Goal: Task Accomplishment & Management: Manage account settings

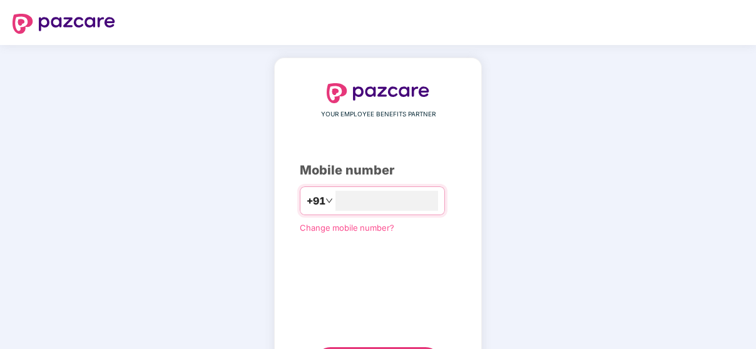
type input "**********"
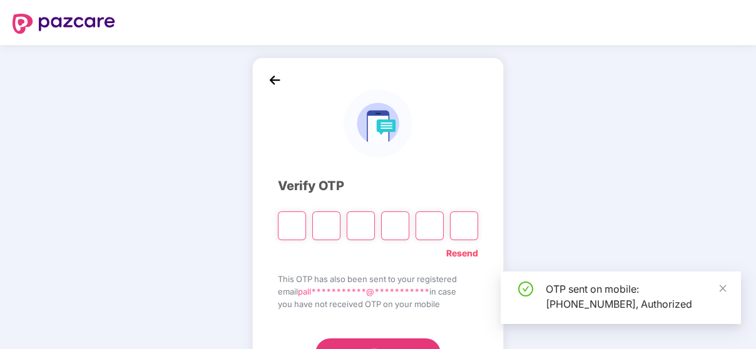
click at [437, 159] on div "**********" at bounding box center [378, 225] width 200 height 285
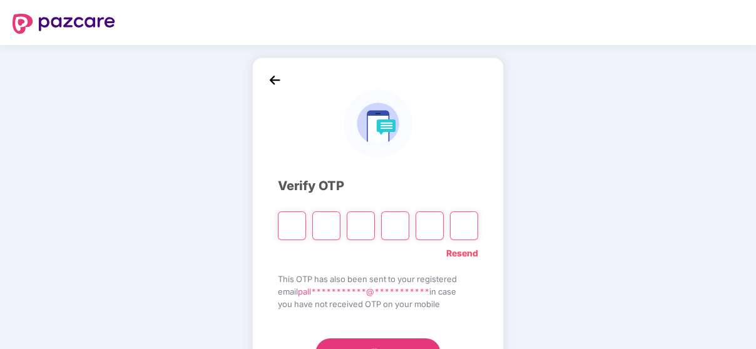
click at [288, 230] on input "Please enter verification code. Digit 1" at bounding box center [292, 225] width 28 height 29
paste input "*"
type input "*"
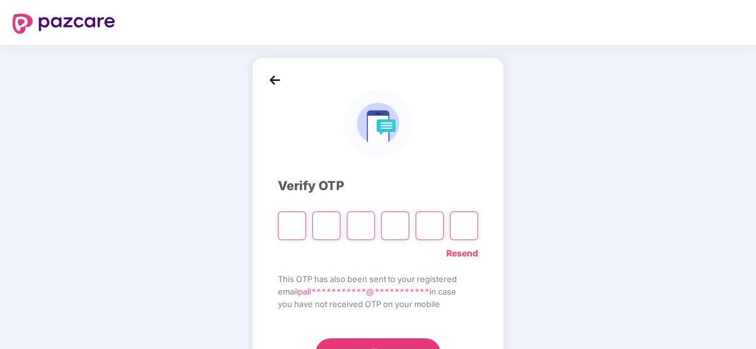
type input "*"
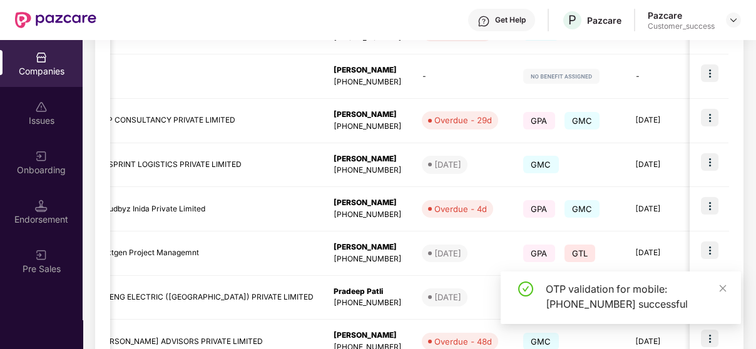
scroll to position [0, 293]
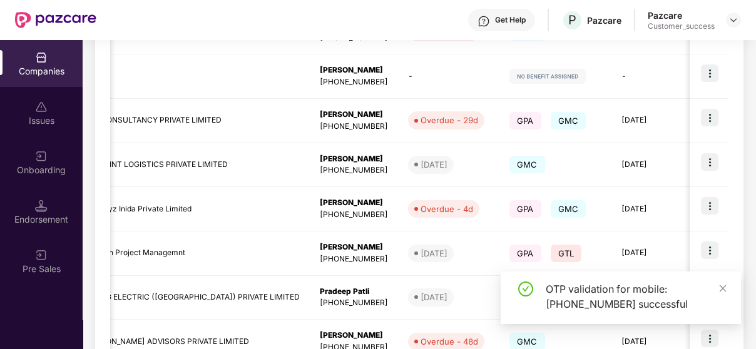
click at [716, 285] on div "OTP validation for mobile: [PHONE_NUMBER] successful" at bounding box center [635, 296] width 180 height 30
click at [718, 285] on icon "close" at bounding box center [722, 288] width 9 height 9
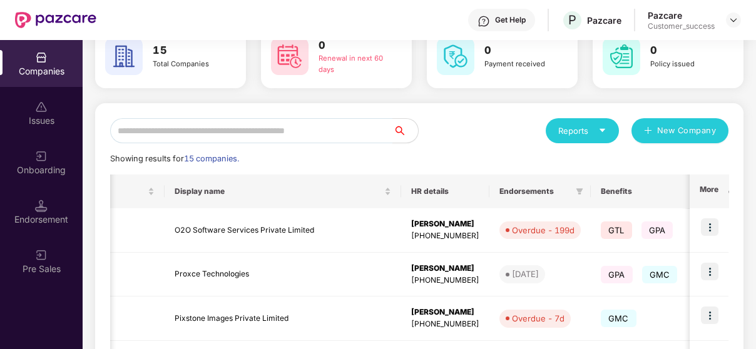
scroll to position [0, 0]
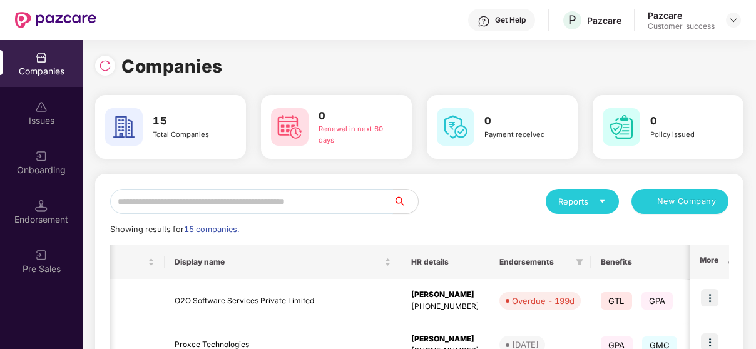
click at [203, 198] on input "text" at bounding box center [251, 201] width 283 height 25
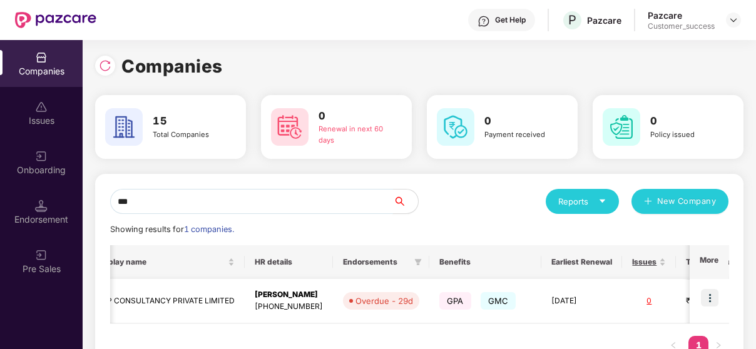
type input "***"
click at [716, 296] on img at bounding box center [710, 298] width 18 height 18
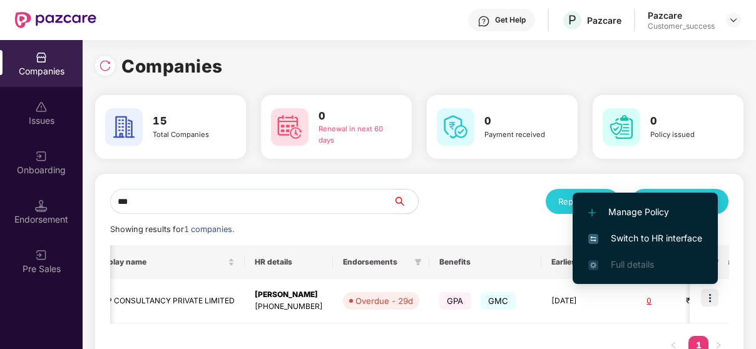
click at [668, 233] on span "Switch to HR interface" at bounding box center [645, 238] width 114 height 14
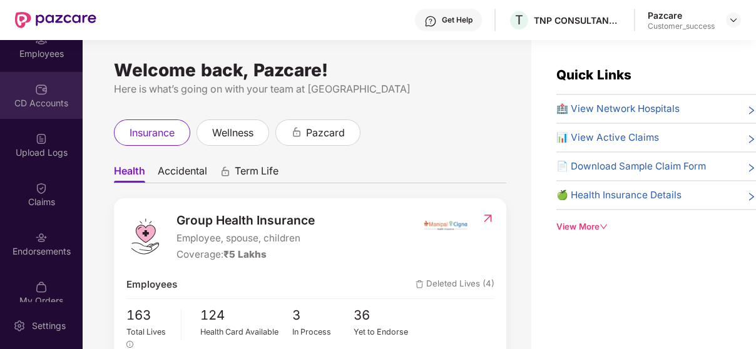
scroll to position [182, 0]
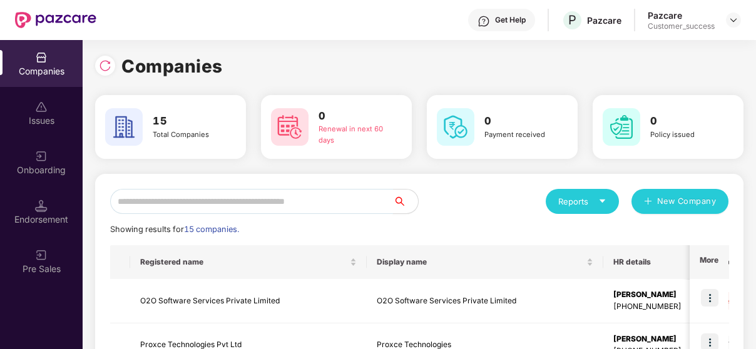
click at [186, 199] on input "text" at bounding box center [251, 201] width 283 height 25
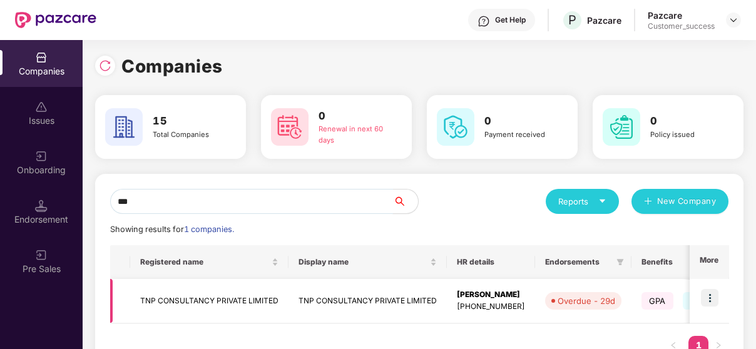
type input "***"
click at [154, 318] on td "TNP CONSULTANCY PRIVATE LIMITED" at bounding box center [209, 301] width 158 height 44
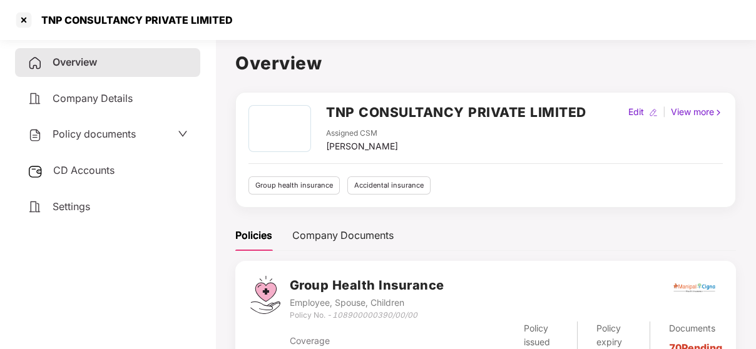
click at [73, 131] on span "Policy documents" at bounding box center [94, 134] width 83 height 13
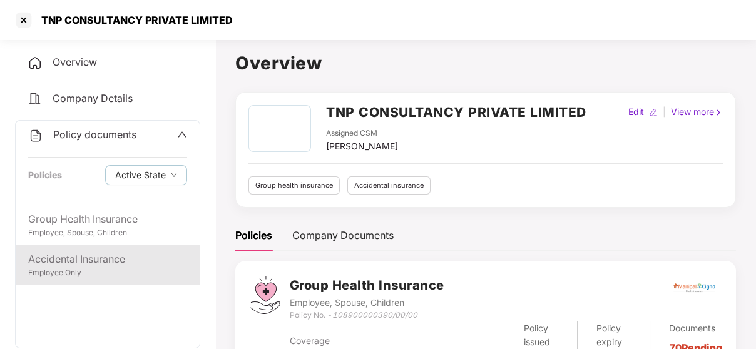
click at [91, 280] on div "Accidental Insurance Employee Only" at bounding box center [108, 265] width 184 height 40
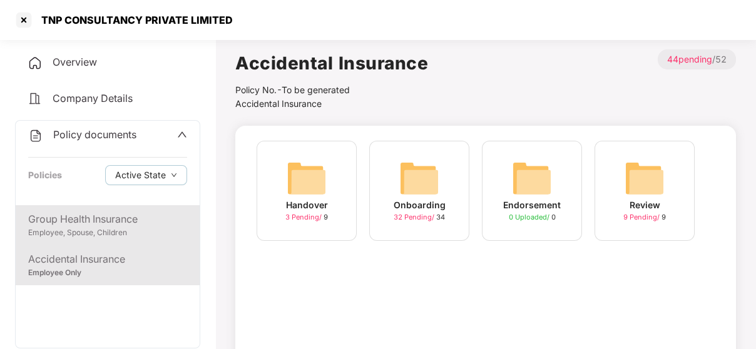
click at [172, 229] on div "Employee, Spouse, Children" at bounding box center [107, 233] width 159 height 12
click at [114, 272] on div "Employee Only" at bounding box center [107, 273] width 159 height 12
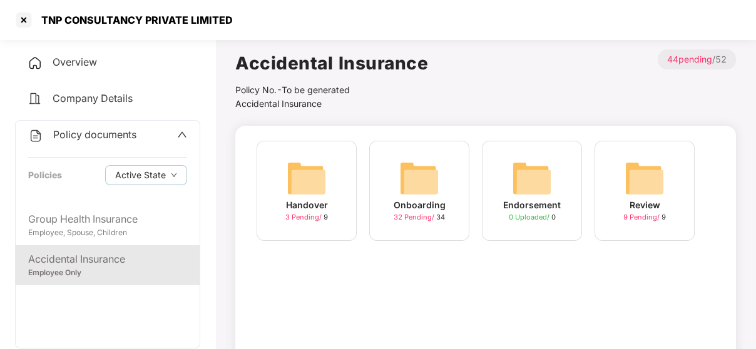
click at [527, 181] on img at bounding box center [532, 178] width 40 height 40
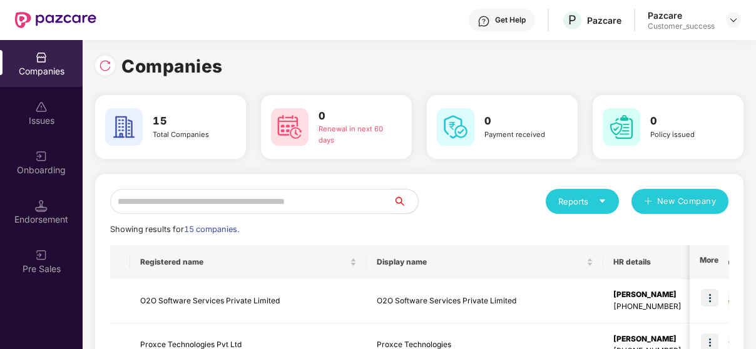
click at [176, 205] on input "text" at bounding box center [251, 201] width 283 height 25
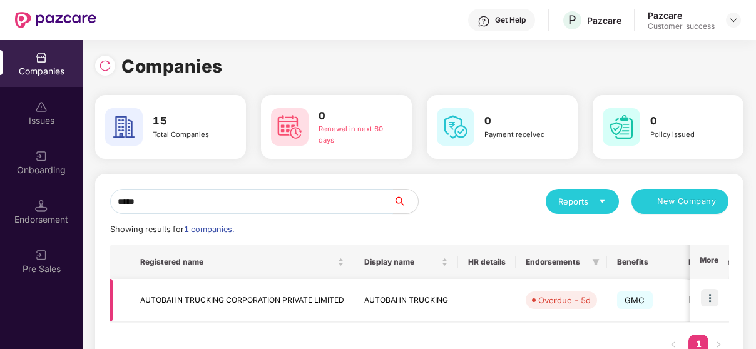
type input "*****"
click at [719, 308] on td at bounding box center [708, 300] width 39 height 43
click at [712, 295] on img at bounding box center [710, 298] width 18 height 18
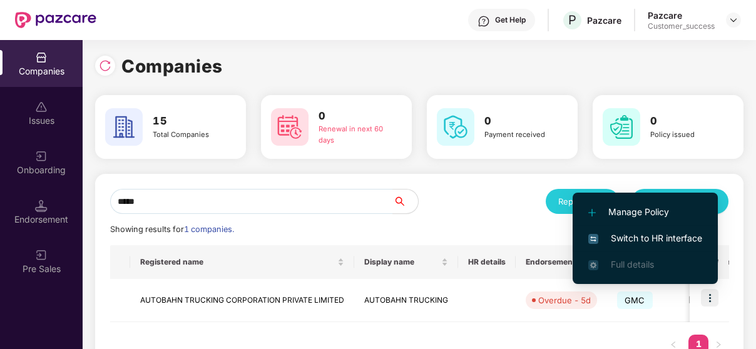
click at [691, 236] on span "Switch to HR interface" at bounding box center [645, 238] width 114 height 14
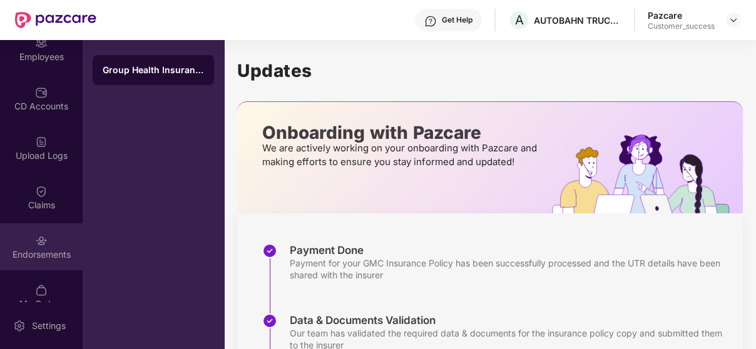
scroll to position [173, 0]
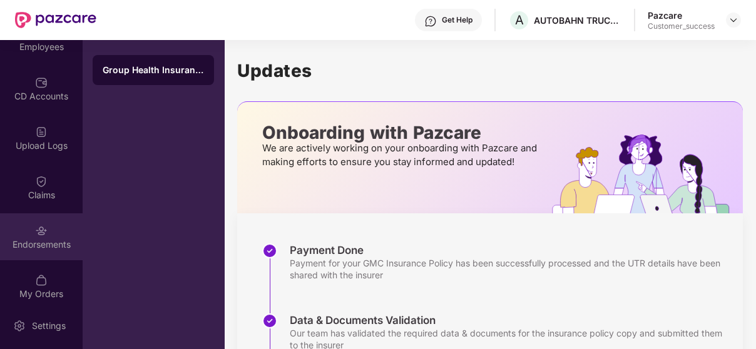
click at [38, 229] on img at bounding box center [41, 231] width 13 height 13
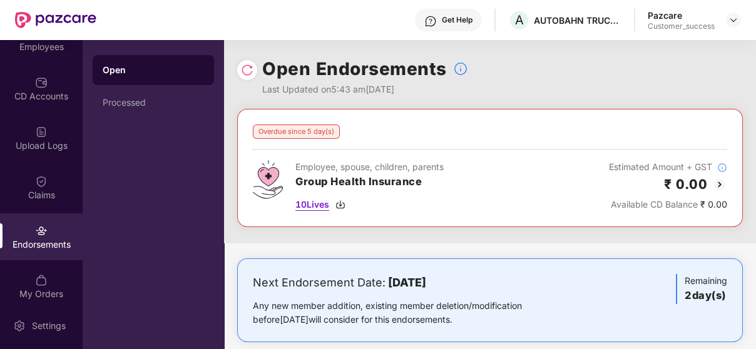
scroll to position [17, 0]
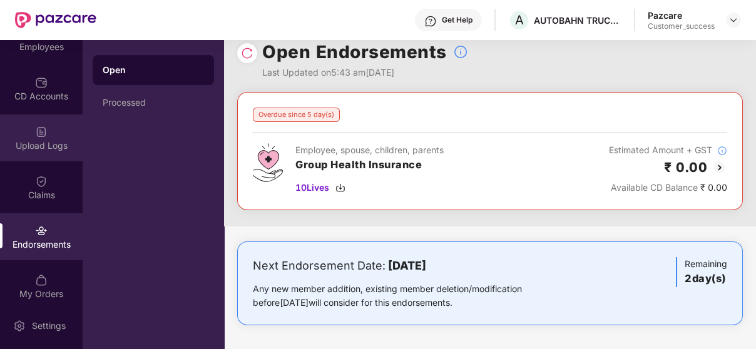
click at [36, 126] on img at bounding box center [41, 132] width 13 height 13
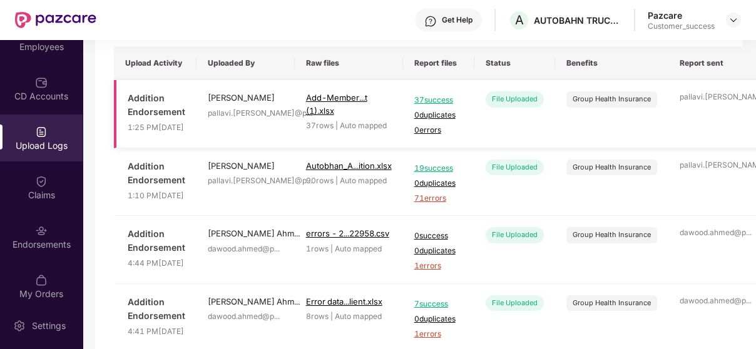
scroll to position [0, 0]
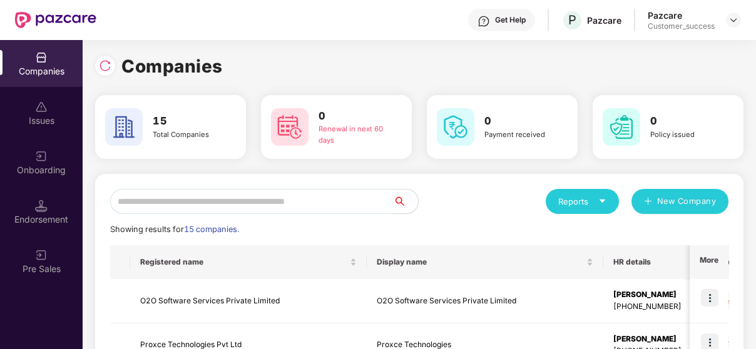
click at [242, 199] on input "text" at bounding box center [251, 201] width 283 height 25
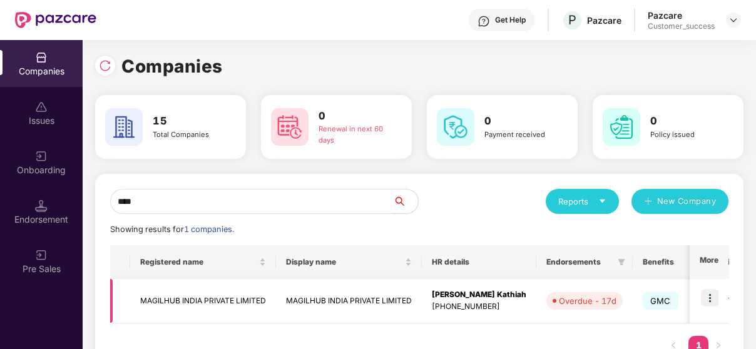
type input "****"
click at [717, 301] on img at bounding box center [710, 298] width 18 height 18
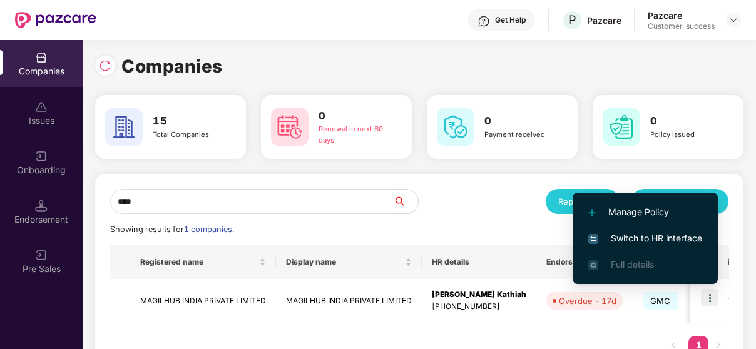
click at [685, 234] on span "Switch to HR interface" at bounding box center [645, 238] width 114 height 14
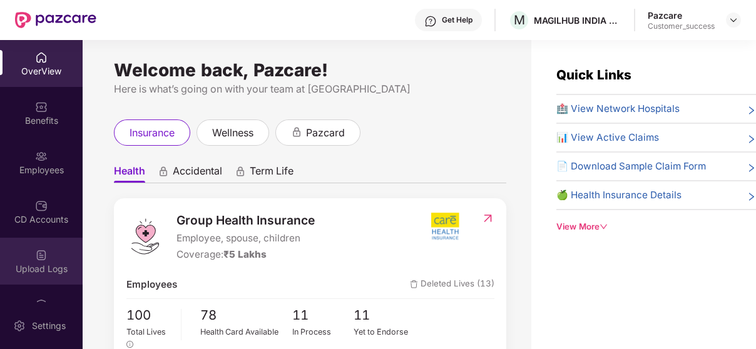
scroll to position [133, 0]
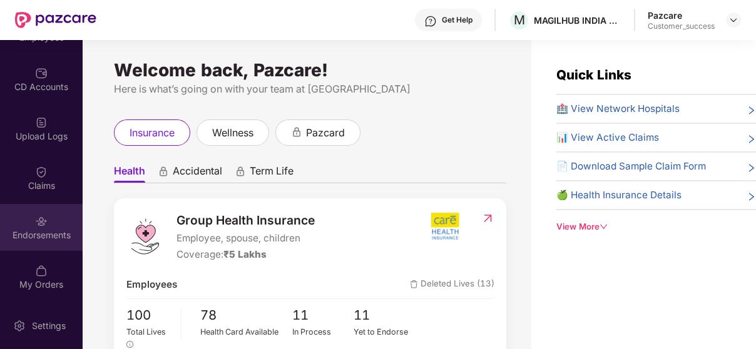
click at [41, 215] on img at bounding box center [41, 221] width 13 height 13
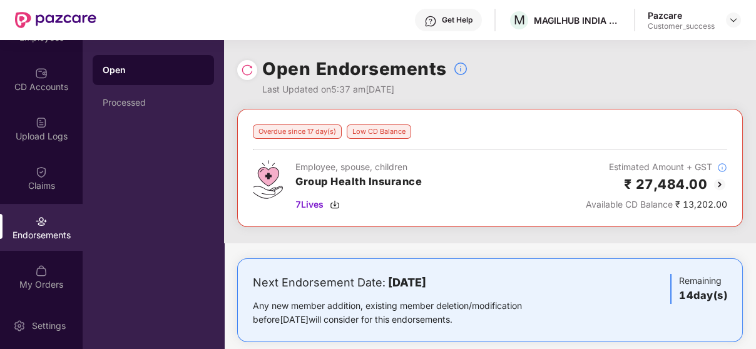
scroll to position [0, 0]
click at [712, 184] on img at bounding box center [719, 184] width 15 height 15
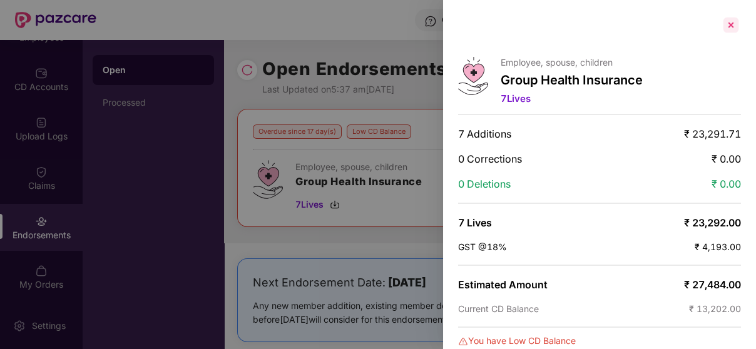
click at [731, 23] on div at bounding box center [731, 25] width 20 height 20
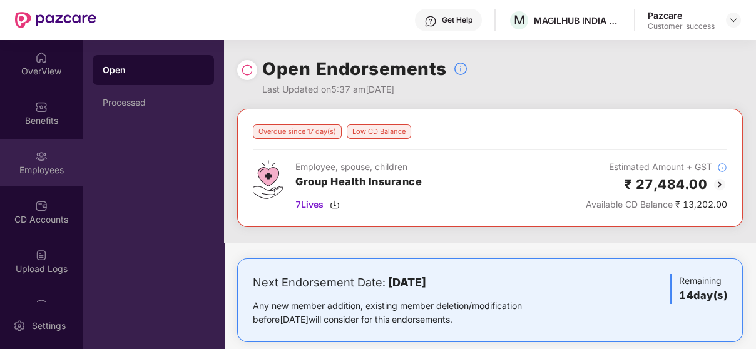
click at [29, 147] on div "Employees" at bounding box center [41, 162] width 83 height 47
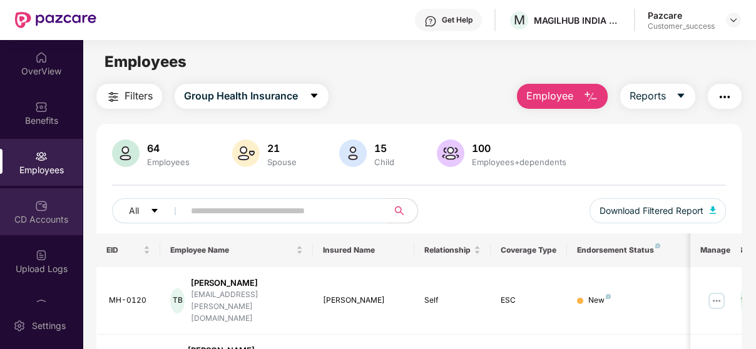
scroll to position [133, 0]
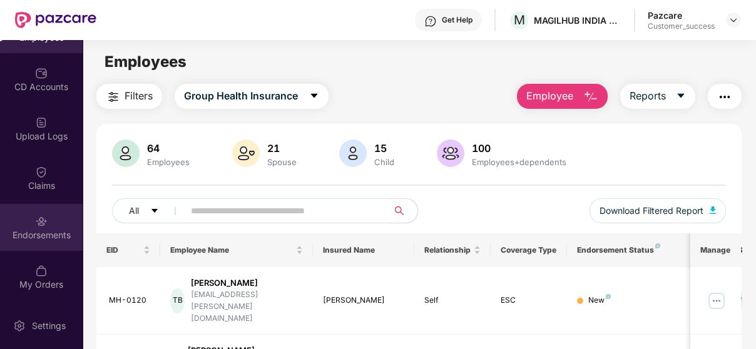
click at [53, 224] on div "Endorsements" at bounding box center [41, 227] width 83 height 47
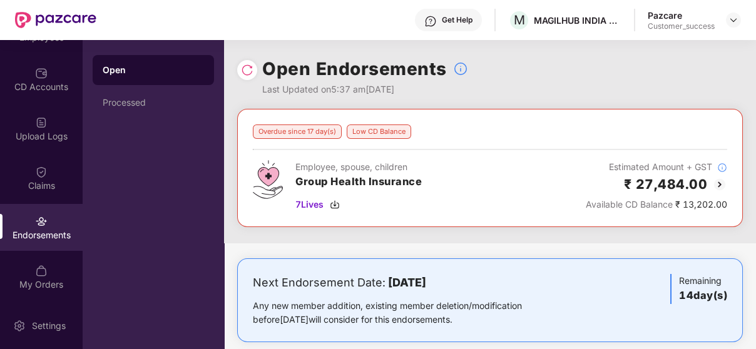
drag, startPoint x: 336, startPoint y: 203, endPoint x: 443, endPoint y: 158, distance: 116.1
click at [443, 158] on div "Overdue since 17 day(s) Low CD Balance Employee, spouse, children Group Health …" at bounding box center [490, 167] width 474 height 87
click at [332, 206] on img at bounding box center [335, 205] width 10 height 10
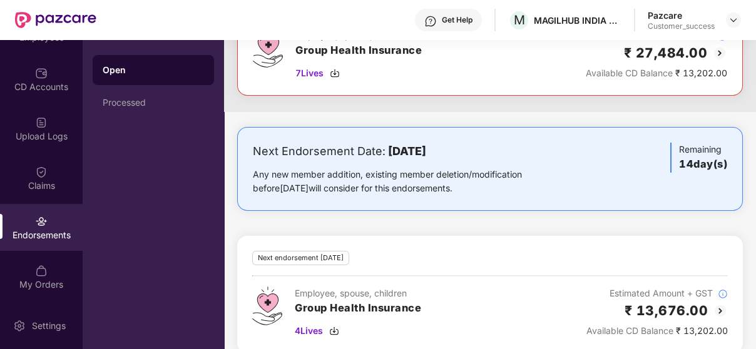
scroll to position [149, 0]
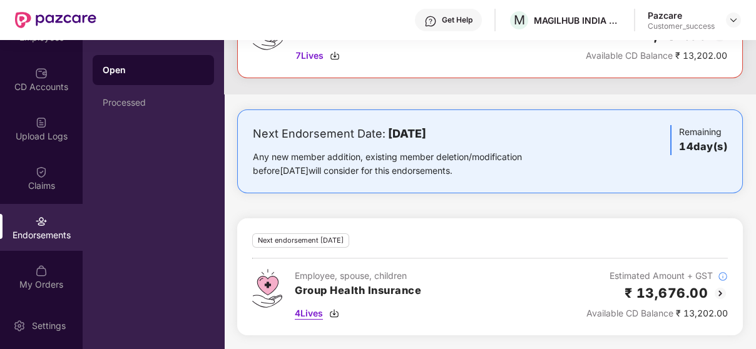
click at [336, 312] on img at bounding box center [334, 313] width 10 height 10
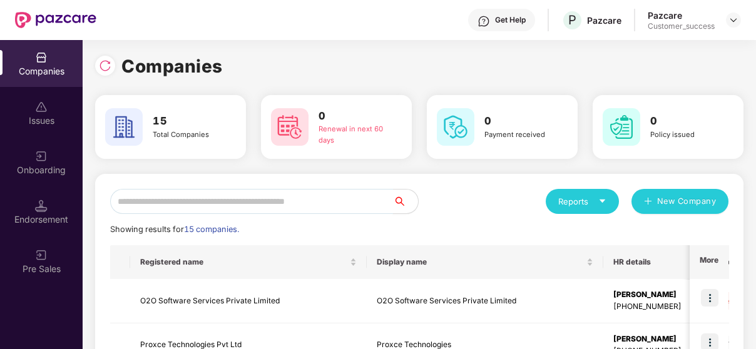
click at [206, 195] on input "text" at bounding box center [251, 201] width 283 height 25
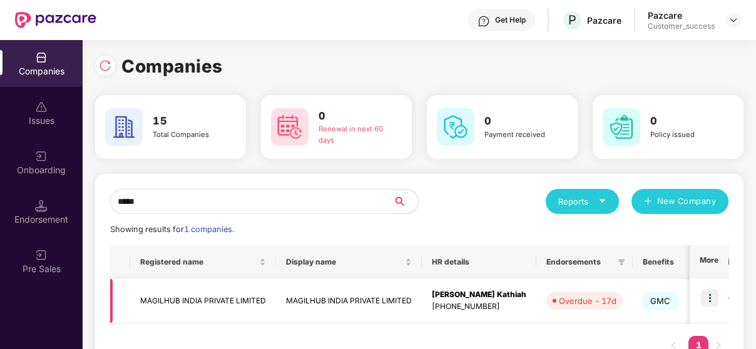
type input "*****"
click at [163, 288] on td "MAGILHUB INDIA PRIVATE LIMITED" at bounding box center [203, 301] width 146 height 44
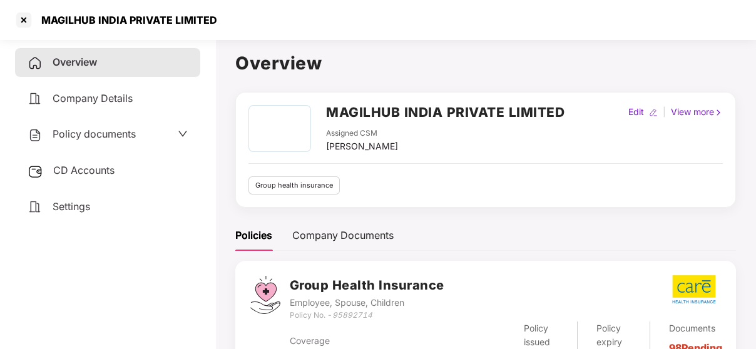
click at [110, 137] on span "Policy documents" at bounding box center [94, 134] width 83 height 13
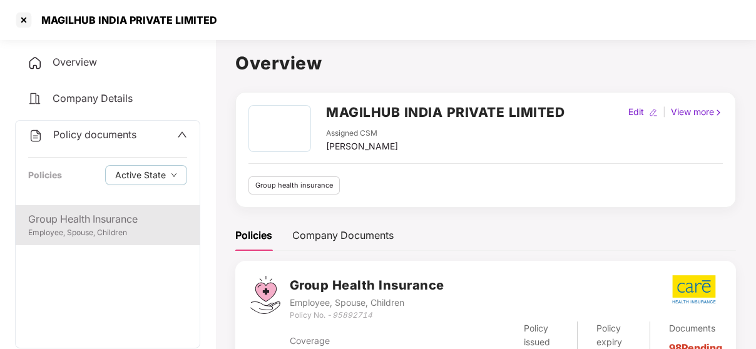
click at [70, 223] on div "Group Health Insurance" at bounding box center [107, 219] width 159 height 16
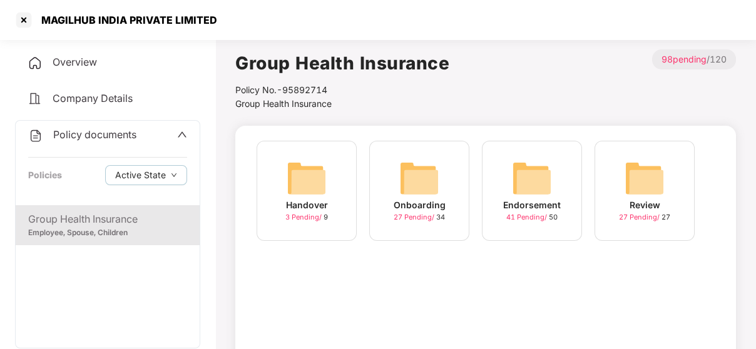
click at [503, 186] on div "Endorsement 41 Pending / 50" at bounding box center [532, 191] width 100 height 100
click at [396, 183] on div "Onboarding 27 Pending / 34" at bounding box center [419, 191] width 100 height 100
click at [500, 178] on div "Endorsement 41 Pending / 50" at bounding box center [532, 191] width 100 height 100
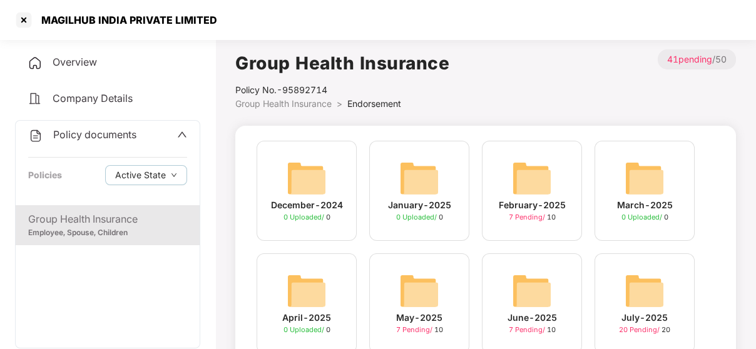
scroll to position [159, 0]
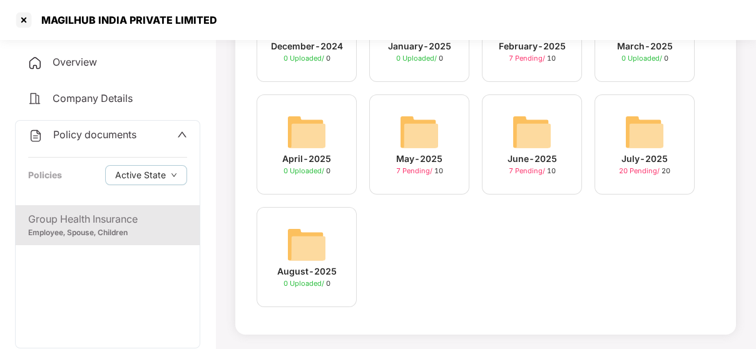
click at [651, 164] on div "July-2025" at bounding box center [644, 159] width 46 height 14
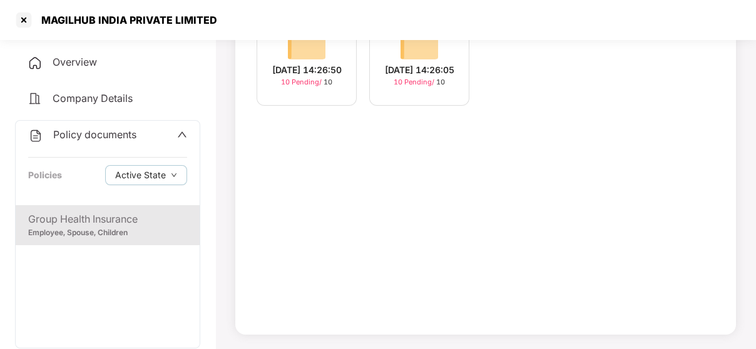
click at [307, 60] on img at bounding box center [306, 43] width 40 height 40
click at [421, 66] on div "[DATE] 14:26:05" at bounding box center [419, 70] width 69 height 14
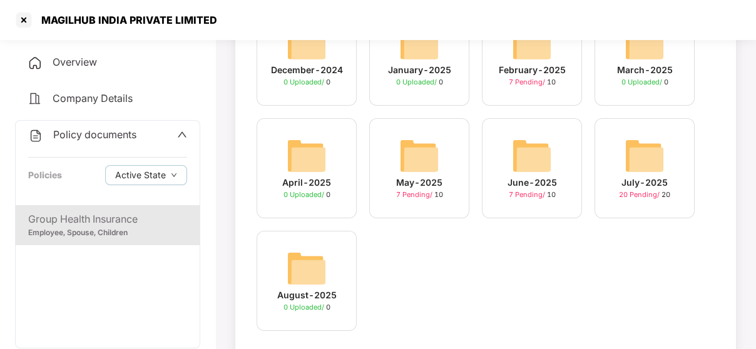
scroll to position [159, 0]
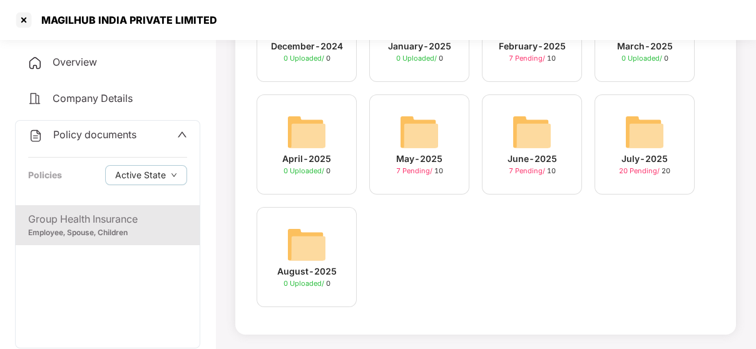
click at [543, 151] on img at bounding box center [532, 132] width 40 height 40
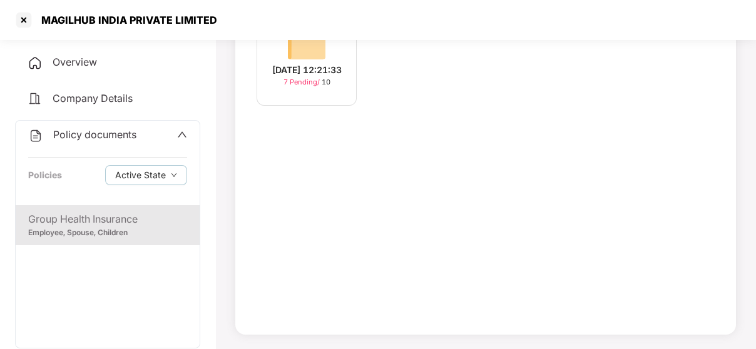
click at [321, 63] on div "[DATE] 12:21:33" at bounding box center [306, 70] width 69 height 14
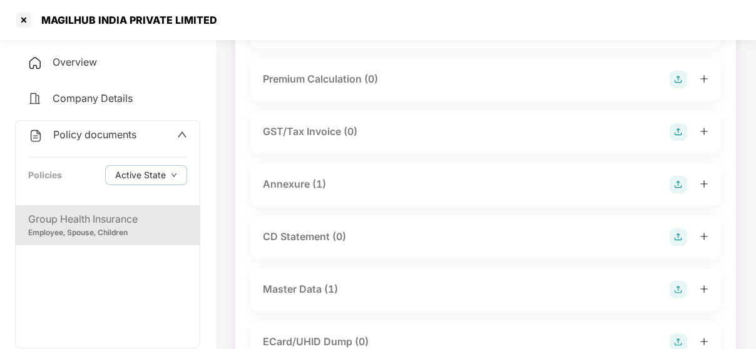
click at [298, 288] on div "Master Data (1)" at bounding box center [300, 289] width 75 height 16
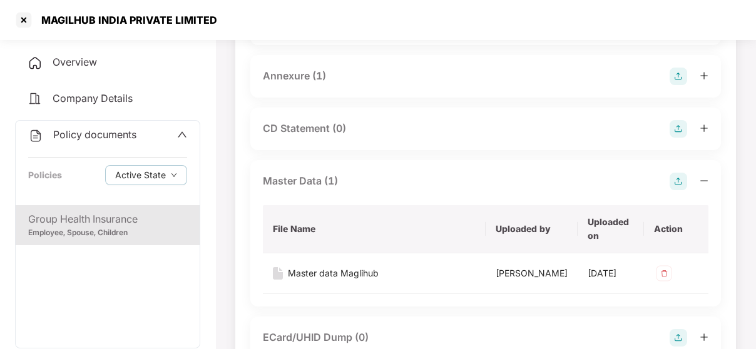
scroll to position [246, 0]
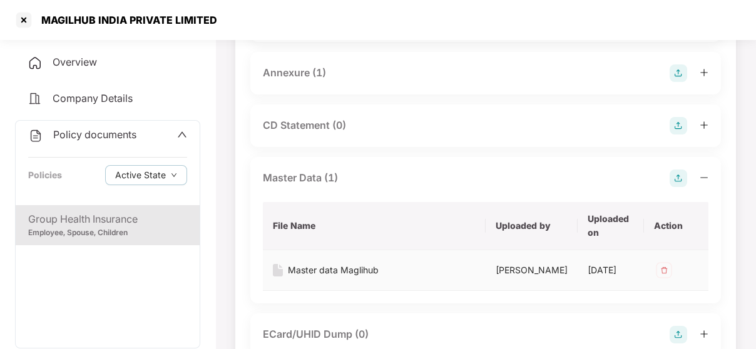
click at [355, 268] on div "Master data Maglihub" at bounding box center [333, 270] width 91 height 14
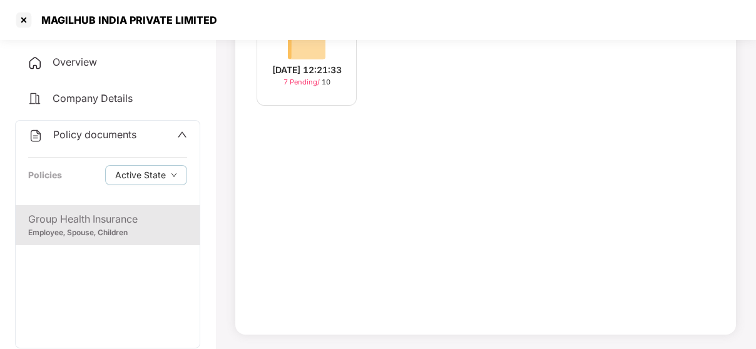
scroll to position [159, 0]
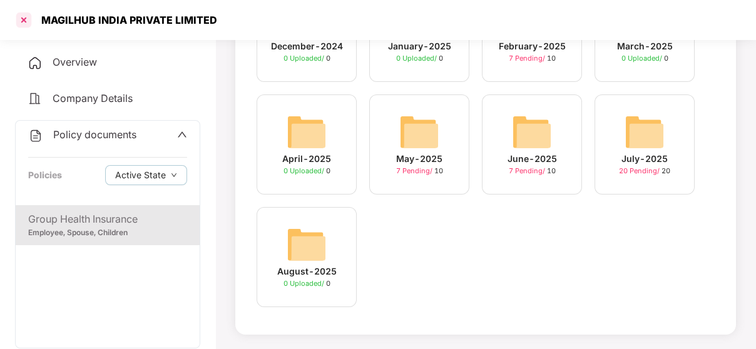
click at [18, 21] on div at bounding box center [24, 20] width 20 height 20
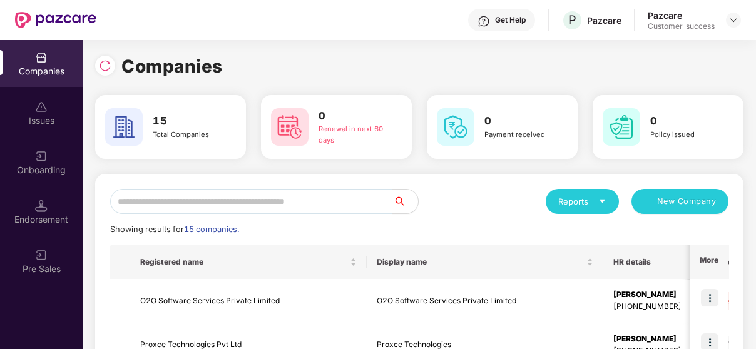
scroll to position [0, 0]
click at [245, 206] on input "text" at bounding box center [251, 201] width 283 height 25
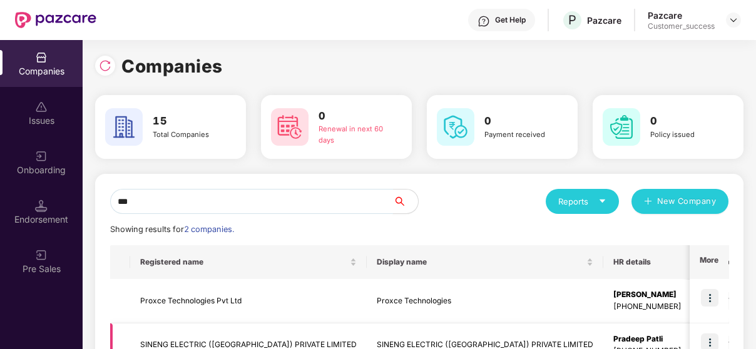
type input "***"
click at [714, 335] on img at bounding box center [710, 342] width 18 height 18
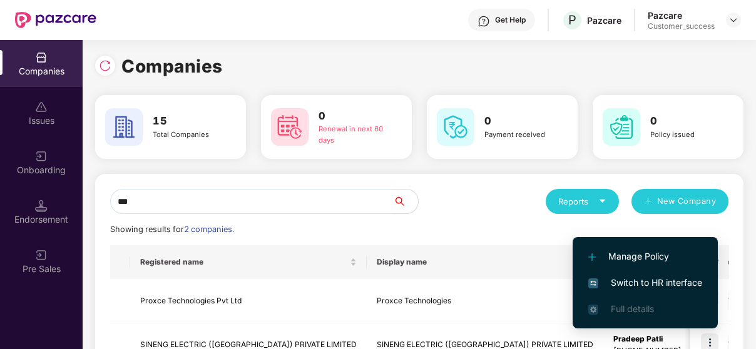
click at [653, 273] on li "Switch to HR interface" at bounding box center [644, 283] width 145 height 26
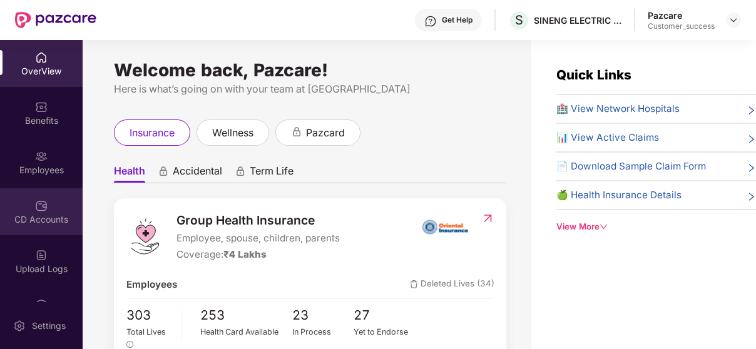
scroll to position [133, 0]
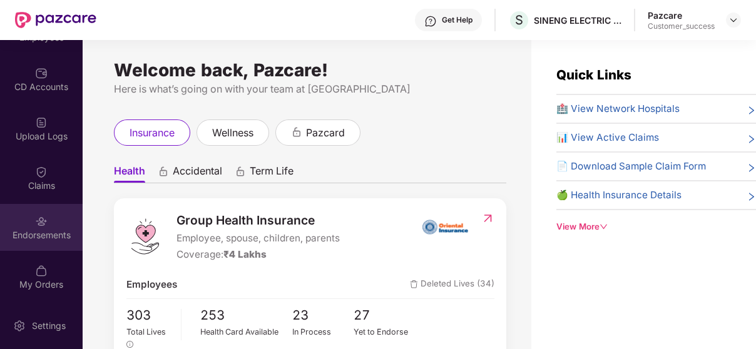
click at [35, 206] on div "Endorsements" at bounding box center [41, 227] width 83 height 47
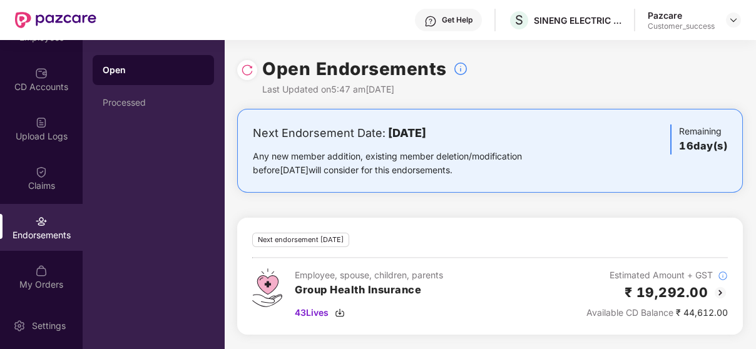
click at [721, 293] on img at bounding box center [719, 292] width 15 height 15
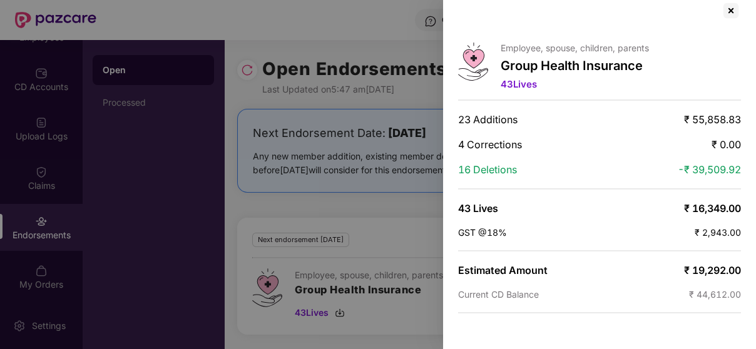
scroll to position [0, 0]
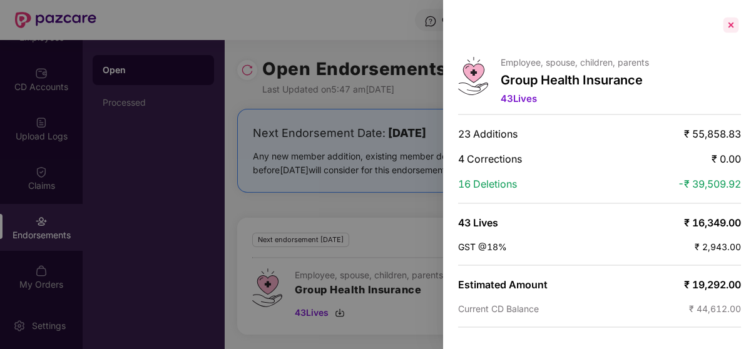
click at [729, 30] on div at bounding box center [731, 25] width 20 height 20
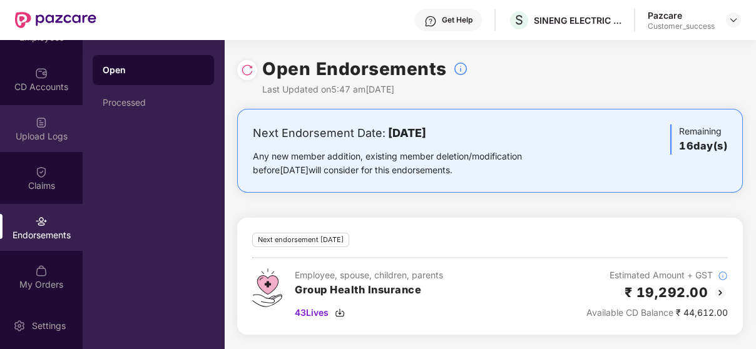
click at [53, 139] on div "Upload Logs" at bounding box center [41, 136] width 83 height 13
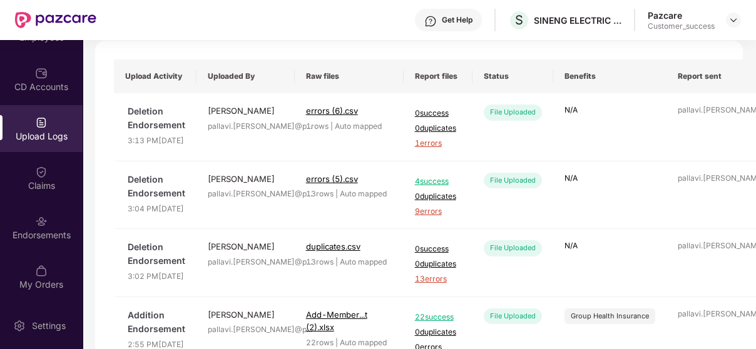
scroll to position [78, 0]
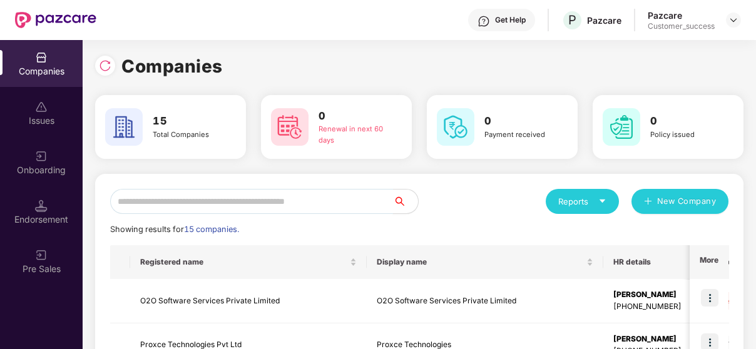
click at [184, 201] on input "text" at bounding box center [251, 201] width 283 height 25
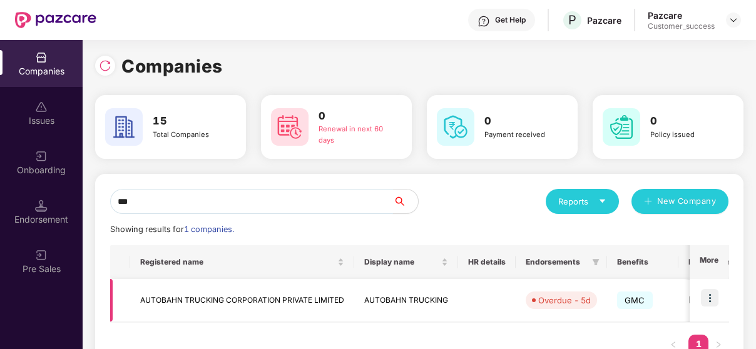
type input "***"
click at [706, 294] on img at bounding box center [710, 298] width 18 height 18
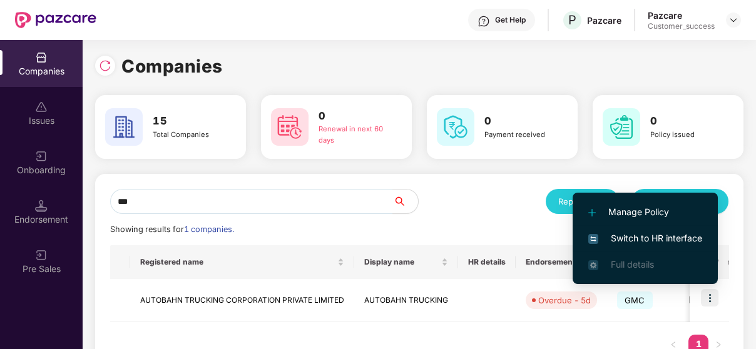
click at [684, 240] on span "Switch to HR interface" at bounding box center [645, 238] width 114 height 14
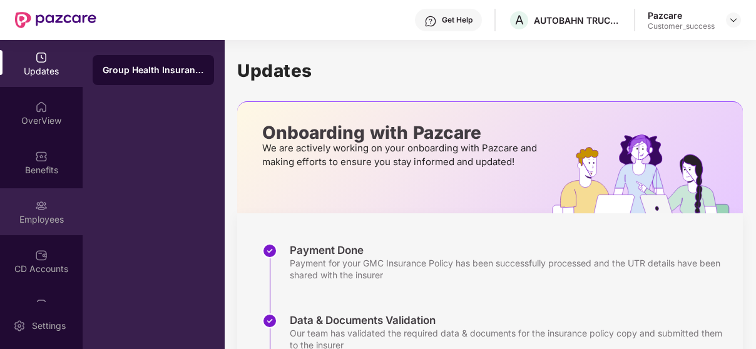
click at [33, 220] on div "Employees" at bounding box center [41, 219] width 83 height 13
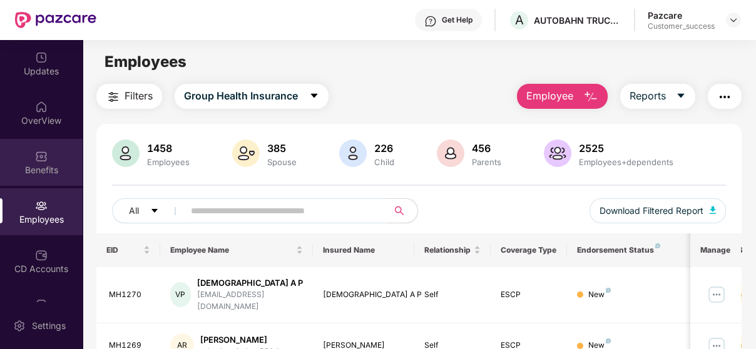
click at [24, 166] on div "Benefits" at bounding box center [41, 170] width 83 height 13
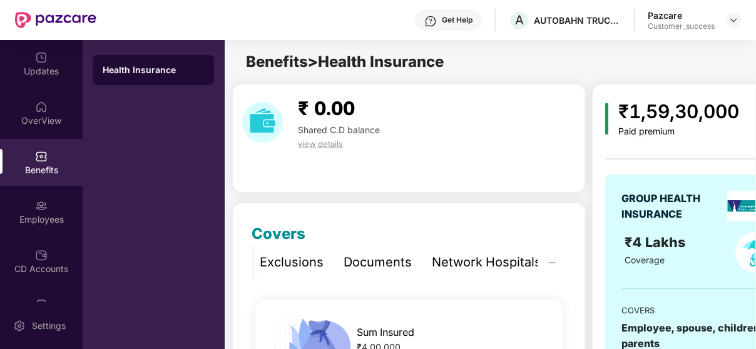
click at [505, 257] on div "Network Hospitals" at bounding box center [486, 262] width 109 height 19
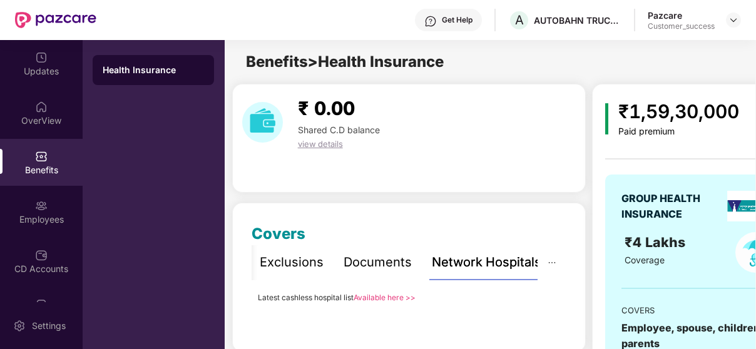
click at [388, 301] on link "Available here >>" at bounding box center [384, 297] width 62 height 9
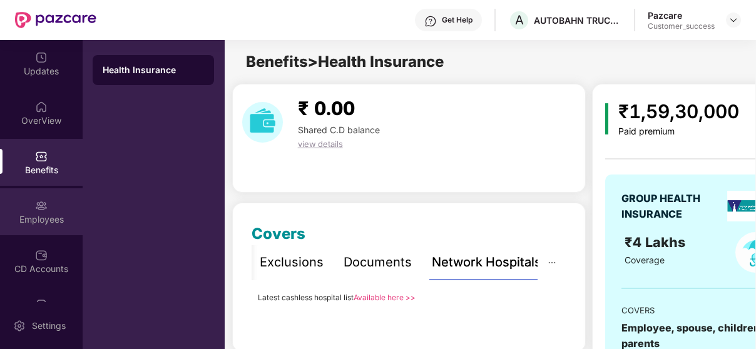
click at [33, 215] on div "Employees" at bounding box center [41, 219] width 83 height 13
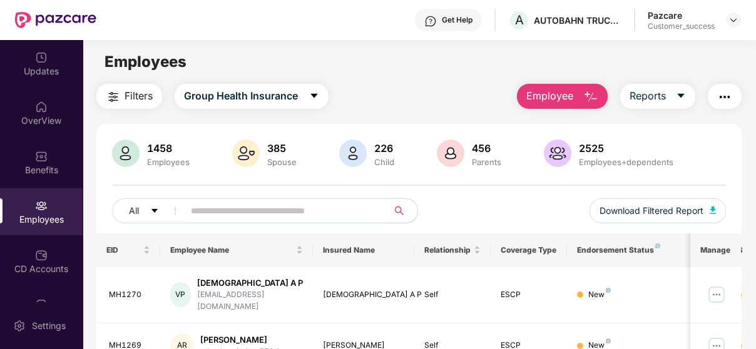
click at [238, 215] on input "text" at bounding box center [281, 210] width 180 height 19
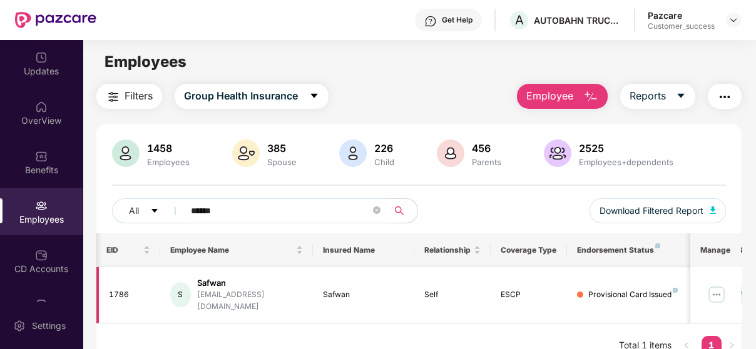
scroll to position [0, 168]
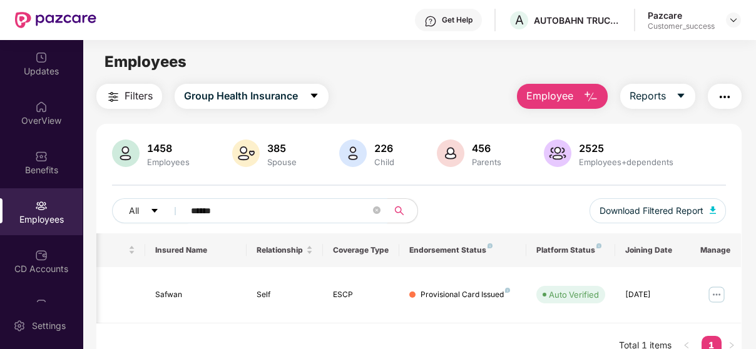
type input "******"
click at [717, 285] on img at bounding box center [716, 295] width 20 height 20
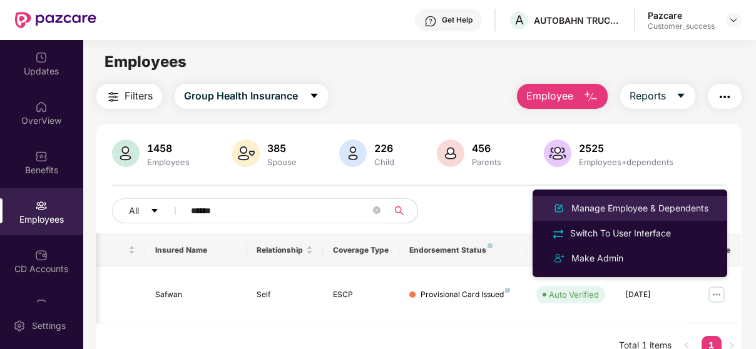
click at [664, 205] on div "Manage Employee & Dependents" at bounding box center [640, 208] width 142 height 14
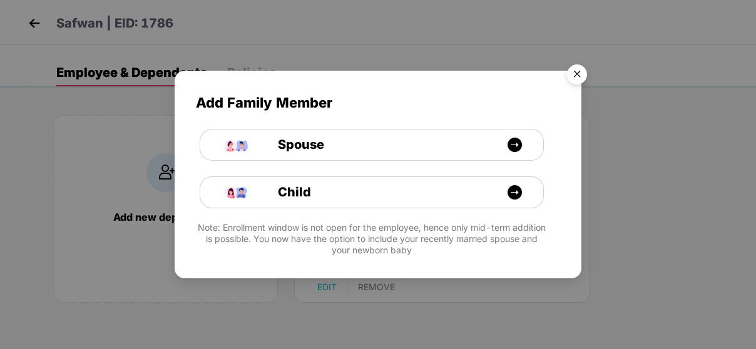
click at [577, 73] on img "Close" at bounding box center [576, 76] width 35 height 35
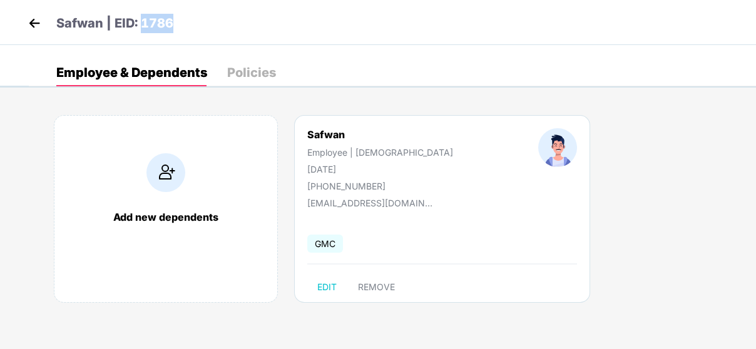
drag, startPoint x: 163, startPoint y: 14, endPoint x: 208, endPoint y: 13, distance: 44.4
click at [208, 13] on div "Safwan | EID: 1786" at bounding box center [378, 22] width 756 height 45
copy p "1786"
drag, startPoint x: 310, startPoint y: 138, endPoint x: 343, endPoint y: 133, distance: 33.4
click at [343, 133] on div "Safwan" at bounding box center [380, 134] width 146 height 13
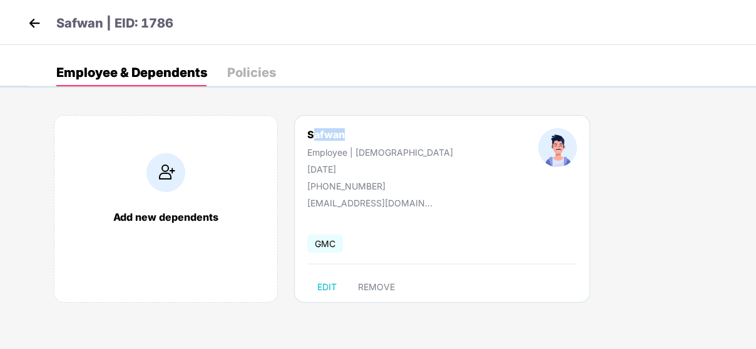
click at [351, 129] on div "Safwan" at bounding box center [380, 134] width 146 height 13
drag, startPoint x: 308, startPoint y: 133, endPoint x: 362, endPoint y: 133, distance: 53.8
click at [362, 133] on div "Safwan" at bounding box center [380, 134] width 146 height 13
copy div "Safwan"
click at [308, 130] on div "Safwan" at bounding box center [380, 134] width 146 height 13
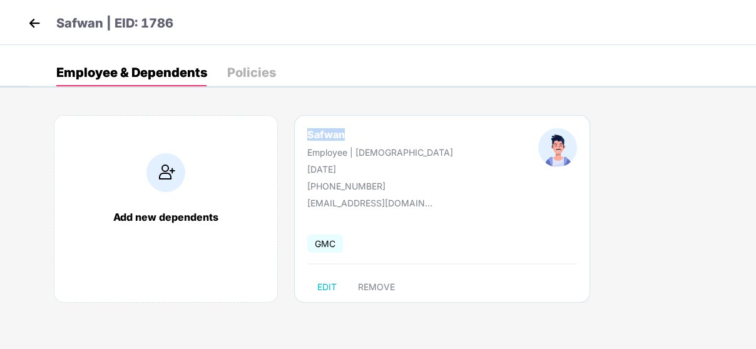
drag, startPoint x: 308, startPoint y: 130, endPoint x: 349, endPoint y: 133, distance: 41.4
click at [349, 133] on div "Safwan" at bounding box center [380, 134] width 146 height 13
drag, startPoint x: 306, startPoint y: 164, endPoint x: 387, endPoint y: 164, distance: 81.3
click at [387, 164] on div "Safwan Employee | [DEMOGRAPHIC_DATA] [DATE] [PHONE_NUMBER]" at bounding box center [380, 159] width 231 height 63
copy div "[DATE]"
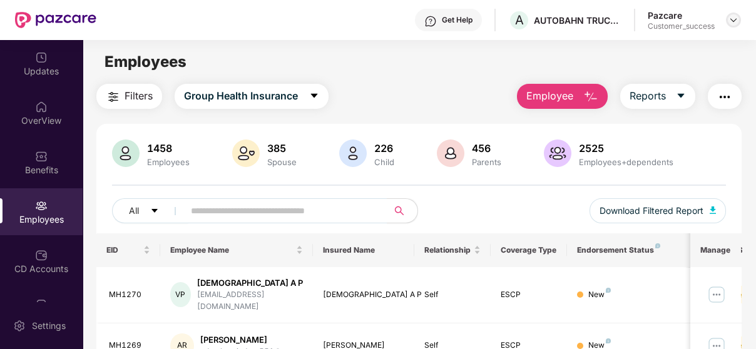
click at [731, 19] on img at bounding box center [733, 20] width 10 height 10
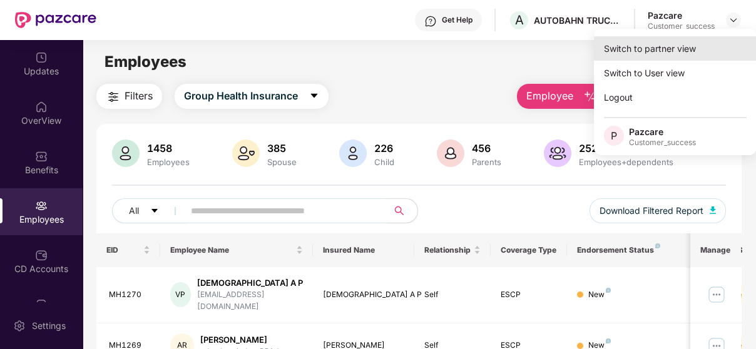
click at [684, 49] on div "Switch to partner view" at bounding box center [675, 48] width 163 height 24
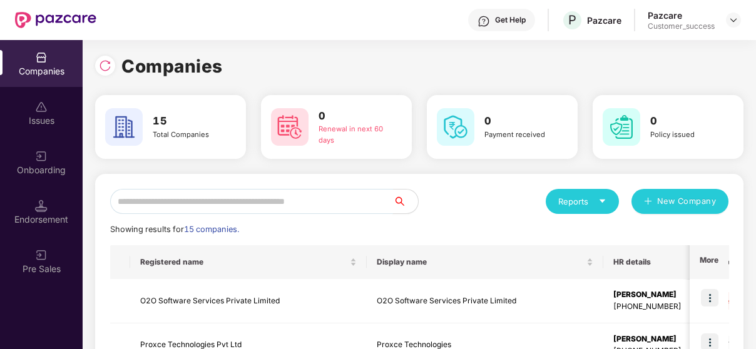
click at [213, 201] on input "text" at bounding box center [251, 201] width 283 height 25
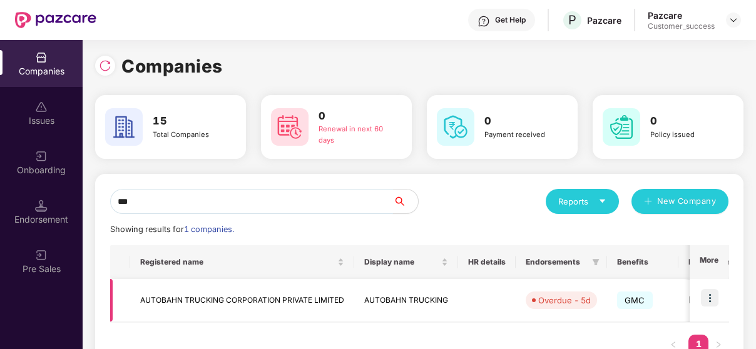
type input "***"
click at [706, 281] on td at bounding box center [708, 300] width 39 height 43
click at [706, 296] on img at bounding box center [710, 298] width 18 height 18
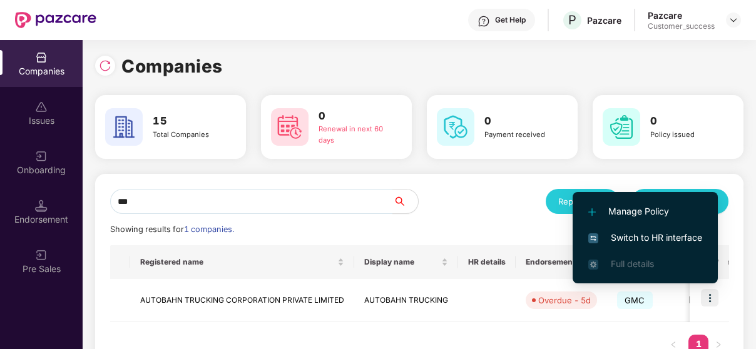
click at [667, 233] on span "Switch to HR interface" at bounding box center [645, 238] width 114 height 14
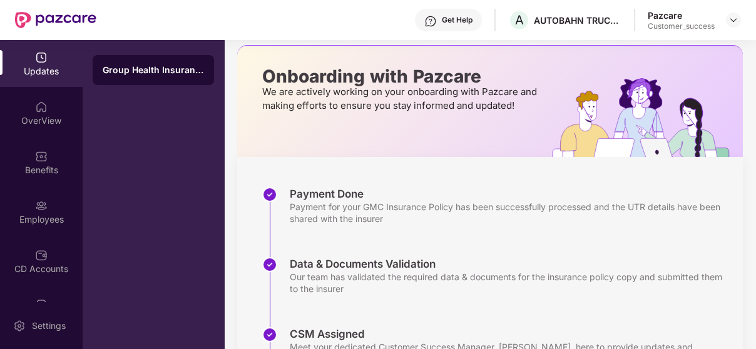
scroll to position [56, 0]
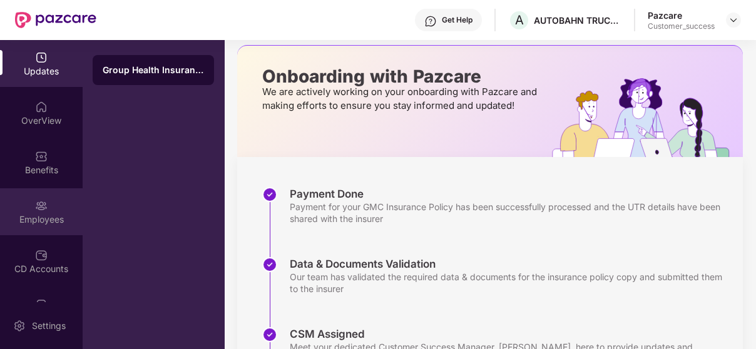
click at [45, 206] on img at bounding box center [41, 206] width 13 height 13
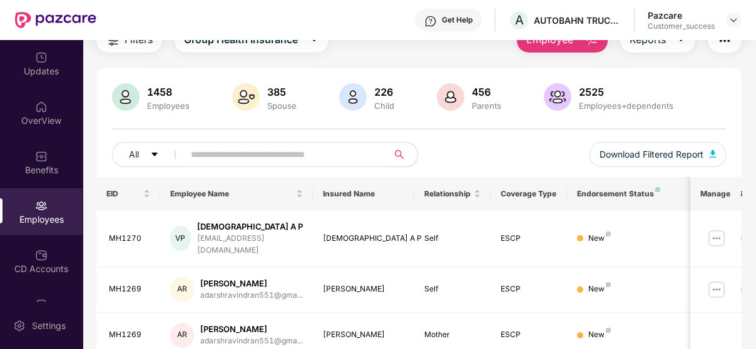
click at [266, 151] on input "text" at bounding box center [281, 154] width 180 height 19
paste input "*****"
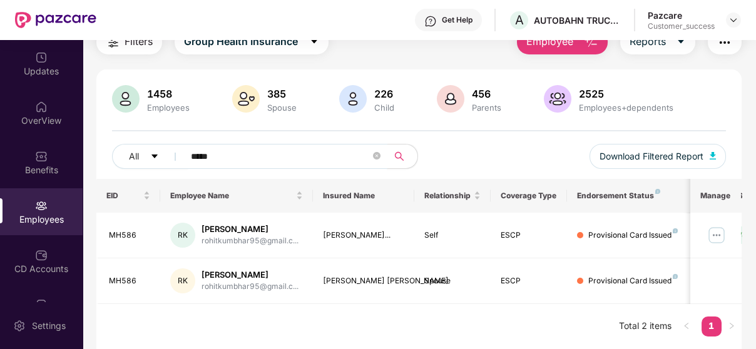
scroll to position [53, 0]
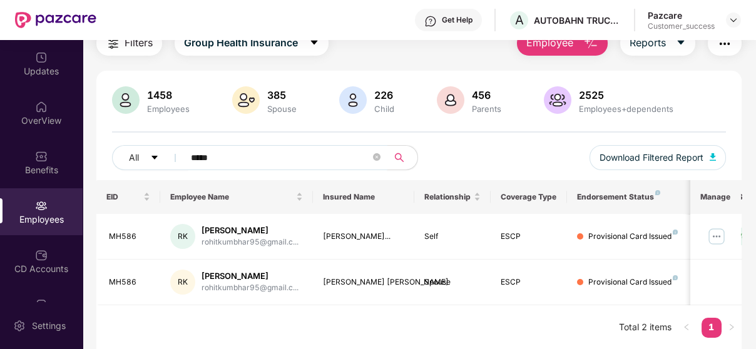
type input "*****"
click at [715, 229] on img at bounding box center [716, 236] width 20 height 20
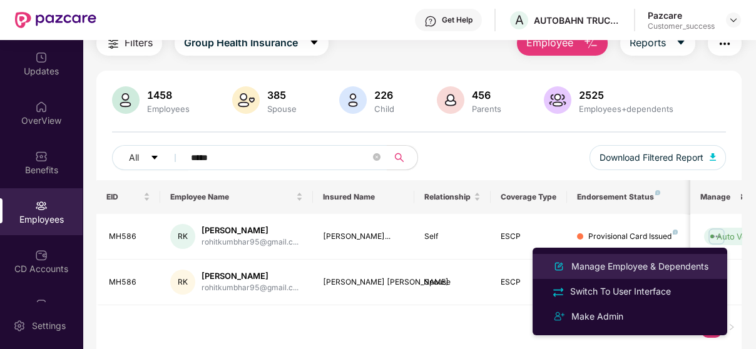
click at [686, 256] on li "Manage Employee & Dependents" at bounding box center [629, 266] width 195 height 25
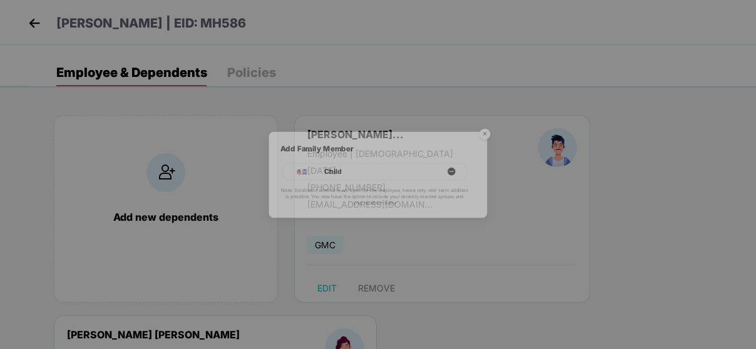
click at [474, 148] on div "Child" at bounding box center [377, 161] width 399 height 48
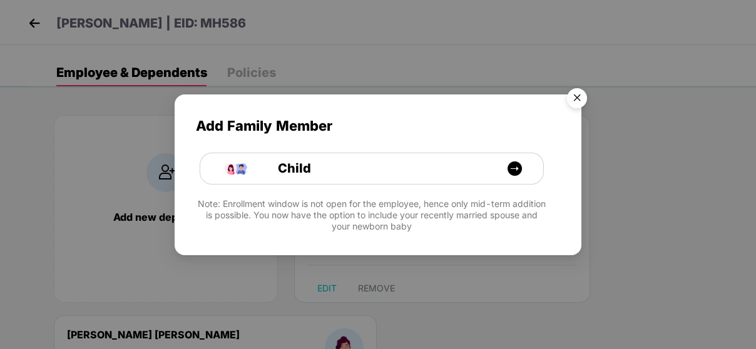
click at [576, 102] on img "Close" at bounding box center [576, 100] width 35 height 35
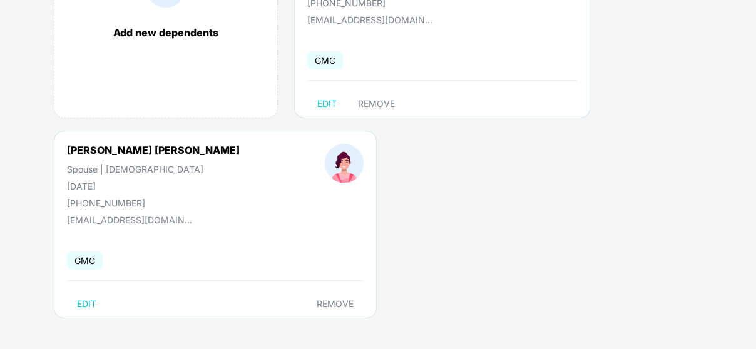
scroll to position [0, 0]
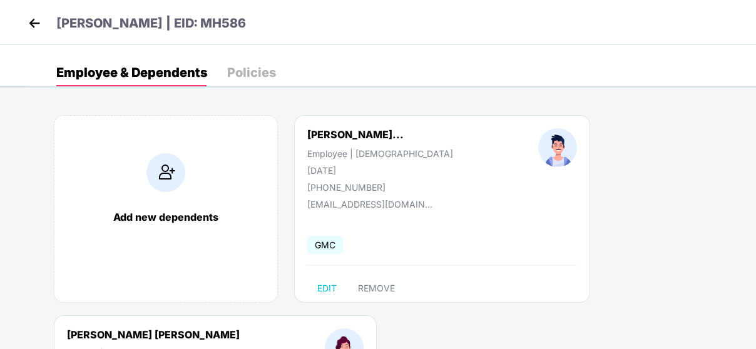
drag, startPoint x: 248, startPoint y: 19, endPoint x: 313, endPoint y: 22, distance: 64.5
click at [313, 22] on div "[PERSON_NAME] | EID: MH586" at bounding box center [378, 22] width 756 height 45
copy p "MH586"
drag, startPoint x: 307, startPoint y: 133, endPoint x: 417, endPoint y: 135, distance: 110.1
click at [403, 135] on div "[PERSON_NAME]..." at bounding box center [355, 134] width 96 height 13
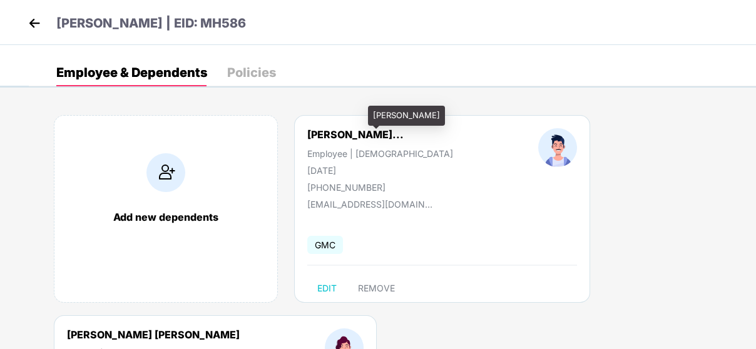
copy div "[PERSON_NAME]"
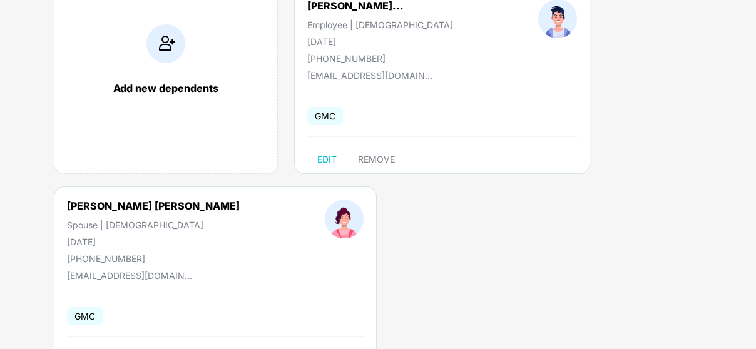
scroll to position [129, 0]
drag, startPoint x: 131, startPoint y: 205, endPoint x: 198, endPoint y: 204, distance: 67.6
click at [198, 204] on div "[PERSON_NAME] [PERSON_NAME] Spouse | [DEMOGRAPHIC_DATA] [DATE] [PHONE_NUMBER]" at bounding box center [153, 231] width 258 height 64
copy div "[PERSON_NAME] [PERSON_NAME]"
drag, startPoint x: 303, startPoint y: 43, endPoint x: 385, endPoint y: 41, distance: 81.3
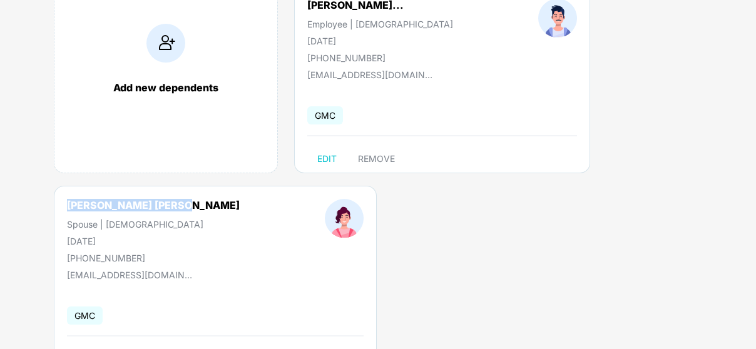
click at [385, 41] on div "[PERSON_NAME]... Employee | [DEMOGRAPHIC_DATA] [DATE] [PHONE_NUMBER]" at bounding box center [380, 31] width 231 height 64
copy div "[DATE]"
drag, startPoint x: 57, startPoint y: 243, endPoint x: 118, endPoint y: 243, distance: 61.3
click at [118, 243] on div "[PERSON_NAME] [PERSON_NAME] Spouse | [DEMOGRAPHIC_DATA] [DATE] [PHONE_NUMBER]" at bounding box center [153, 231] width 258 height 64
copy div "[DATE]"
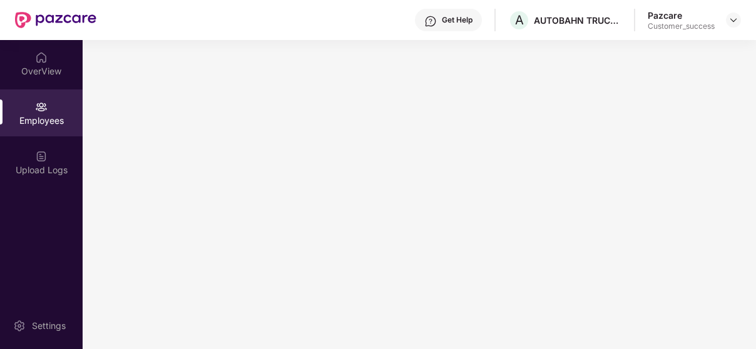
scroll to position [0, 0]
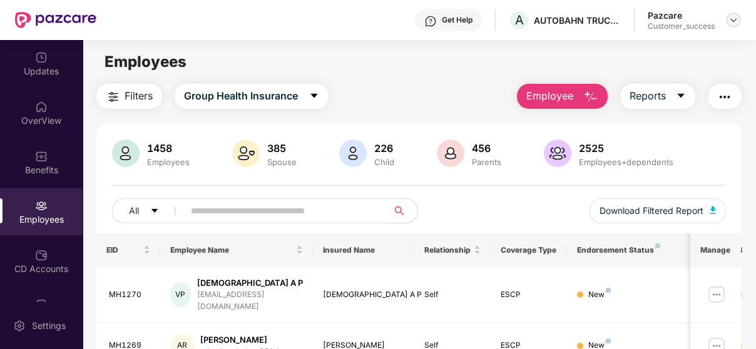
click at [731, 20] on img at bounding box center [733, 20] width 10 height 10
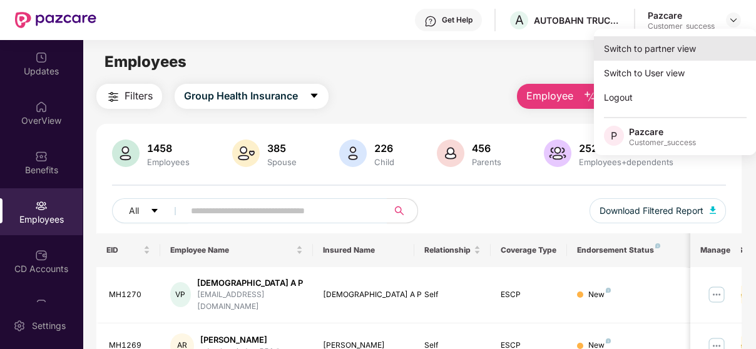
click at [683, 54] on div "Switch to partner view" at bounding box center [675, 48] width 163 height 24
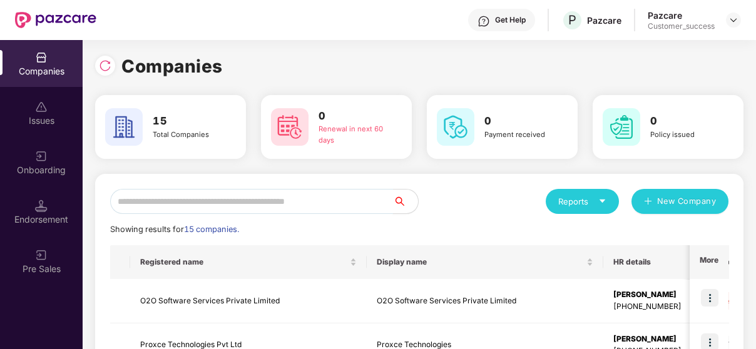
click at [336, 198] on input "text" at bounding box center [251, 201] width 283 height 25
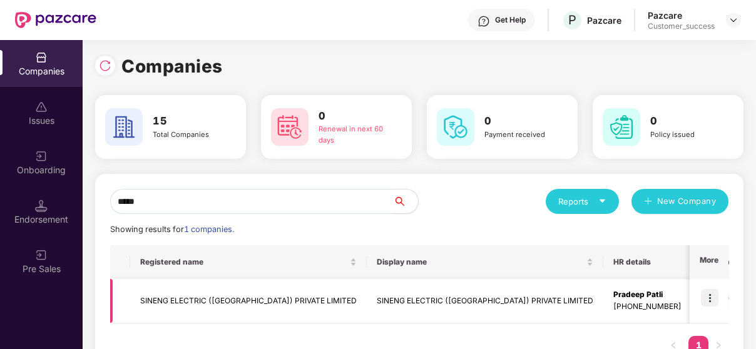
type input "*****"
click at [715, 295] on img at bounding box center [710, 298] width 18 height 18
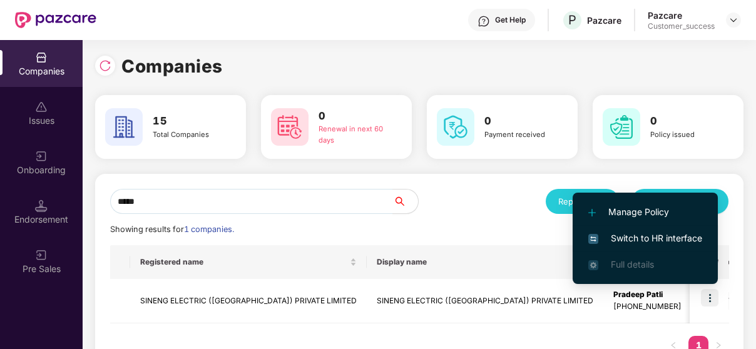
click at [672, 232] on span "Switch to HR interface" at bounding box center [645, 238] width 114 height 14
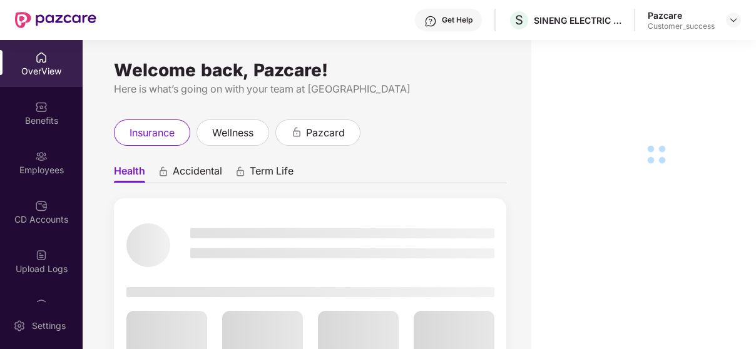
scroll to position [133, 0]
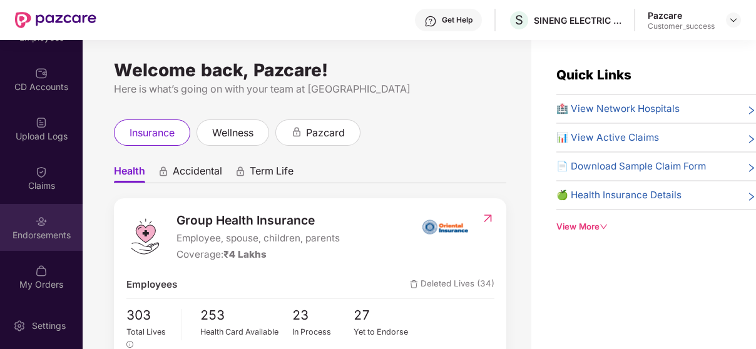
click at [43, 205] on div "Endorsements" at bounding box center [41, 227] width 83 height 47
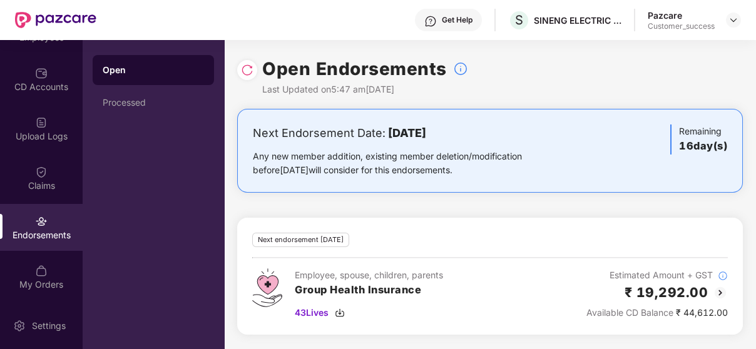
click at [719, 288] on img at bounding box center [719, 292] width 15 height 15
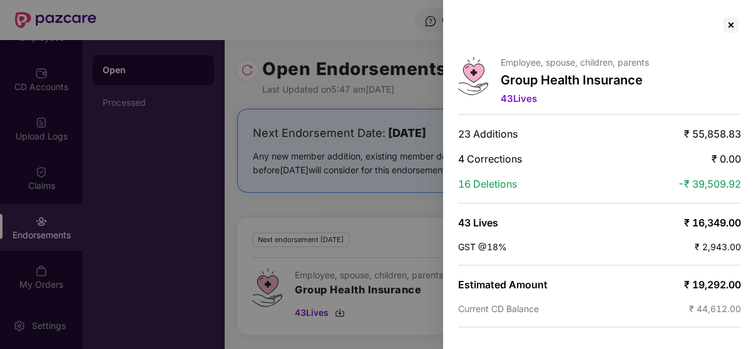
click at [682, 178] on span "-₹ 39,509.92" at bounding box center [708, 184] width 63 height 13
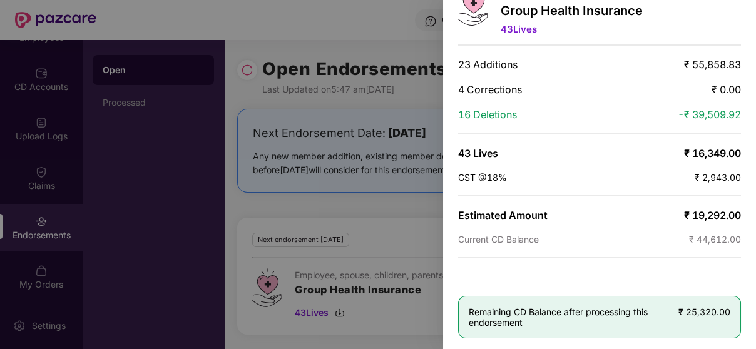
scroll to position [0, 0]
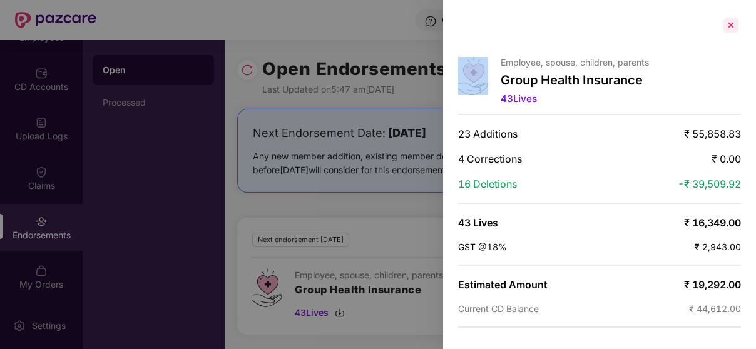
drag, startPoint x: 486, startPoint y: 99, endPoint x: 719, endPoint y: 23, distance: 245.3
click at [719, 23] on div "Employee, spouse, children, parents Group Health Insurance 43 Lives 23 Addition…" at bounding box center [599, 174] width 313 height 349
click at [721, 23] on div at bounding box center [731, 25] width 20 height 20
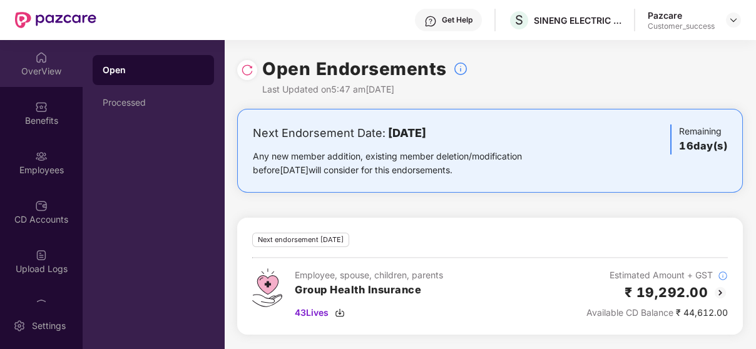
click at [41, 81] on div "OverView" at bounding box center [41, 63] width 83 height 47
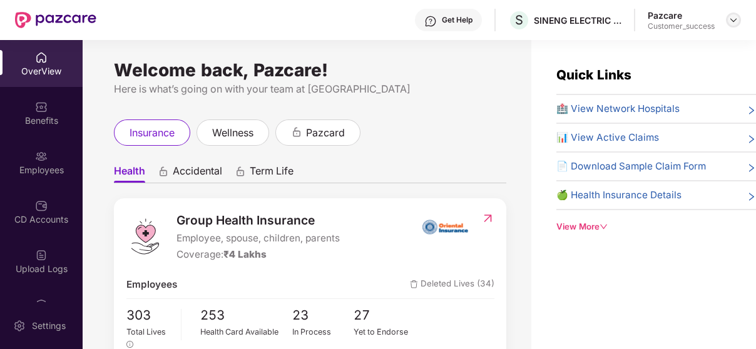
click at [736, 17] on img at bounding box center [733, 20] width 10 height 10
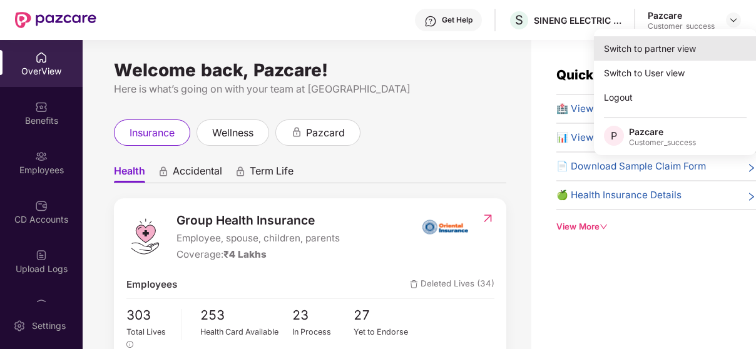
click at [672, 59] on div "Switch to partner view" at bounding box center [675, 48] width 163 height 24
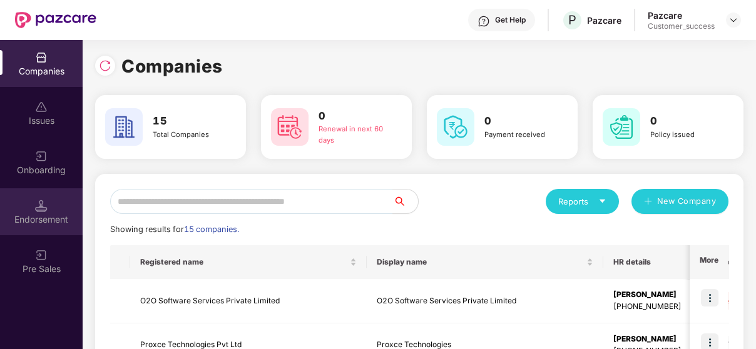
click at [36, 219] on div "Endorsement" at bounding box center [41, 219] width 83 height 13
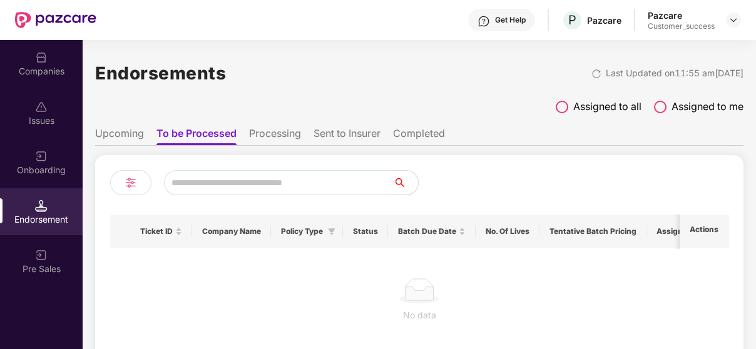
click at [555, 108] on span at bounding box center [561, 107] width 13 height 13
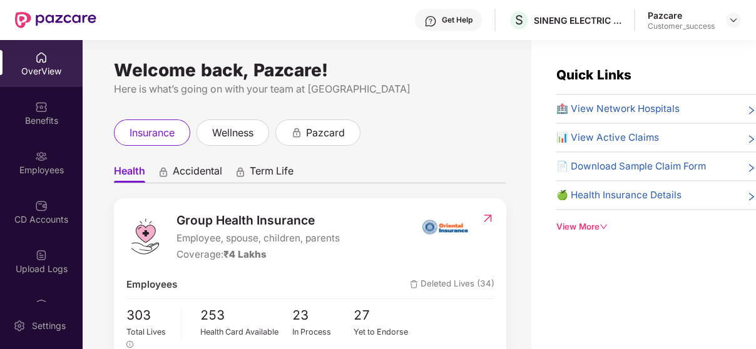
click at [35, 176] on div "Employees" at bounding box center [41, 162] width 83 height 47
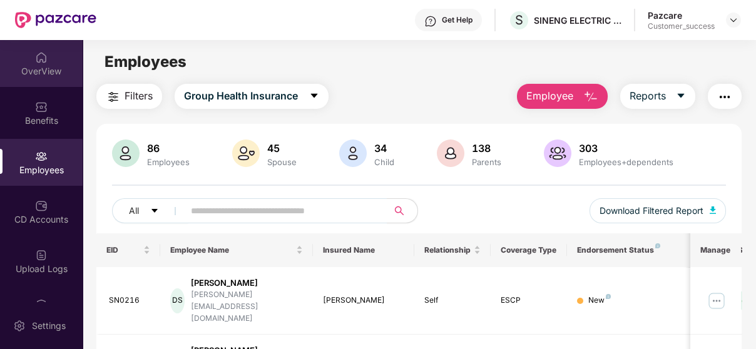
click at [63, 43] on div "OverView" at bounding box center [41, 63] width 83 height 47
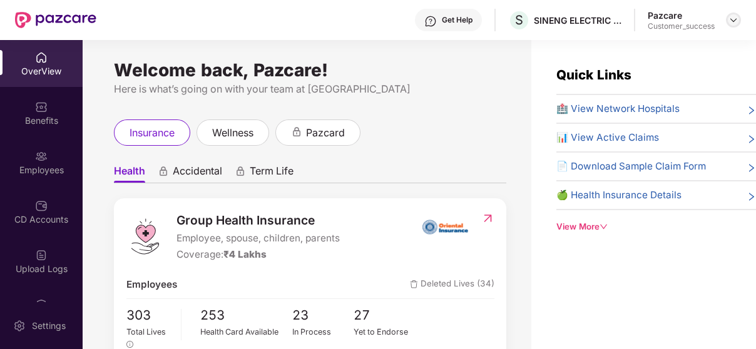
click at [728, 19] on img at bounding box center [733, 20] width 10 height 10
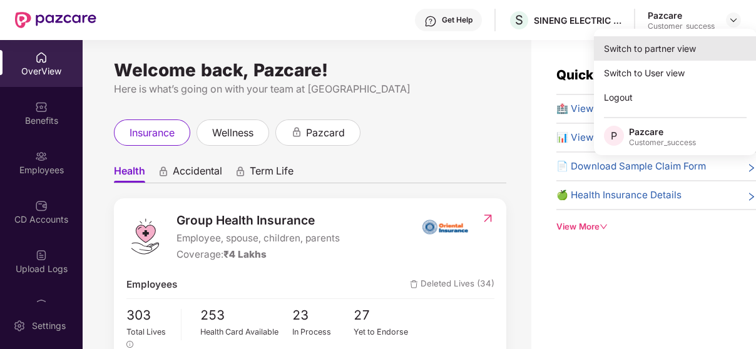
click at [657, 59] on div "Switch to partner view" at bounding box center [675, 48] width 163 height 24
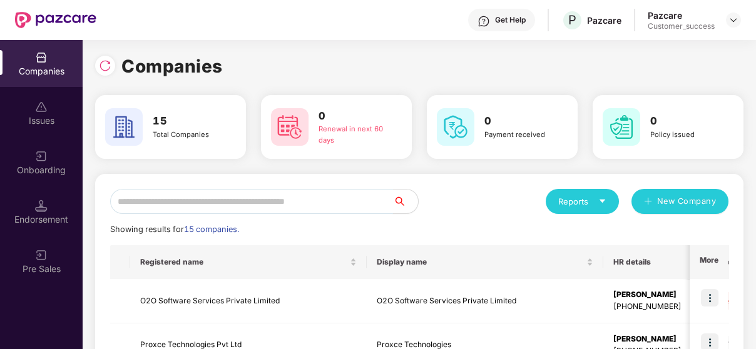
click at [316, 200] on input "text" at bounding box center [251, 201] width 283 height 25
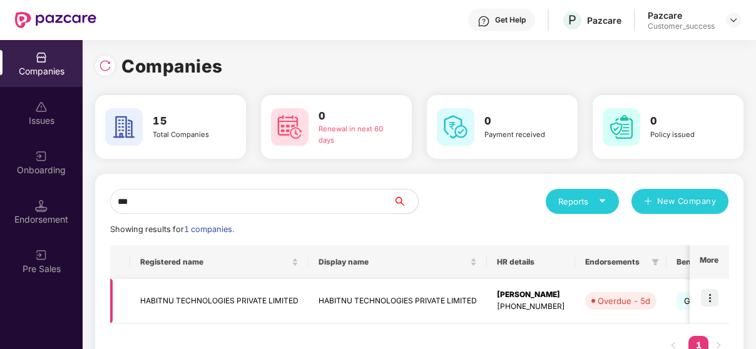
type input "***"
click at [702, 290] on img at bounding box center [710, 298] width 18 height 18
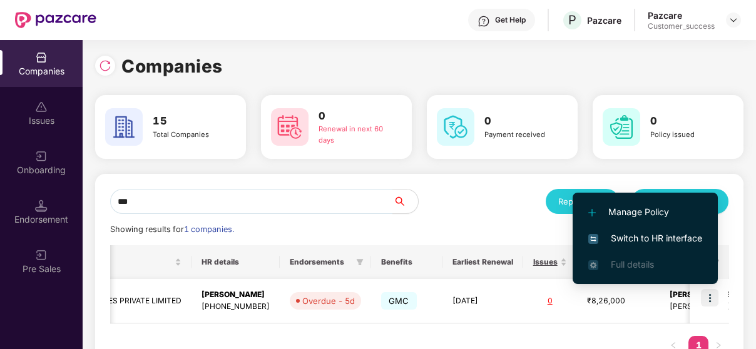
scroll to position [0, 382]
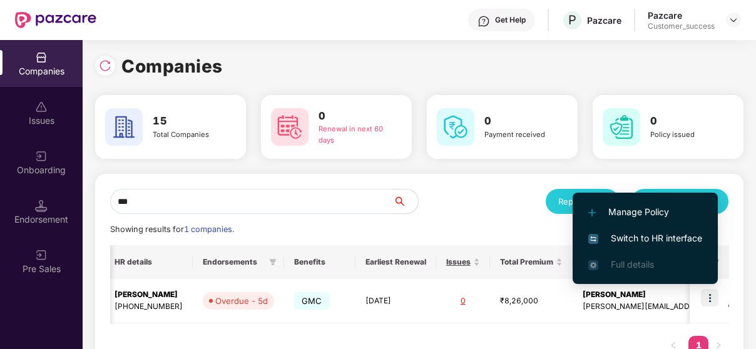
click at [621, 230] on li "Switch to HR interface" at bounding box center [644, 238] width 145 height 26
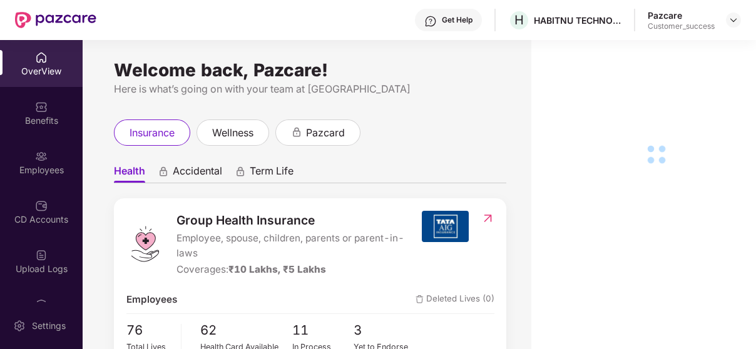
scroll to position [133, 0]
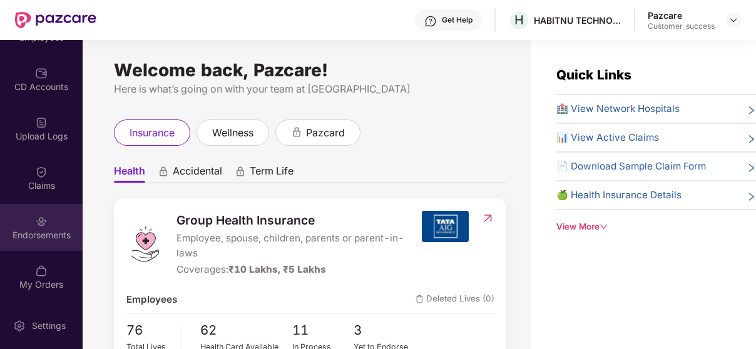
click at [37, 215] on img at bounding box center [41, 221] width 13 height 13
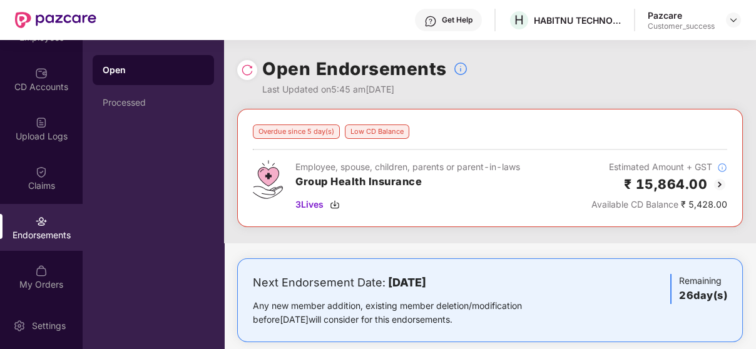
click at [722, 182] on img at bounding box center [719, 184] width 15 height 15
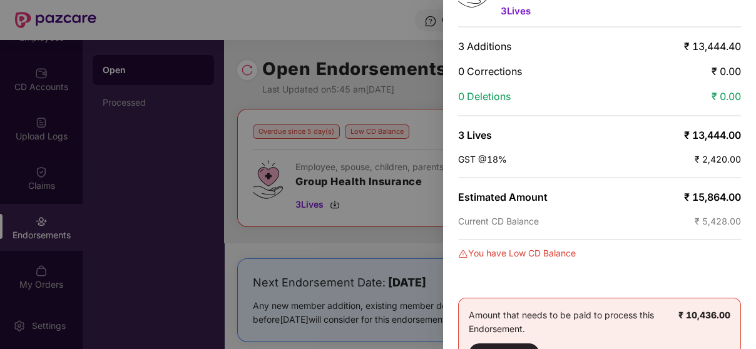
scroll to position [73, 0]
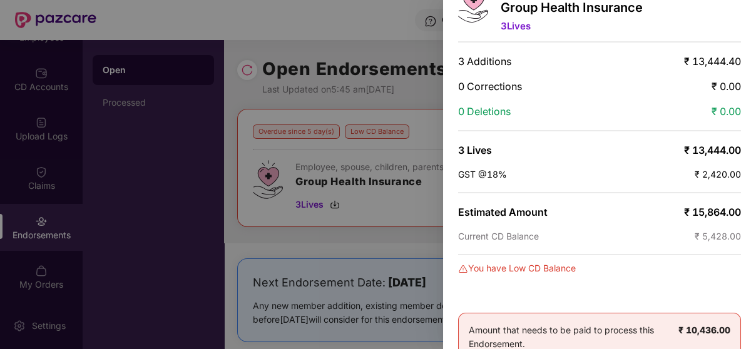
click at [372, 239] on div at bounding box center [378, 174] width 756 height 349
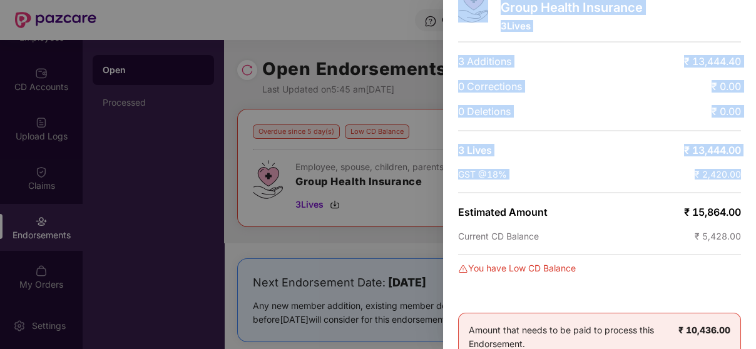
drag, startPoint x: 372, startPoint y: 239, endPoint x: 604, endPoint y: 180, distance: 238.9
click at [604, 180] on div "Employee, spouse, children, parents or parent-in-laws Group Health Insurance 3 …" at bounding box center [378, 174] width 756 height 349
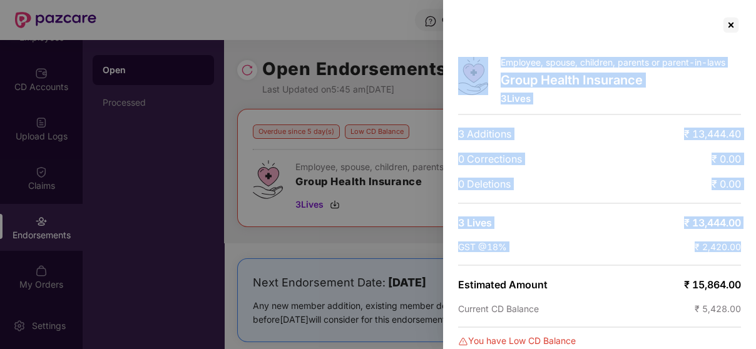
scroll to position [0, 0]
click at [731, 20] on div at bounding box center [731, 25] width 20 height 20
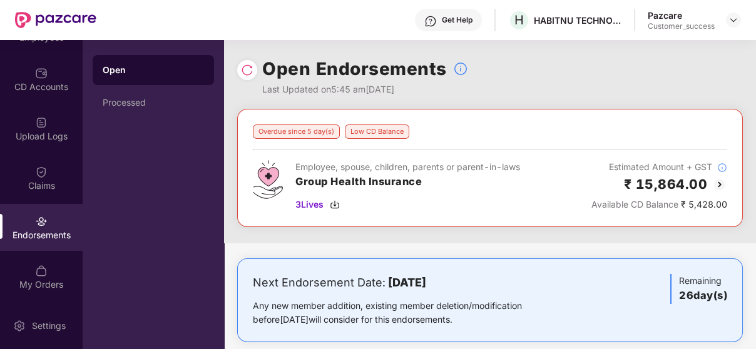
click at [717, 181] on img at bounding box center [719, 184] width 15 height 15
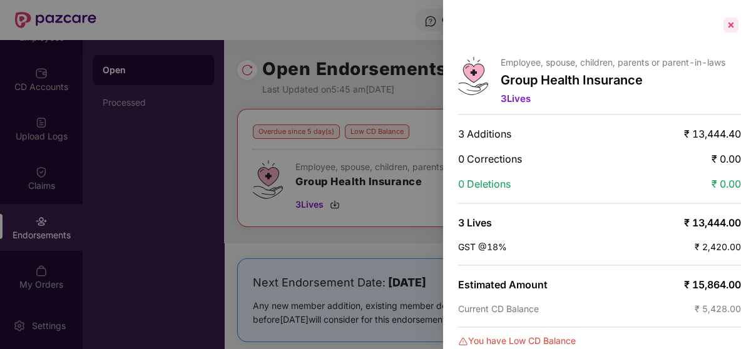
click at [727, 21] on div at bounding box center [731, 25] width 20 height 20
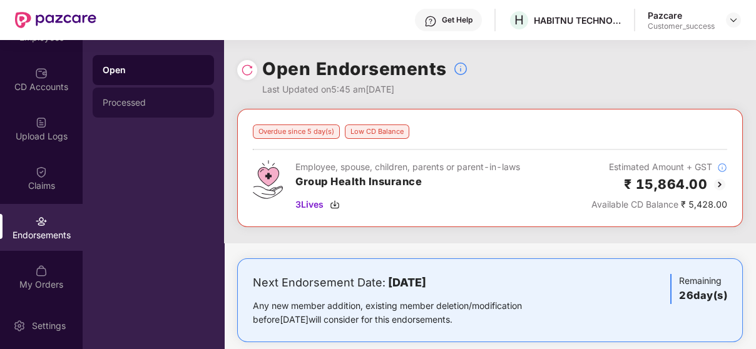
click at [153, 98] on div "Processed" at bounding box center [153, 103] width 101 height 10
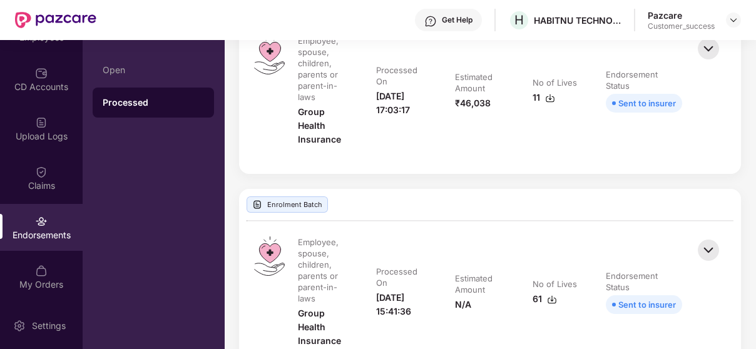
scroll to position [170, 0]
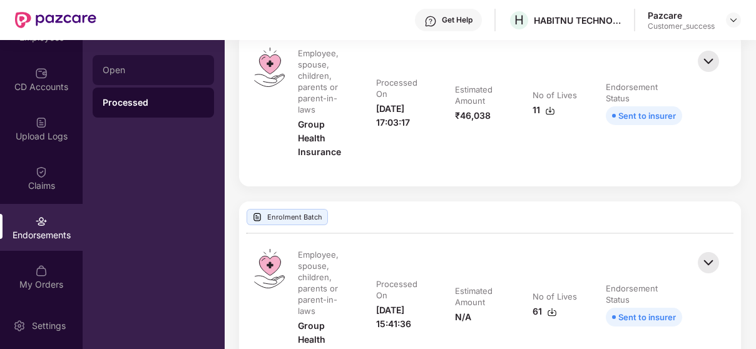
click at [170, 61] on div "Open" at bounding box center [153, 70] width 121 height 30
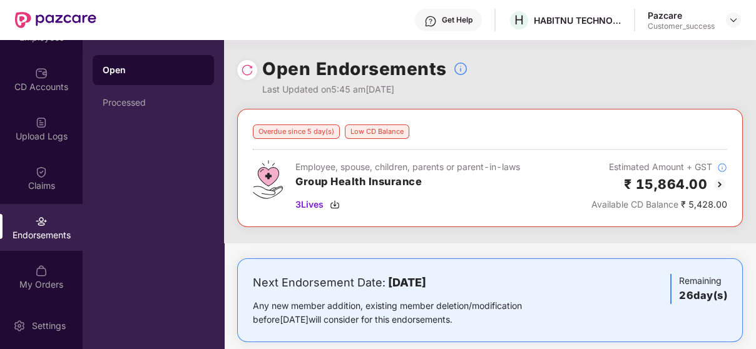
click at [721, 184] on img at bounding box center [719, 184] width 15 height 15
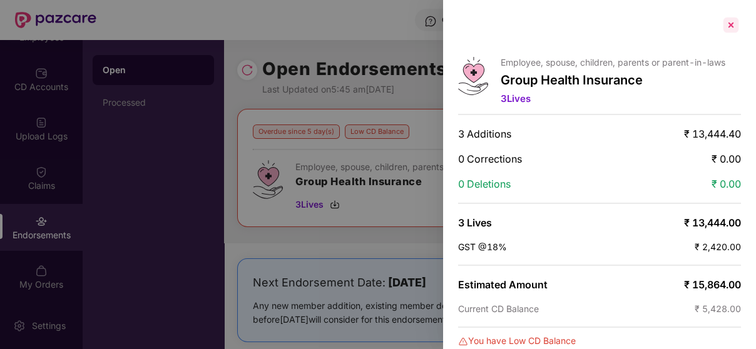
click at [729, 25] on div at bounding box center [731, 25] width 20 height 20
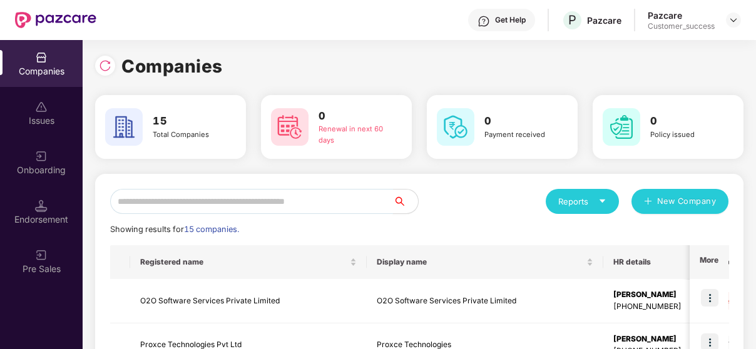
click at [155, 213] on input "text" at bounding box center [251, 201] width 283 height 25
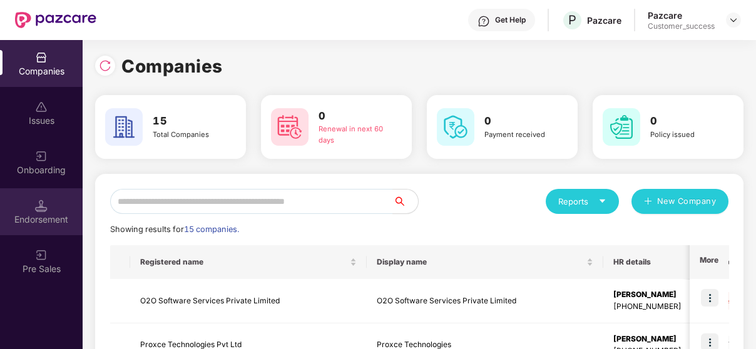
click at [16, 229] on div "Endorsement" at bounding box center [41, 211] width 83 height 47
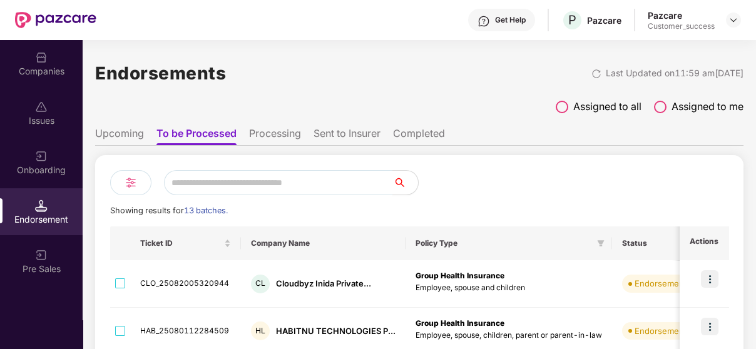
click at [45, 69] on div "Companies" at bounding box center [41, 71] width 83 height 13
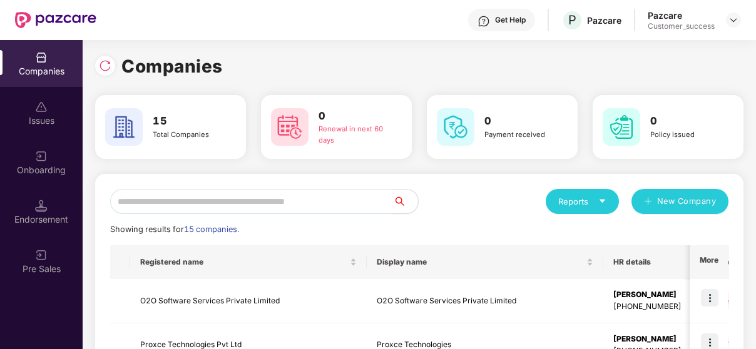
click at [310, 203] on input "text" at bounding box center [251, 201] width 283 height 25
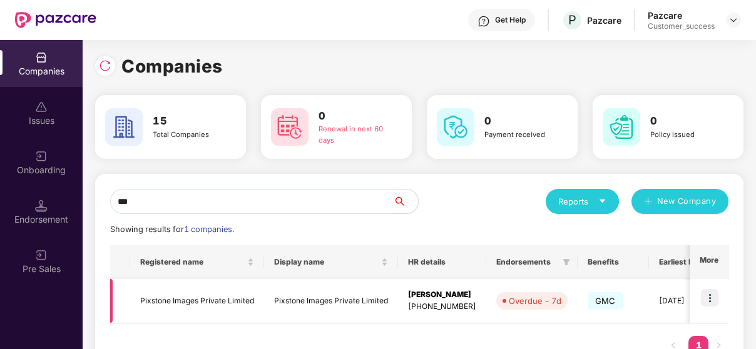
type input "***"
click at [721, 293] on td at bounding box center [708, 301] width 39 height 44
click at [701, 295] on img at bounding box center [710, 298] width 18 height 18
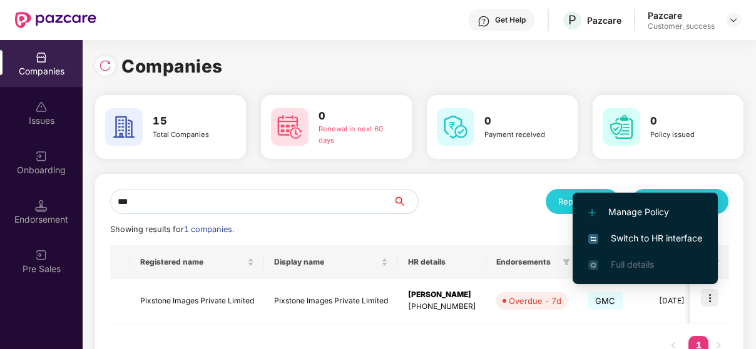
click at [670, 237] on span "Switch to HR interface" at bounding box center [645, 238] width 114 height 14
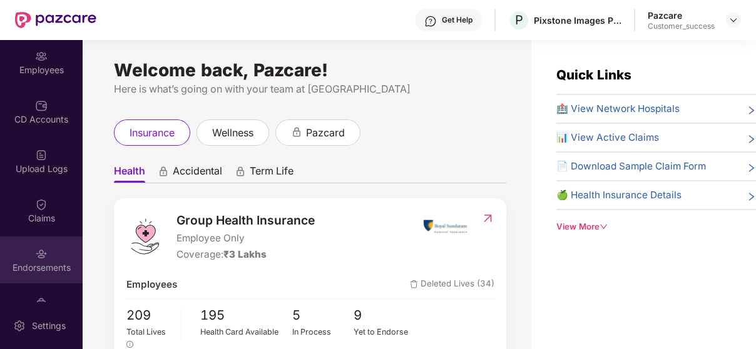
scroll to position [101, 0]
click at [44, 270] on div "Endorsements" at bounding box center [41, 267] width 83 height 13
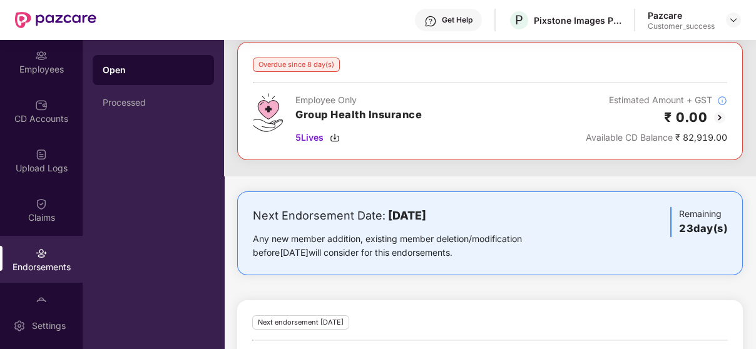
scroll to position [43, 0]
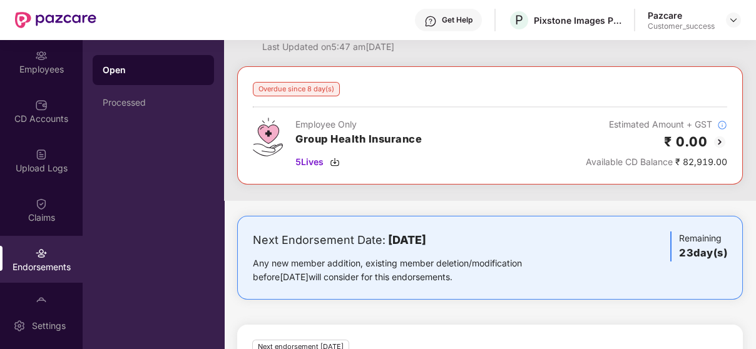
click at [721, 143] on img at bounding box center [719, 141] width 15 height 15
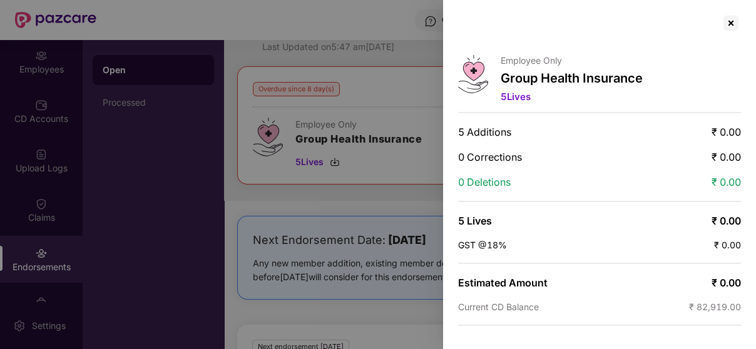
scroll to position [0, 0]
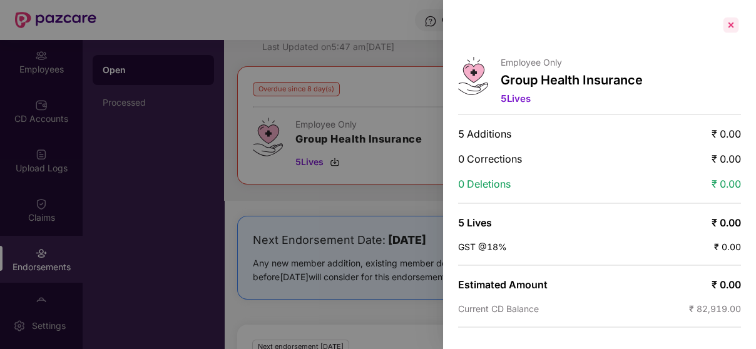
click at [731, 22] on div at bounding box center [731, 25] width 20 height 20
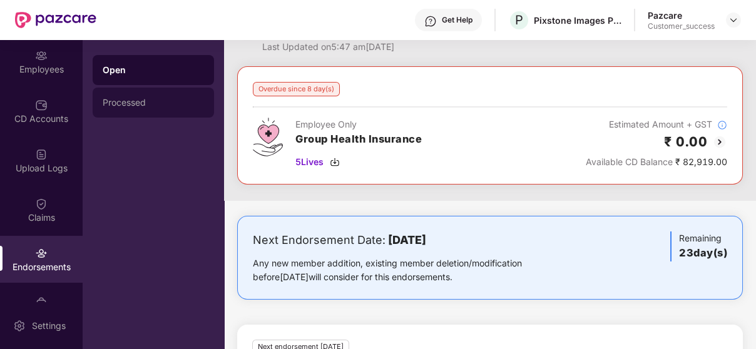
click at [138, 104] on div "Processed" at bounding box center [153, 103] width 101 height 10
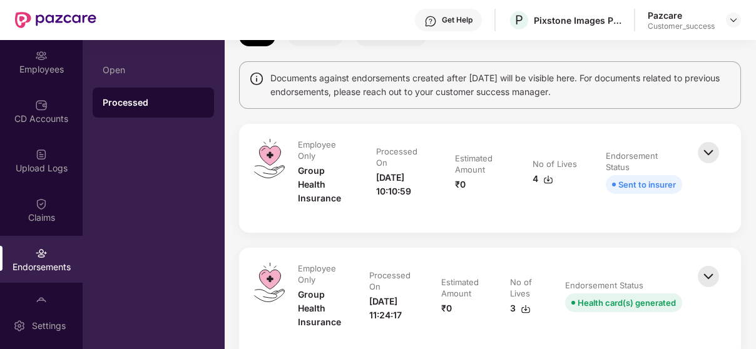
scroll to position [78, 0]
click at [165, 58] on div "Open" at bounding box center [153, 70] width 121 height 30
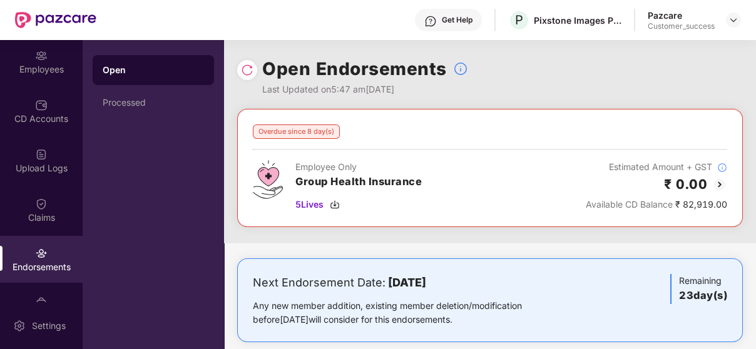
click at [717, 186] on img at bounding box center [719, 184] width 15 height 15
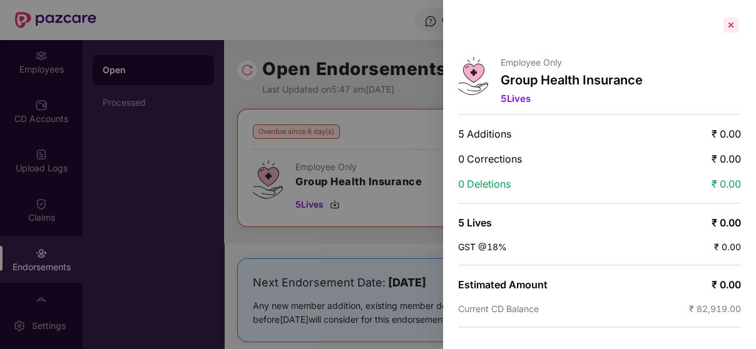
click at [726, 23] on div at bounding box center [731, 25] width 20 height 20
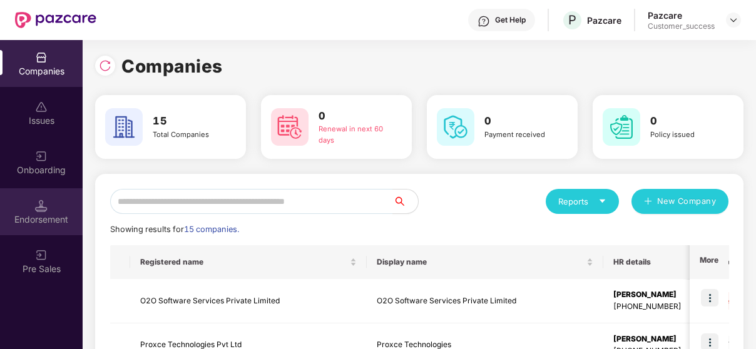
click at [32, 203] on div "Endorsement" at bounding box center [41, 211] width 83 height 47
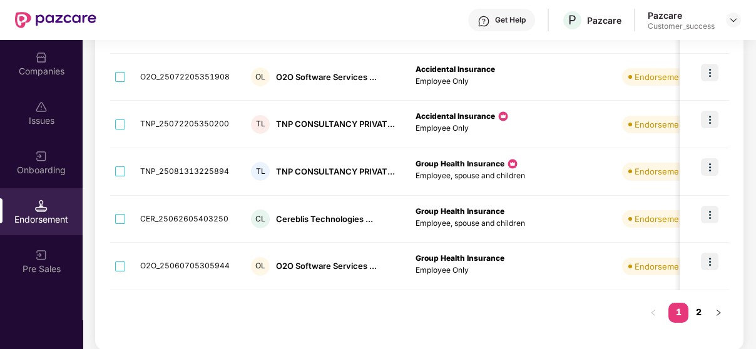
click at [697, 310] on link "2" at bounding box center [698, 312] width 20 height 19
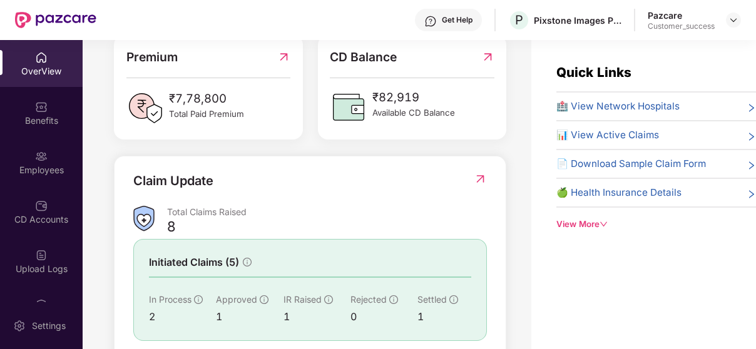
scroll to position [346, 0]
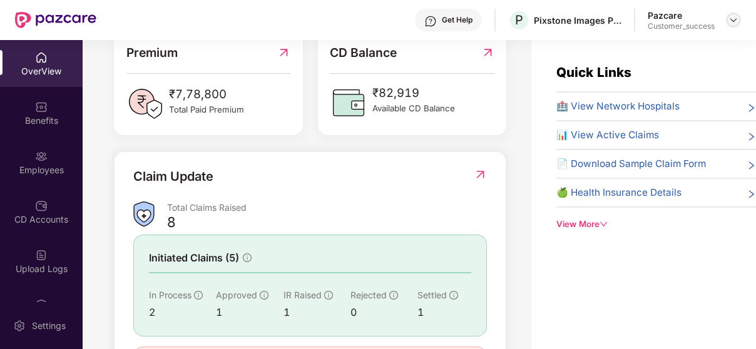
click at [729, 19] on img at bounding box center [733, 20] width 10 height 10
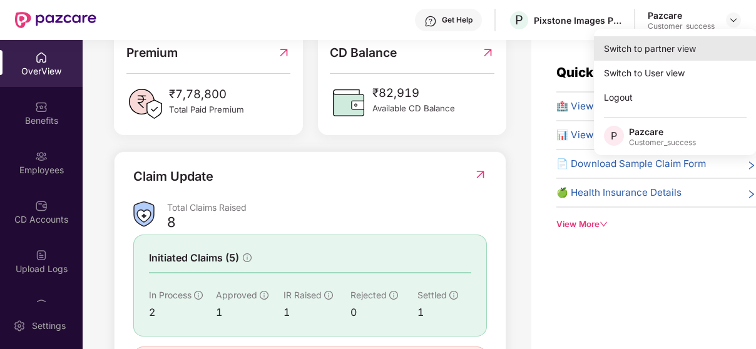
click at [662, 49] on div "Switch to partner view" at bounding box center [675, 48] width 163 height 24
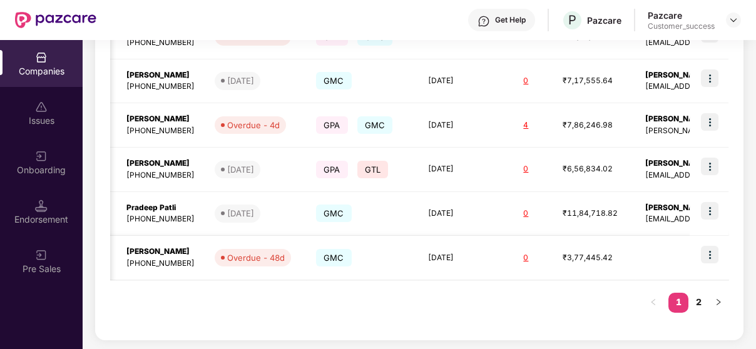
scroll to position [0, 437]
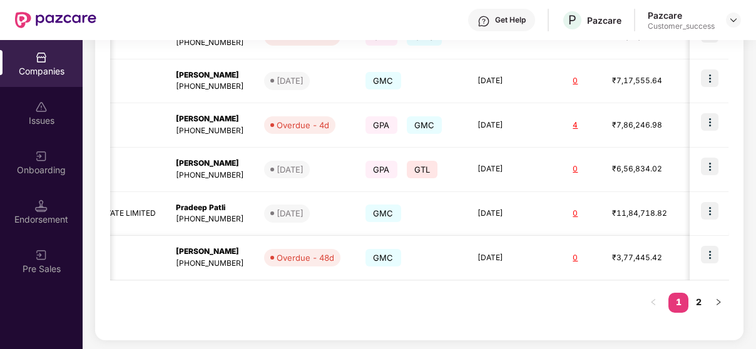
click at [704, 251] on img at bounding box center [710, 255] width 18 height 18
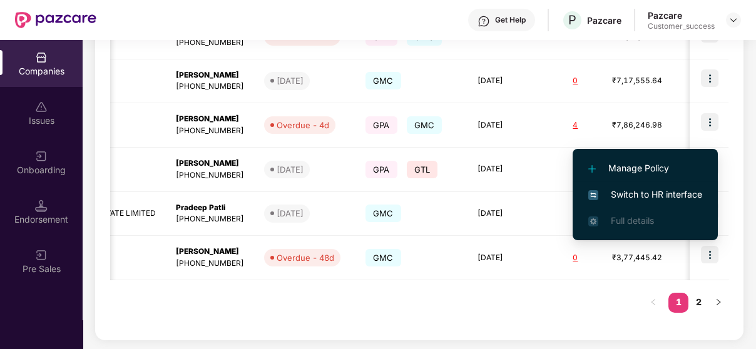
click at [636, 182] on li "Switch to HR interface" at bounding box center [644, 194] width 145 height 26
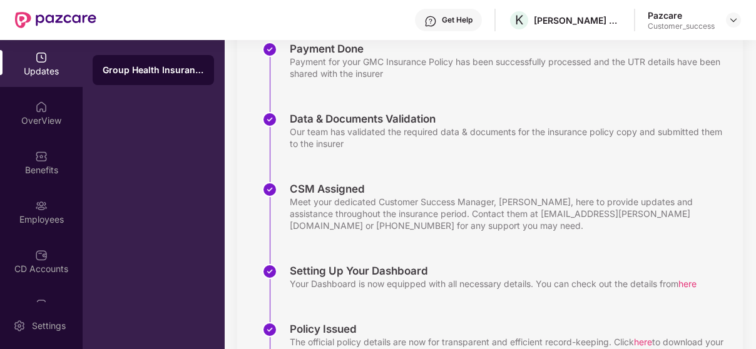
scroll to position [327, 0]
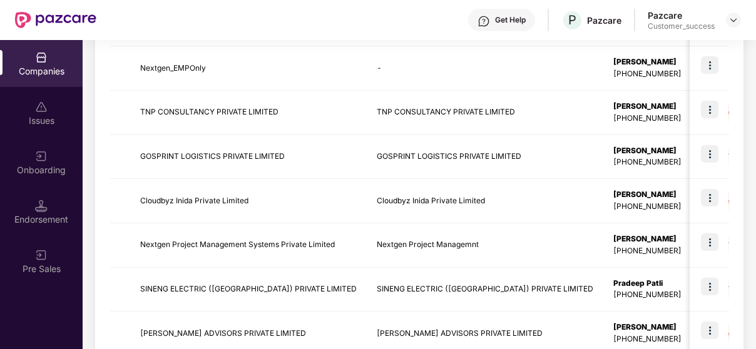
scroll to position [441, 0]
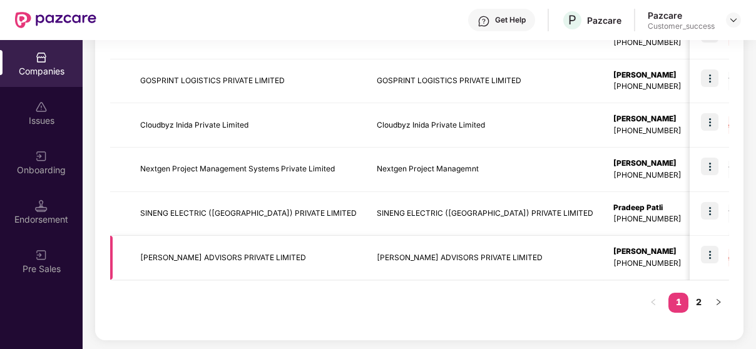
click at [186, 252] on td "[PERSON_NAME] ADVISORS PRIVATE LIMITED" at bounding box center [248, 258] width 236 height 44
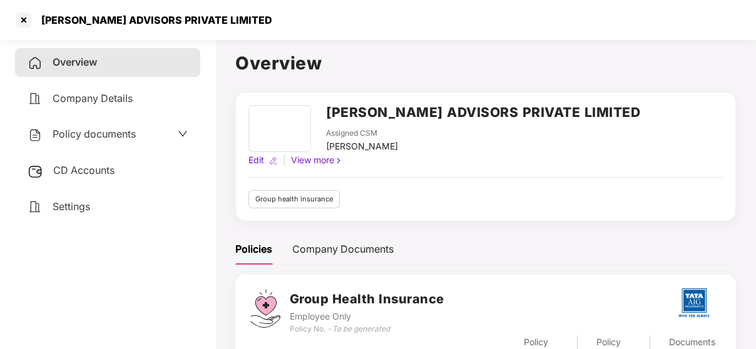
click at [83, 128] on span "Policy documents" at bounding box center [94, 134] width 83 height 13
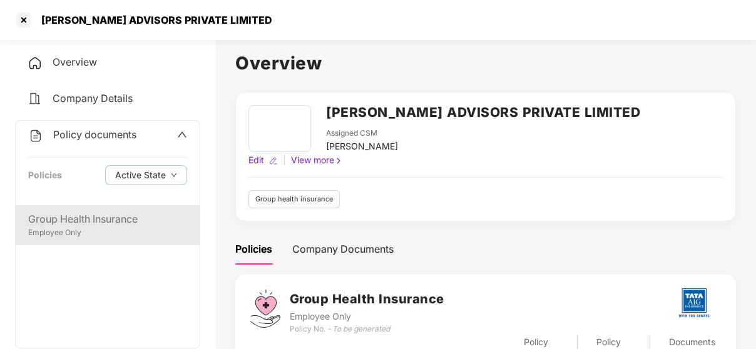
click at [81, 215] on div "Group Health Insurance" at bounding box center [107, 219] width 159 height 16
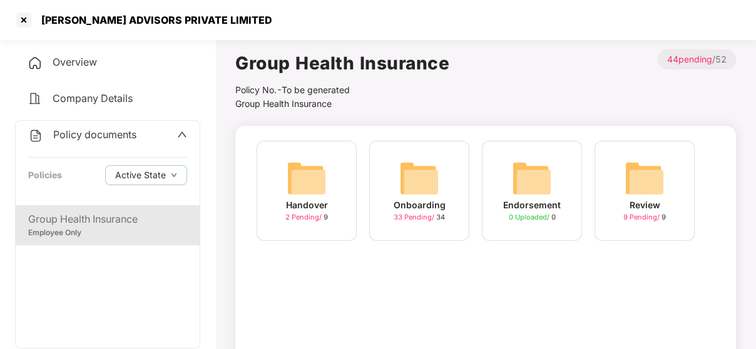
click at [565, 174] on div "Endorsement 0 Uploaded / 0" at bounding box center [532, 191] width 100 height 100
click at [412, 201] on div "Onboarding" at bounding box center [419, 205] width 52 height 14
click at [305, 162] on img at bounding box center [306, 178] width 40 height 40
click at [431, 170] on img at bounding box center [419, 178] width 40 height 40
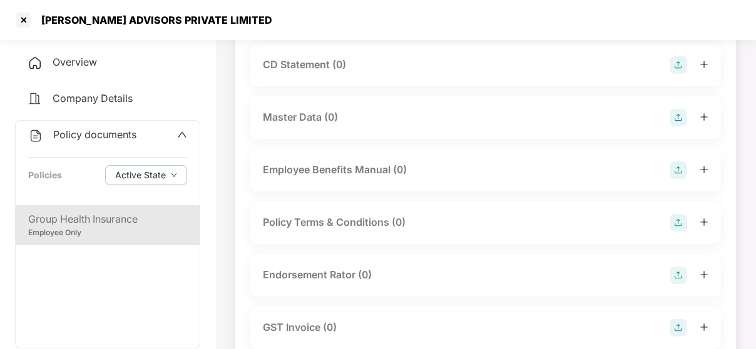
scroll to position [152, 0]
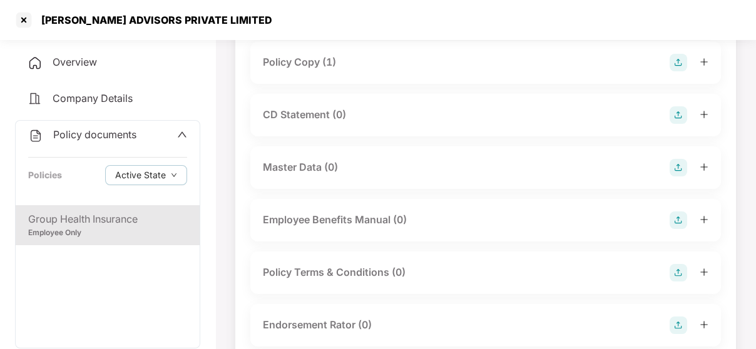
drag, startPoint x: 381, startPoint y: 218, endPoint x: 216, endPoint y: 140, distance: 181.9
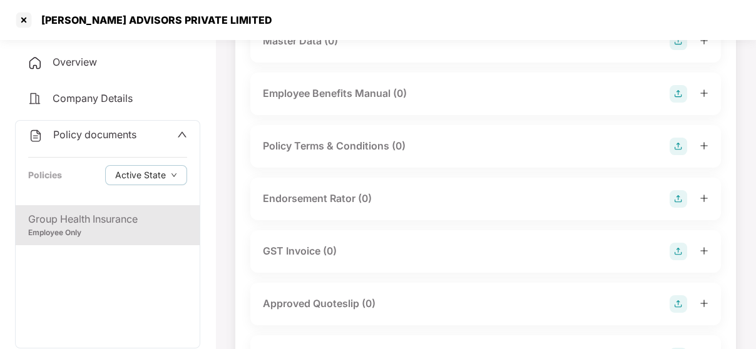
scroll to position [279, 0]
click at [674, 198] on img at bounding box center [678, 199] width 18 height 18
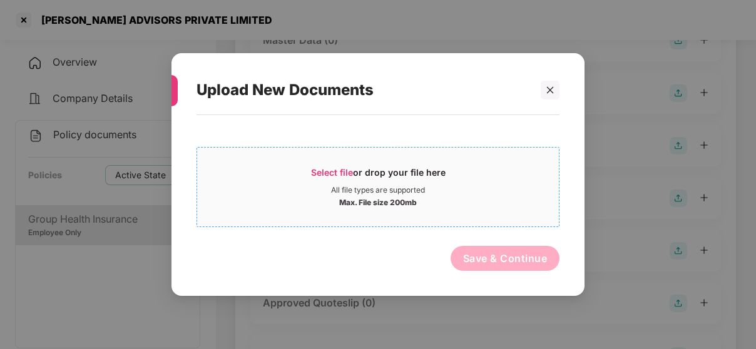
click at [363, 196] on div "Max. File size 200mb" at bounding box center [378, 201] width 78 height 13
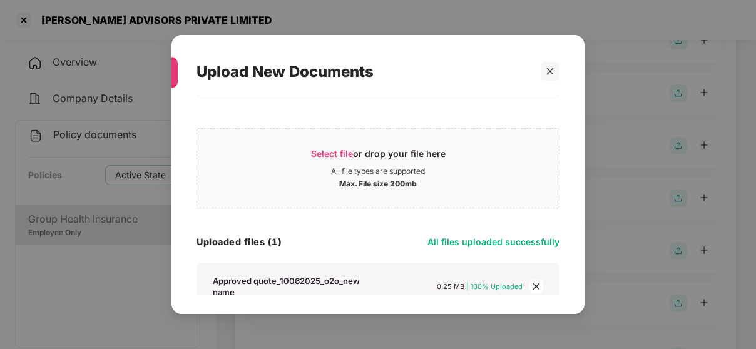
scroll to position [56, 0]
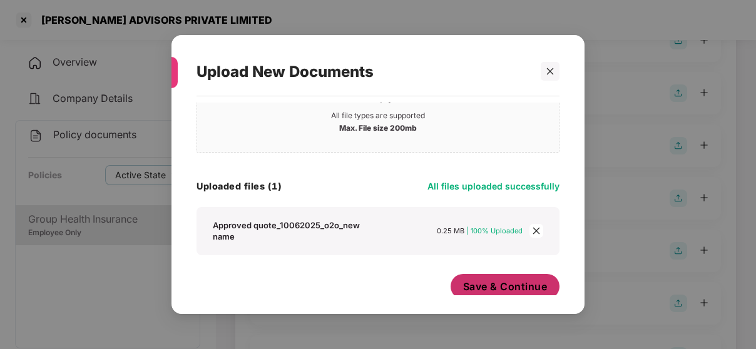
click at [520, 280] on span "Save & Continue" at bounding box center [505, 287] width 84 height 14
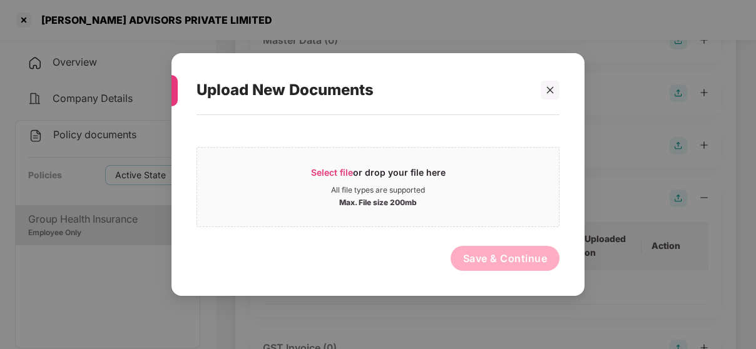
scroll to position [0, 0]
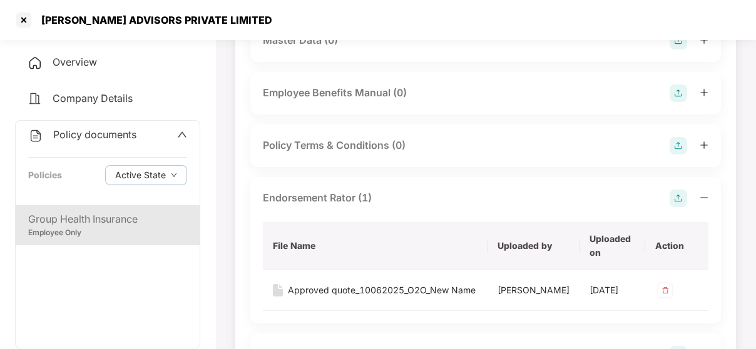
click at [707, 197] on icon "minus" at bounding box center [703, 197] width 9 height 9
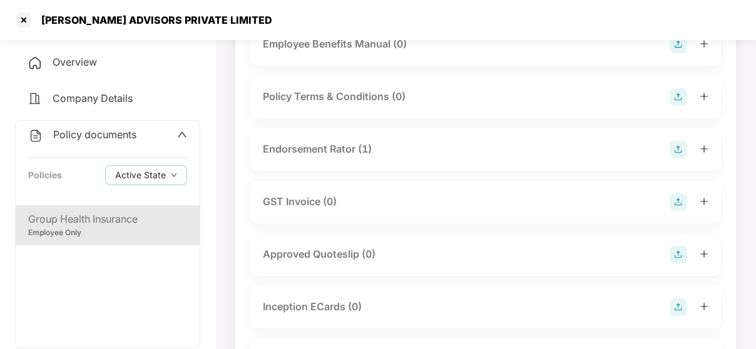
scroll to position [332, 0]
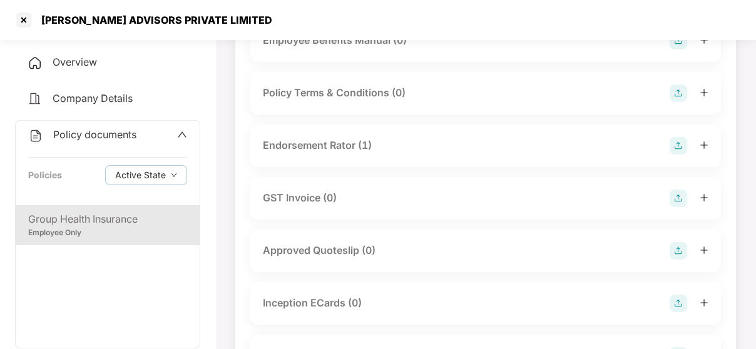
click at [679, 194] on img at bounding box center [678, 199] width 18 height 18
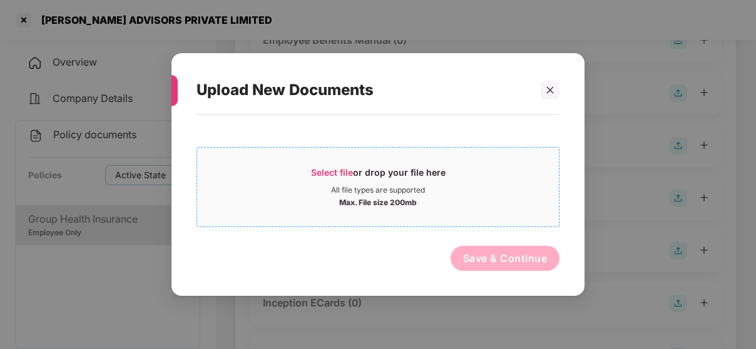
click at [364, 180] on div "Select file or drop your file here" at bounding box center [378, 175] width 134 height 19
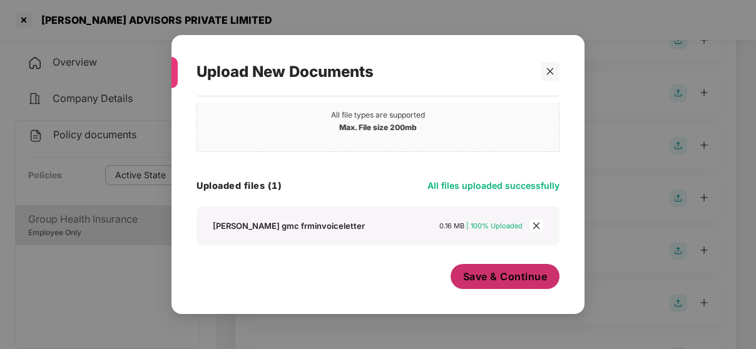
scroll to position [56, 0]
click at [517, 272] on span "Save & Continue" at bounding box center [505, 277] width 84 height 14
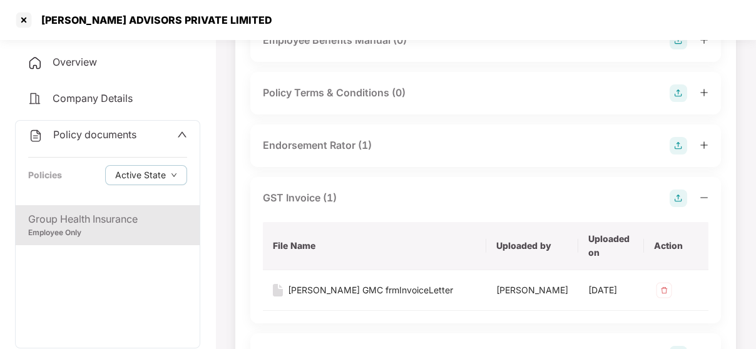
click at [706, 190] on div at bounding box center [688, 199] width 39 height 18
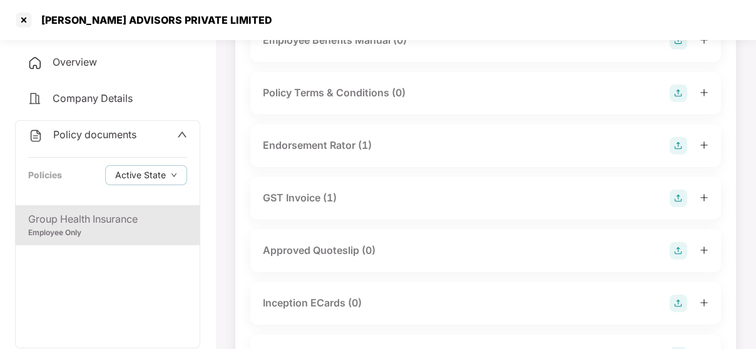
scroll to position [381, 0]
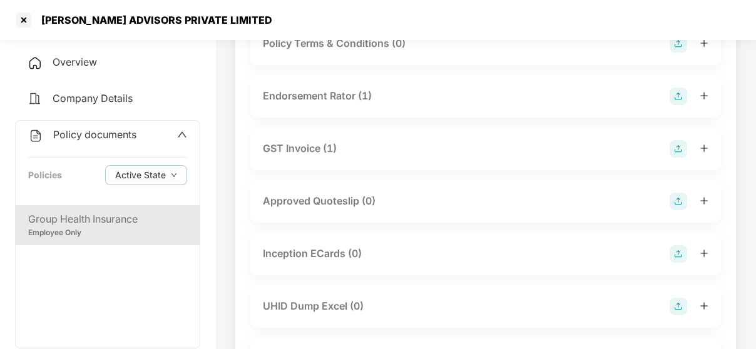
click at [683, 196] on img at bounding box center [678, 202] width 18 height 18
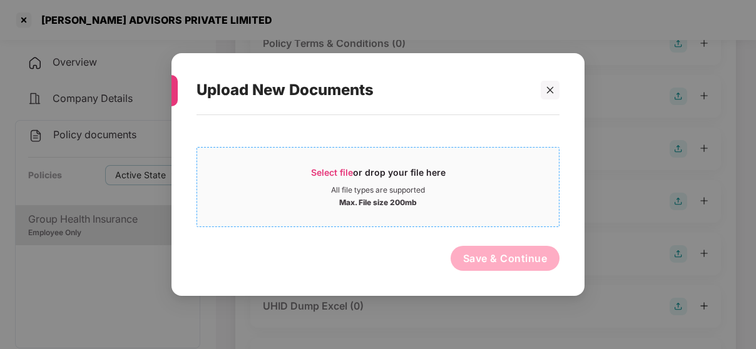
click at [388, 199] on div "Max. File size 200mb" at bounding box center [378, 201] width 78 height 13
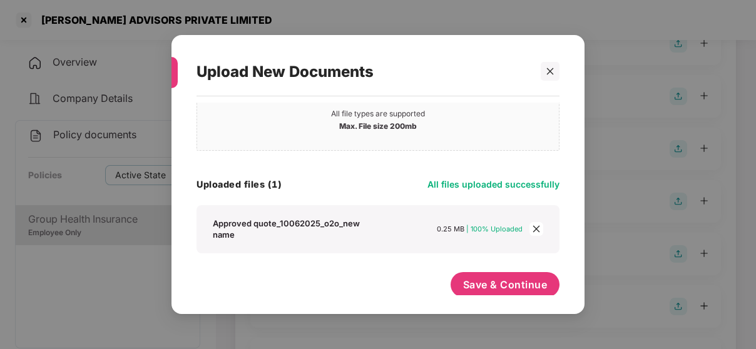
scroll to position [56, 0]
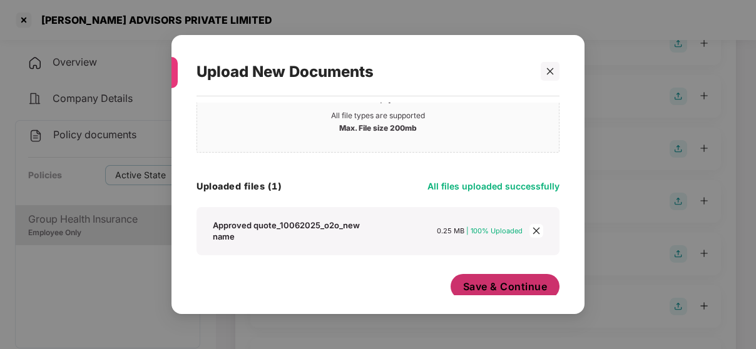
click at [514, 280] on span "Save & Continue" at bounding box center [505, 287] width 84 height 14
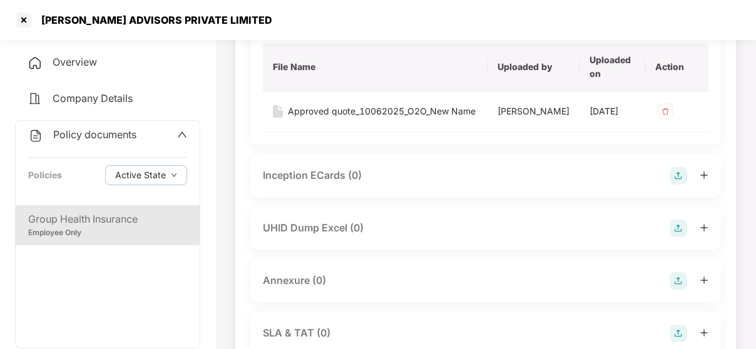
scroll to position [566, 0]
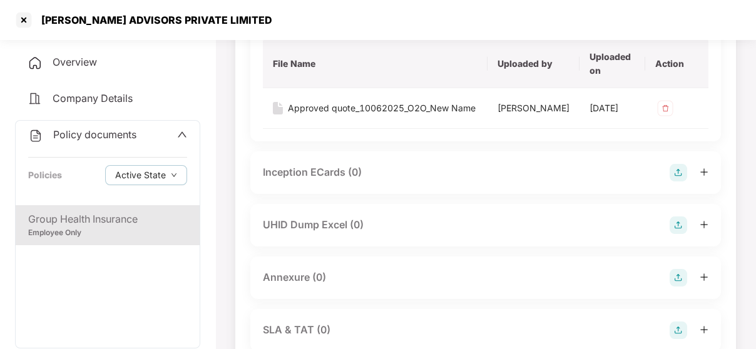
click at [440, 215] on div "UHID Dump Excel (0)" at bounding box center [485, 225] width 470 height 43
click at [424, 230] on div "UHID Dump Excel (0)" at bounding box center [485, 225] width 445 height 18
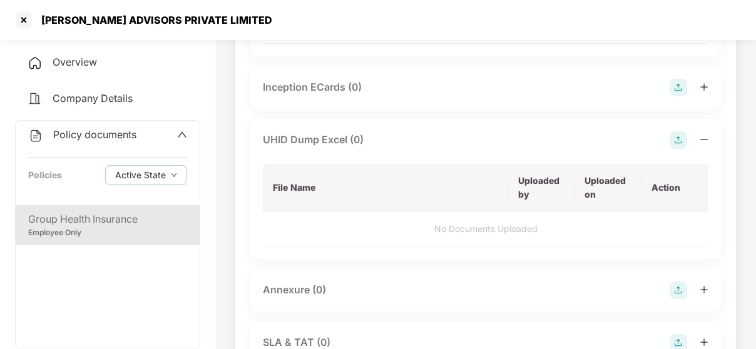
scroll to position [652, 0]
click at [675, 143] on img at bounding box center [678, 139] width 18 height 18
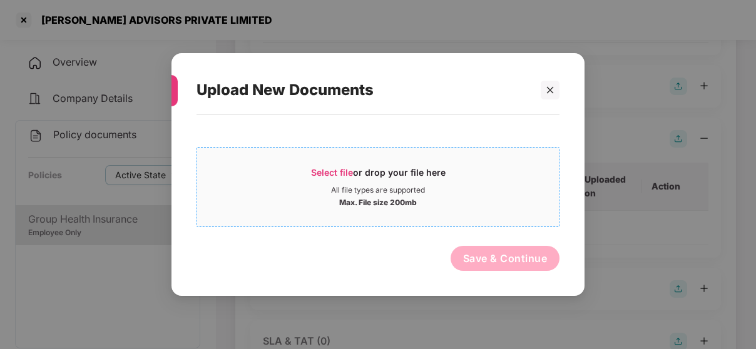
click at [342, 176] on span "Select file" at bounding box center [332, 172] width 42 height 11
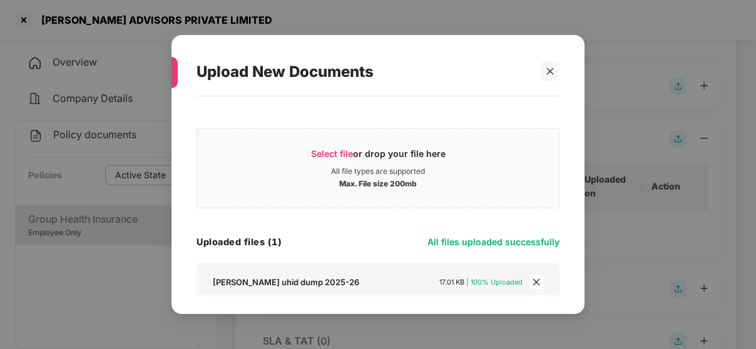
scroll to position [56, 0]
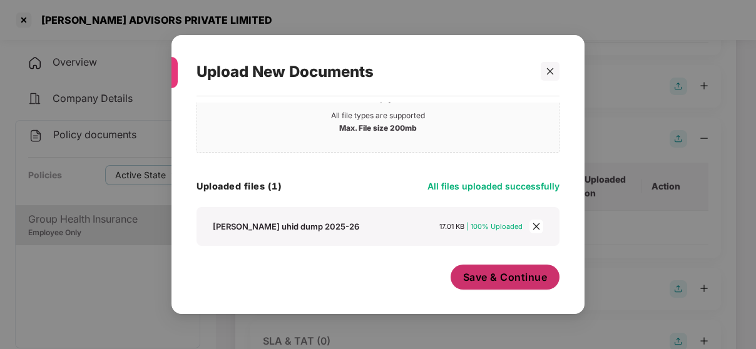
click at [507, 281] on span "Save & Continue" at bounding box center [505, 277] width 84 height 14
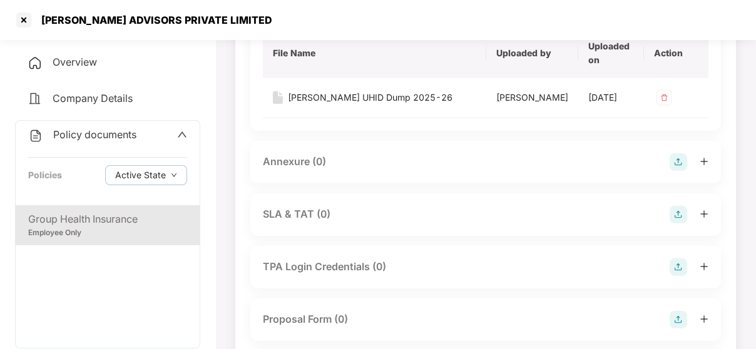
scroll to position [786, 0]
click at [681, 171] on img at bounding box center [678, 162] width 18 height 18
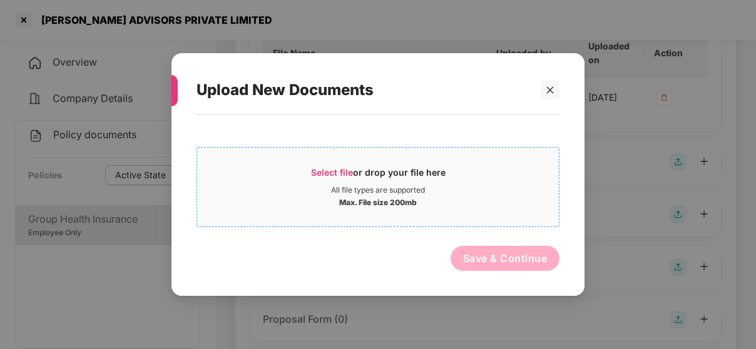
click at [348, 171] on span "Select file" at bounding box center [332, 172] width 42 height 11
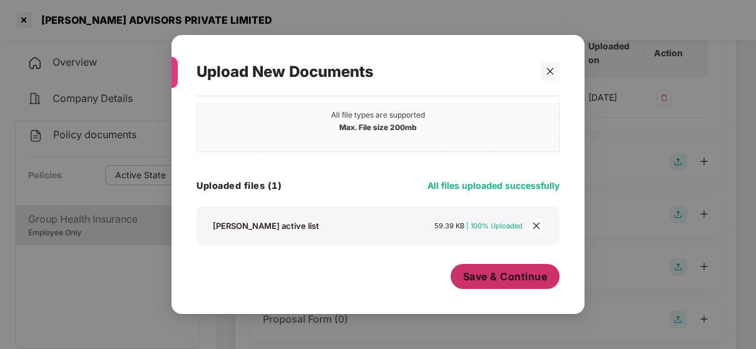
scroll to position [56, 0]
click at [516, 278] on span "Save & Continue" at bounding box center [505, 277] width 84 height 14
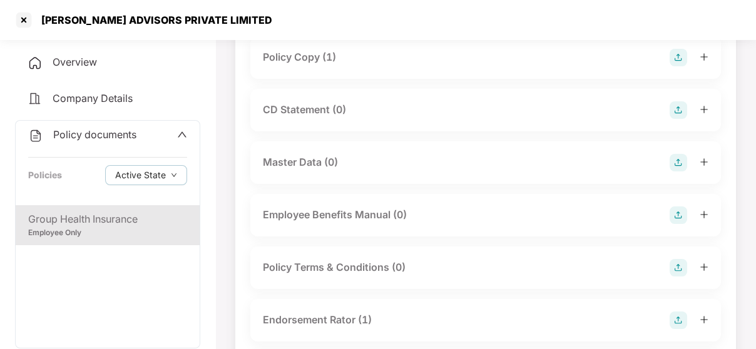
scroll to position [0, 0]
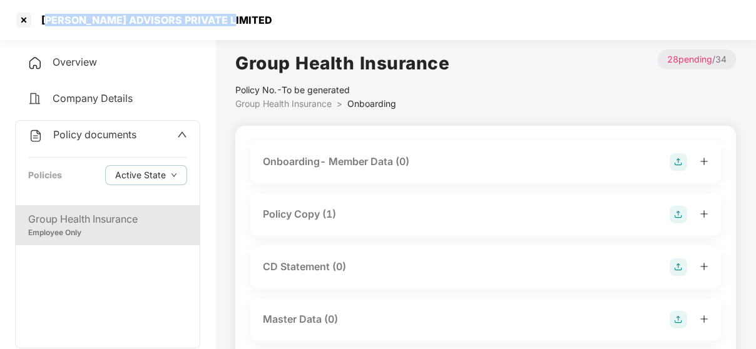
drag, startPoint x: 233, startPoint y: 27, endPoint x: 45, endPoint y: 20, distance: 187.8
click at [45, 20] on div "[PERSON_NAME] ADVISORS PRIVATE LIMITED" at bounding box center [378, 20] width 756 height 40
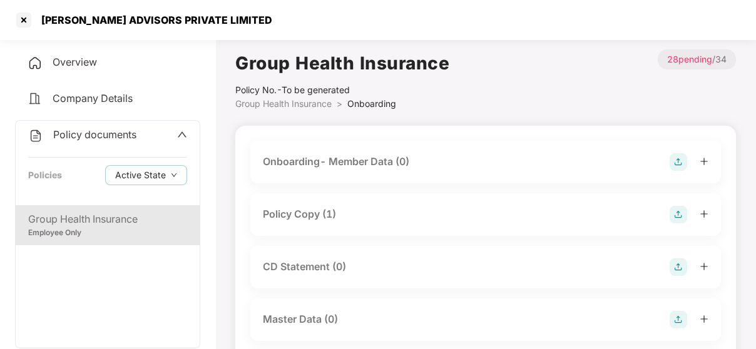
click at [210, 17] on div "[PERSON_NAME] ADVISORS PRIVATE LIMITED" at bounding box center [153, 20] width 238 height 13
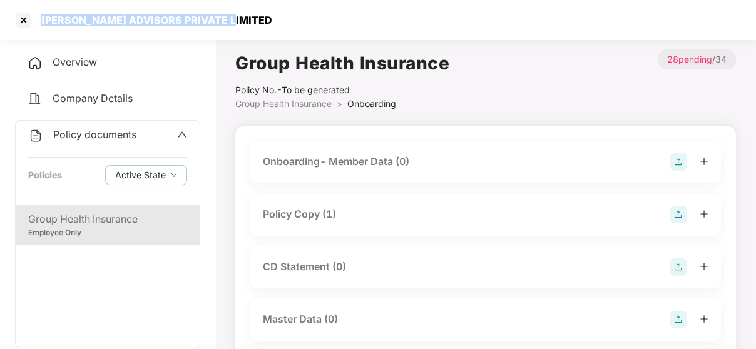
drag, startPoint x: 239, startPoint y: 20, endPoint x: 44, endPoint y: 23, distance: 195.2
click at [44, 23] on div "[PERSON_NAME] ADVISORS PRIVATE LIMITED" at bounding box center [378, 20] width 756 height 40
copy div "[PERSON_NAME] ADVISORS PRIVATE LIMITED"
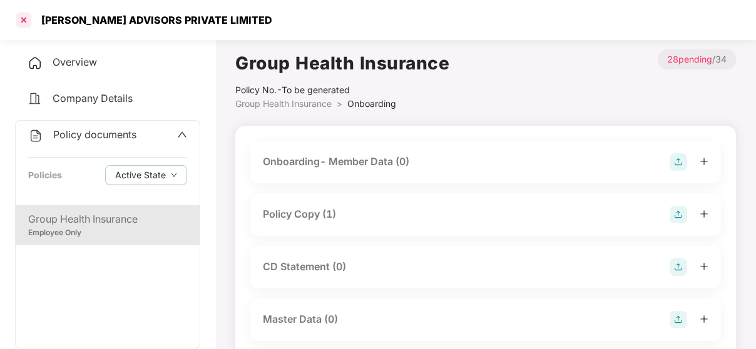
click at [24, 18] on div at bounding box center [24, 20] width 20 height 20
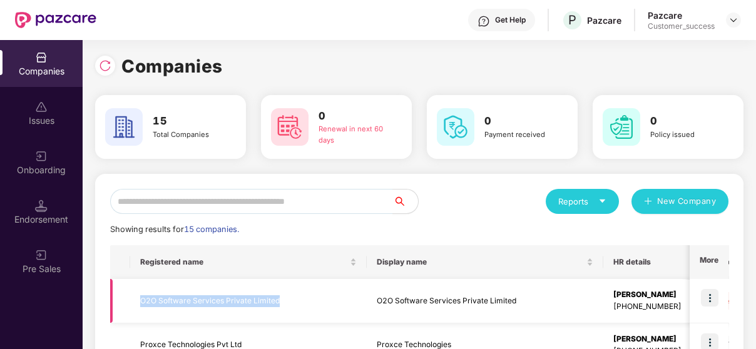
drag, startPoint x: 138, startPoint y: 300, endPoint x: 290, endPoint y: 301, distance: 152.6
click at [290, 301] on td "O2O Software Services Private Limited" at bounding box center [248, 301] width 236 height 44
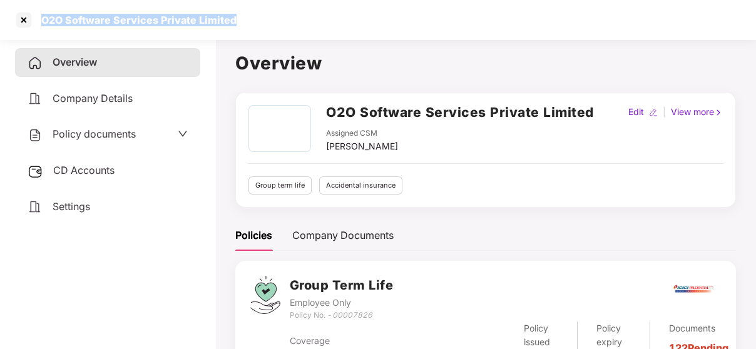
drag, startPoint x: 237, startPoint y: 16, endPoint x: 43, endPoint y: 16, distance: 194.5
click at [43, 16] on div "O2O Software Services Private Limited" at bounding box center [378, 20] width 756 height 40
copy div "O2O Software Services Private Limited"
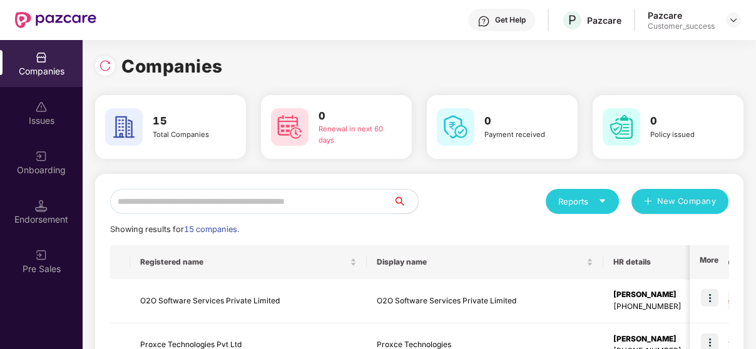
click at [328, 201] on input "text" at bounding box center [251, 201] width 283 height 25
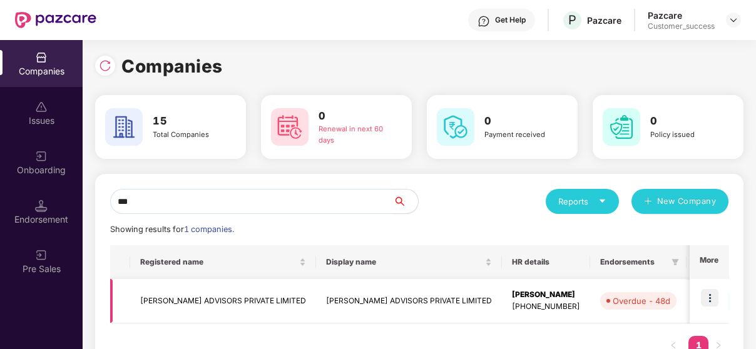
type input "***"
click at [241, 315] on td "[PERSON_NAME] ADVISORS PRIVATE LIMITED" at bounding box center [223, 301] width 186 height 44
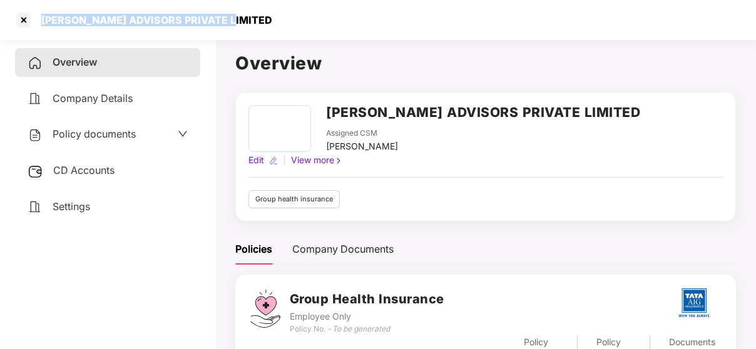
drag, startPoint x: 63, startPoint y: 19, endPoint x: 236, endPoint y: 15, distance: 173.3
click at [236, 15] on div "[PERSON_NAME] ADVISORS PRIVATE LIMITED" at bounding box center [378, 20] width 756 height 40
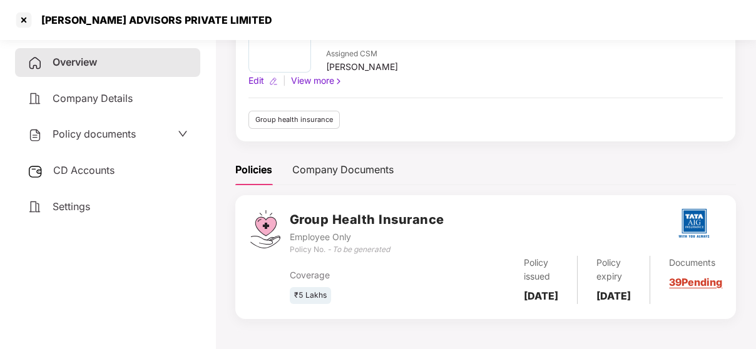
click at [102, 133] on span "Policy documents" at bounding box center [94, 134] width 83 height 13
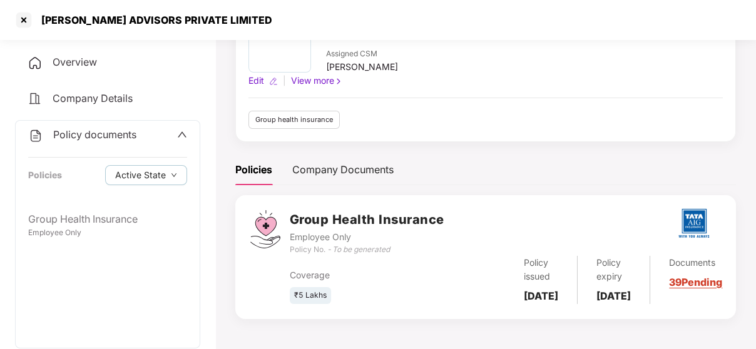
click at [170, 138] on div "Policy documents" at bounding box center [107, 135] width 159 height 16
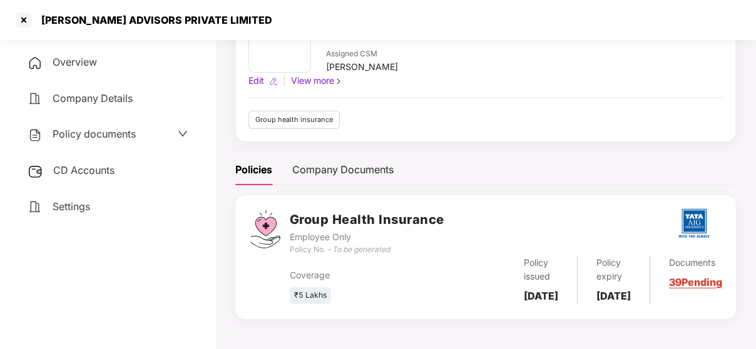
click at [88, 165] on span "CD Accounts" at bounding box center [83, 170] width 61 height 13
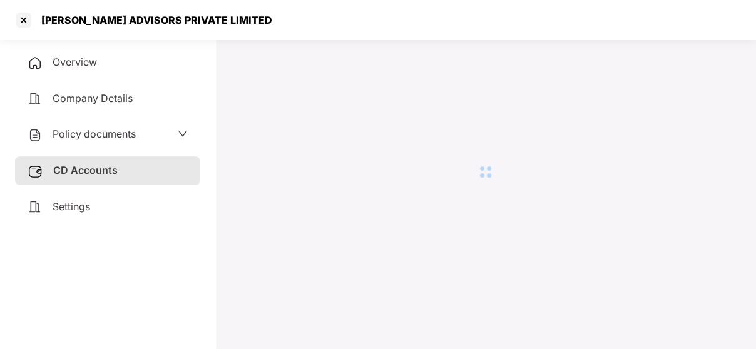
scroll to position [34, 0]
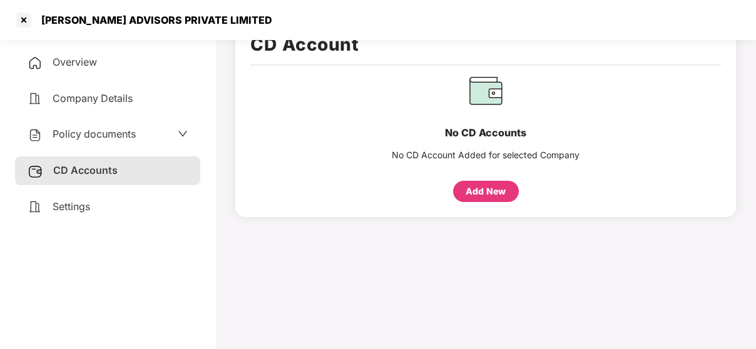
click at [111, 128] on div "Policy documents" at bounding box center [82, 134] width 108 height 16
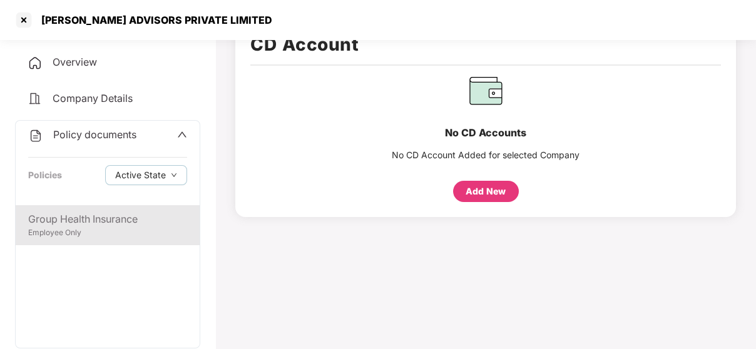
click at [51, 218] on div "Group Health Insurance" at bounding box center [107, 219] width 159 height 16
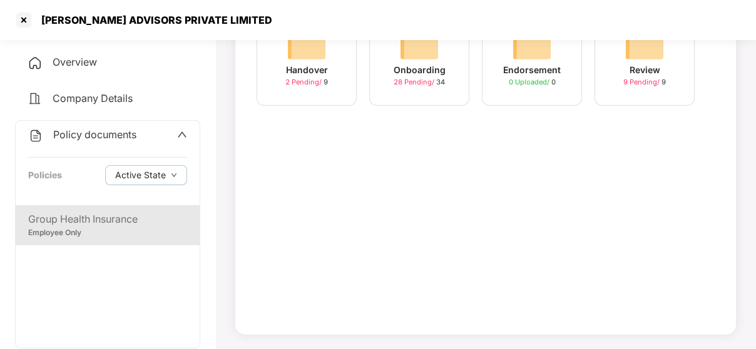
scroll to position [0, 0]
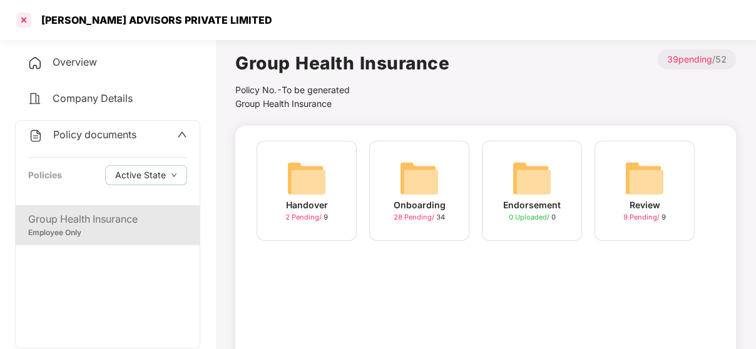
click at [21, 20] on div at bounding box center [24, 20] width 20 height 20
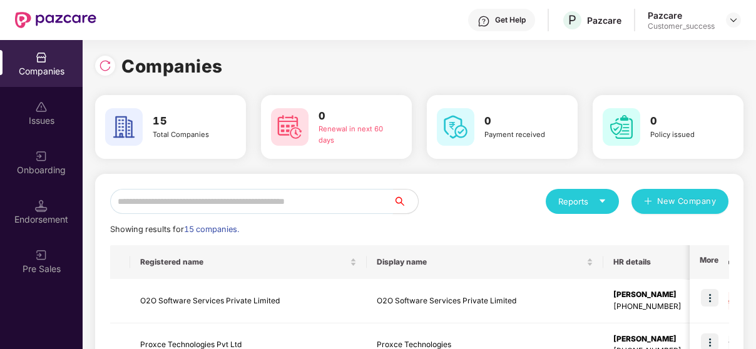
click at [278, 206] on input "text" at bounding box center [251, 201] width 283 height 25
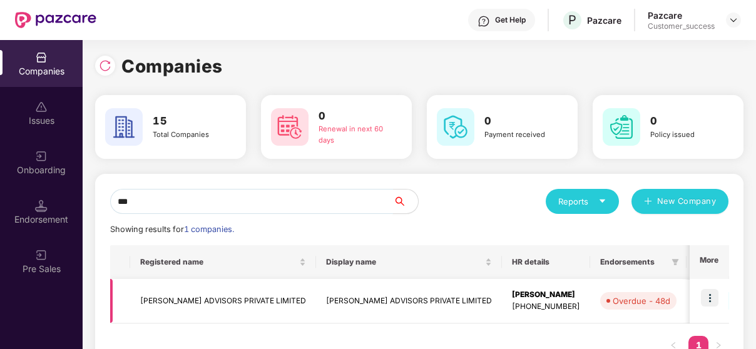
type input "***"
click at [709, 306] on img at bounding box center [710, 298] width 18 height 18
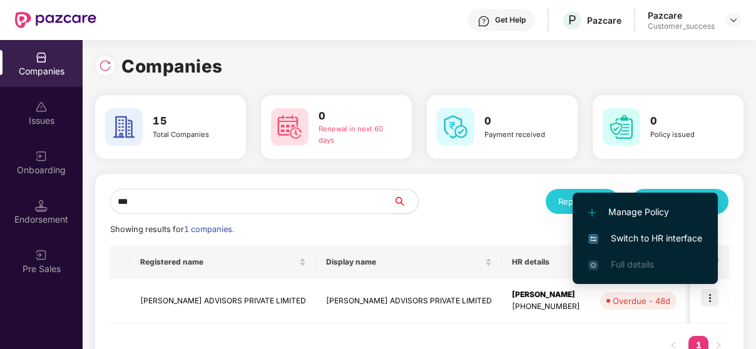
click at [672, 234] on span "Switch to HR interface" at bounding box center [645, 238] width 114 height 14
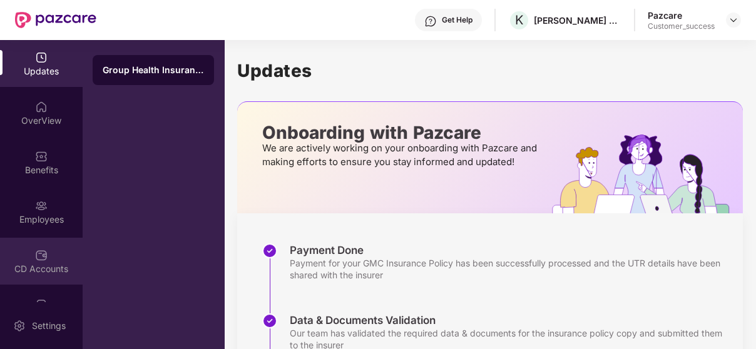
click at [14, 250] on div "CD Accounts" at bounding box center [41, 261] width 83 height 47
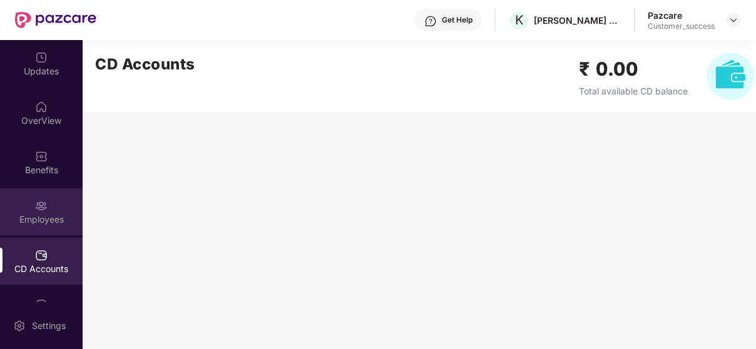
click at [31, 218] on div "Employees" at bounding box center [41, 219] width 83 height 13
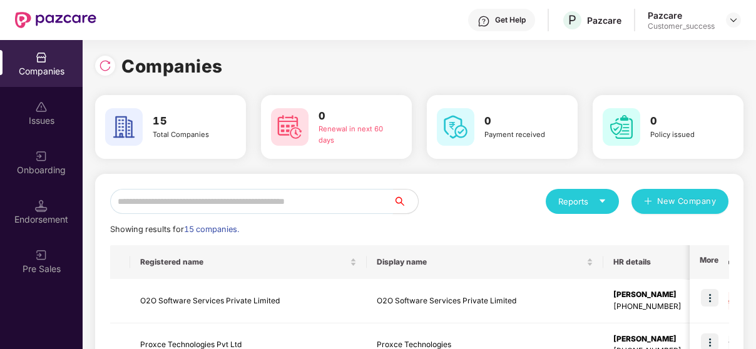
click at [191, 200] on input "text" at bounding box center [251, 201] width 283 height 25
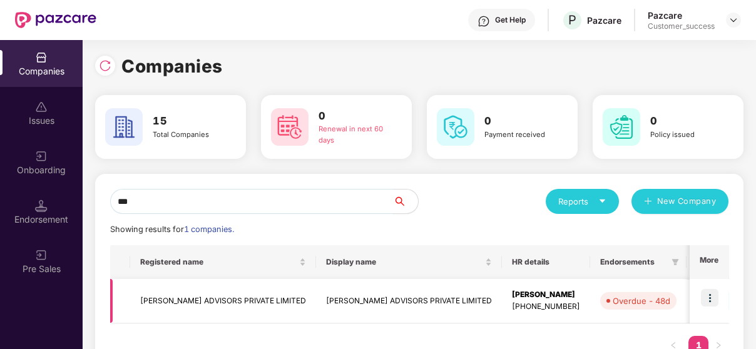
type input "***"
click at [151, 293] on td "[PERSON_NAME] ADVISORS PRIVATE LIMITED" at bounding box center [223, 301] width 186 height 44
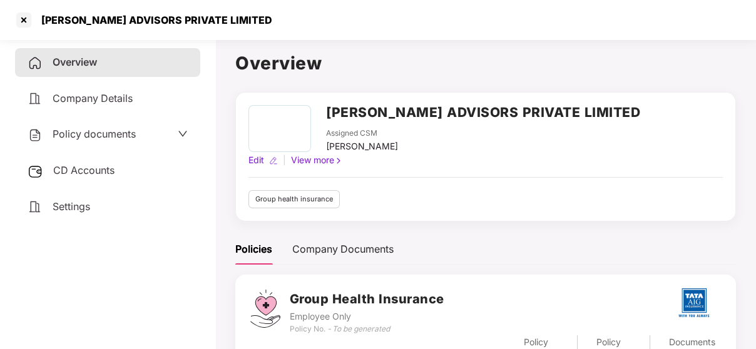
click at [111, 144] on div "Policy documents" at bounding box center [107, 134] width 185 height 29
click at [119, 142] on div "Policy documents" at bounding box center [82, 134] width 108 height 16
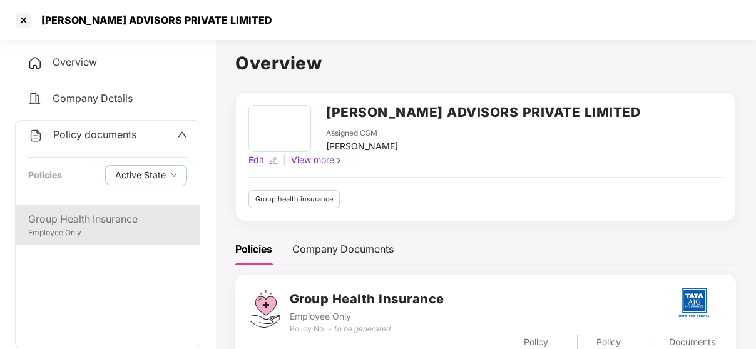
click at [80, 212] on div "Group Health Insurance" at bounding box center [107, 219] width 159 height 16
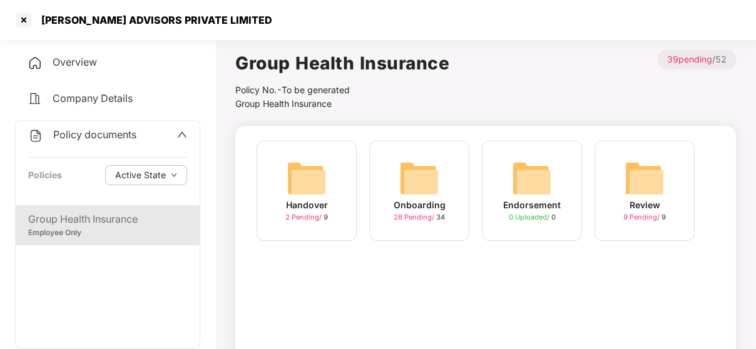
click at [407, 156] on div "Onboarding 28 Pending / 34" at bounding box center [419, 191] width 100 height 100
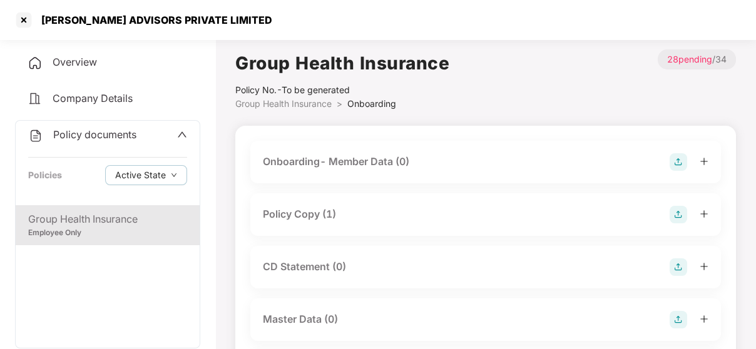
click at [318, 214] on div "Policy Copy (1)" at bounding box center [299, 214] width 73 height 16
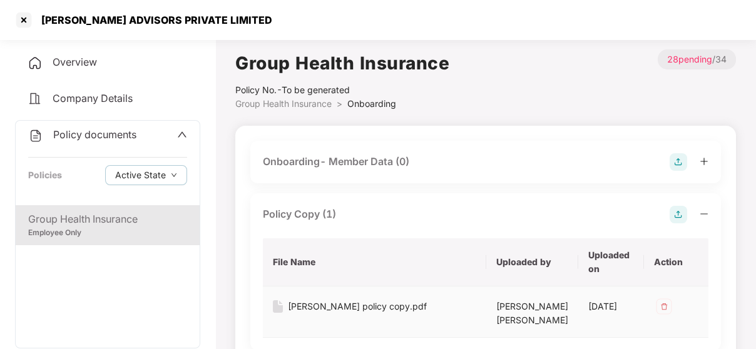
click at [320, 305] on div "[PERSON_NAME] policy copy.pdf" at bounding box center [357, 307] width 139 height 14
click at [22, 21] on div at bounding box center [24, 20] width 20 height 20
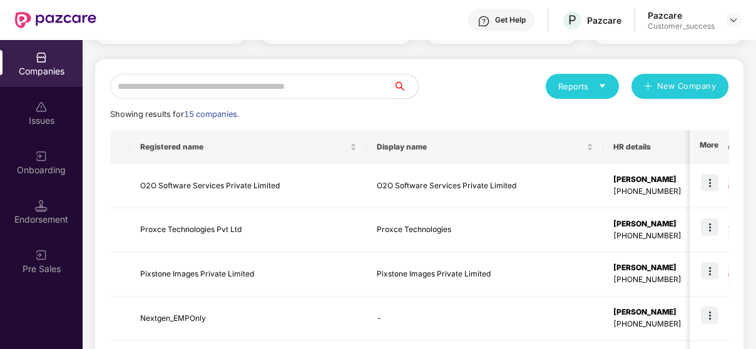
scroll to position [102, 0]
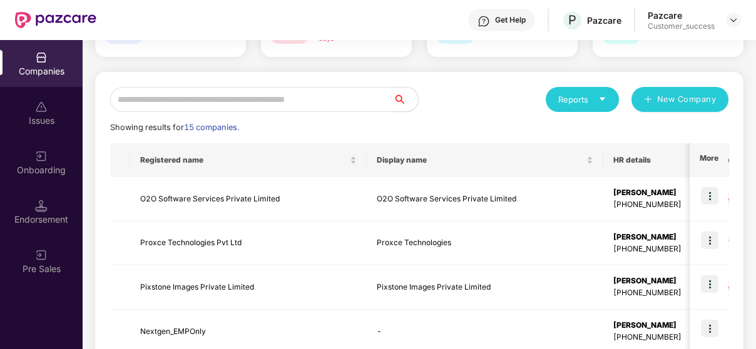
click at [178, 92] on input "text" at bounding box center [251, 99] width 283 height 25
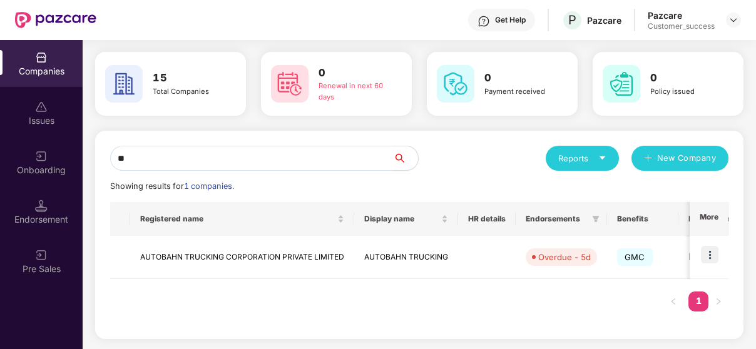
scroll to position [43, 0]
type input "***"
click at [215, 256] on td "AUTOBAHN TRUCKING CORPORATION PRIVATE LIMITED" at bounding box center [242, 257] width 224 height 43
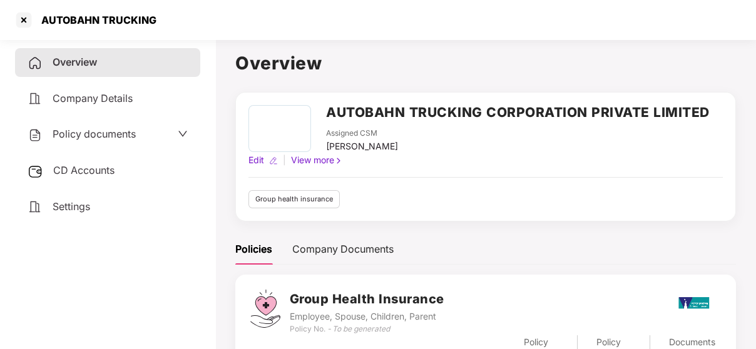
click at [139, 138] on div "Policy documents" at bounding box center [108, 134] width 160 height 16
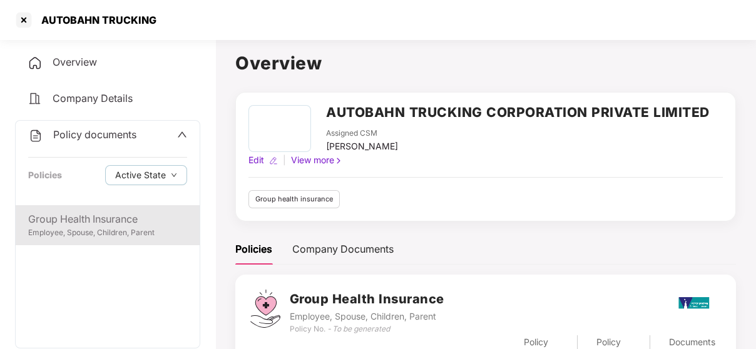
click at [59, 229] on div "Employee, Spouse, Children, Parent" at bounding box center [107, 233] width 159 height 12
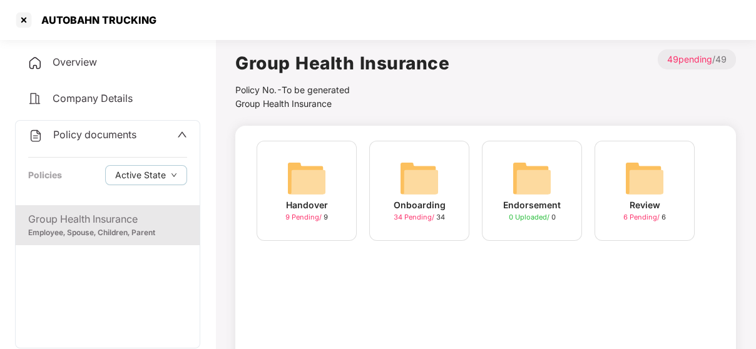
click at [435, 180] on img at bounding box center [419, 178] width 40 height 40
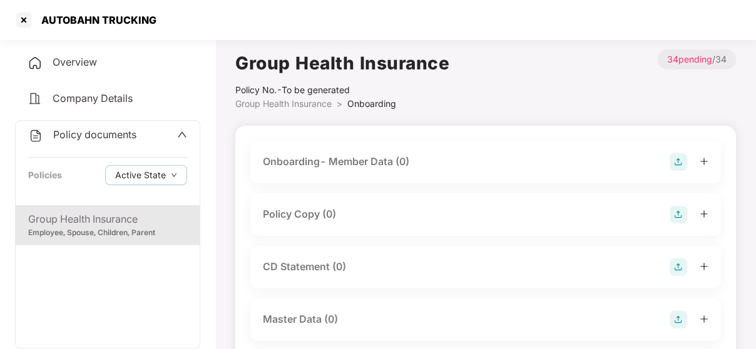
scroll to position [16, 0]
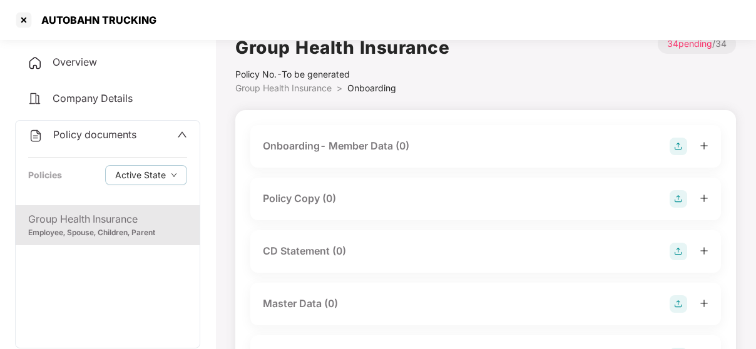
click at [359, 209] on div "Policy Copy (0)" at bounding box center [485, 199] width 470 height 43
click at [296, 191] on div "Policy Copy (0)" at bounding box center [299, 199] width 73 height 16
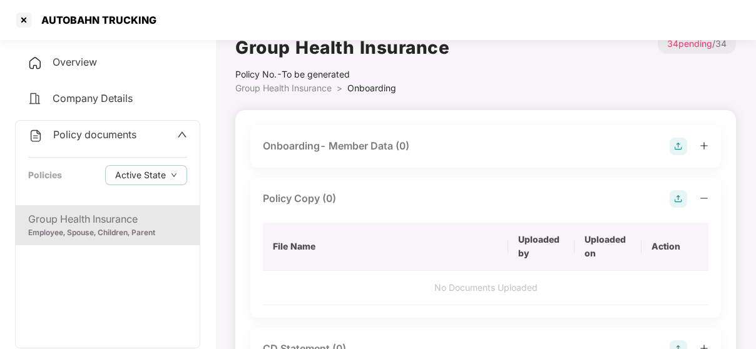
drag, startPoint x: 485, startPoint y: 291, endPoint x: 700, endPoint y: 210, distance: 229.4
click at [700, 210] on div "Policy Copy (0) File Name Uploaded by Uploaded on Action No Documents Uploaded" at bounding box center [485, 248] width 470 height 140
click at [677, 196] on img at bounding box center [678, 199] width 18 height 18
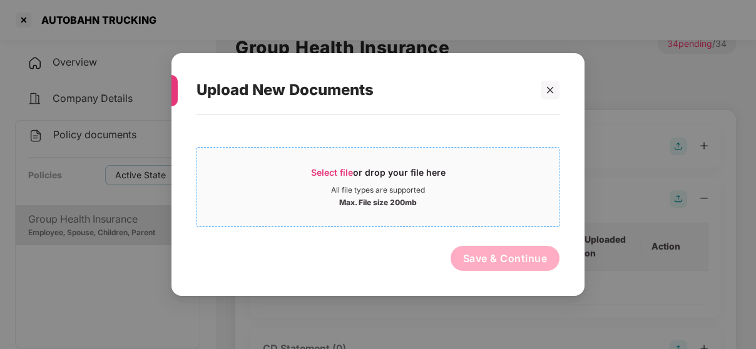
click at [328, 171] on span "Select file" at bounding box center [332, 172] width 42 height 11
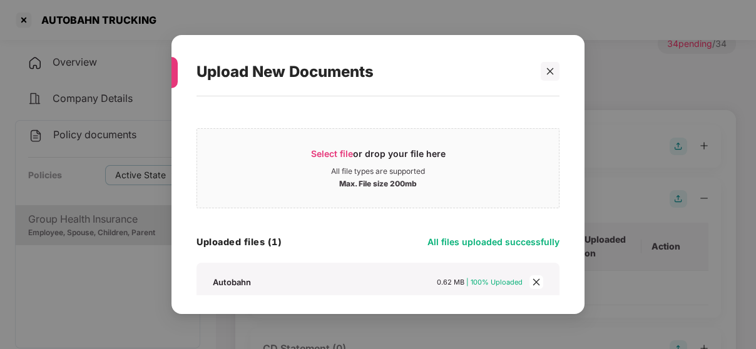
scroll to position [56, 0]
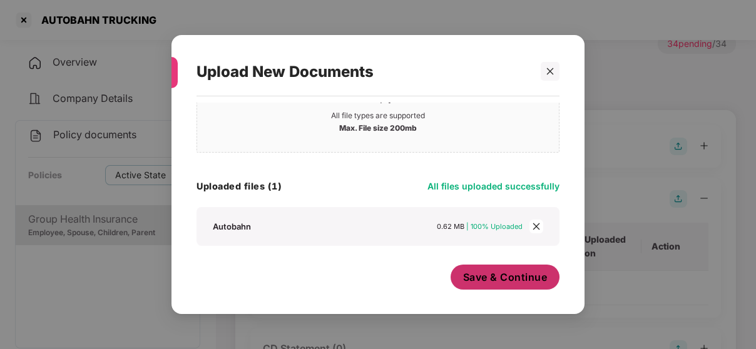
click at [498, 283] on span "Save & Continue" at bounding box center [505, 277] width 84 height 14
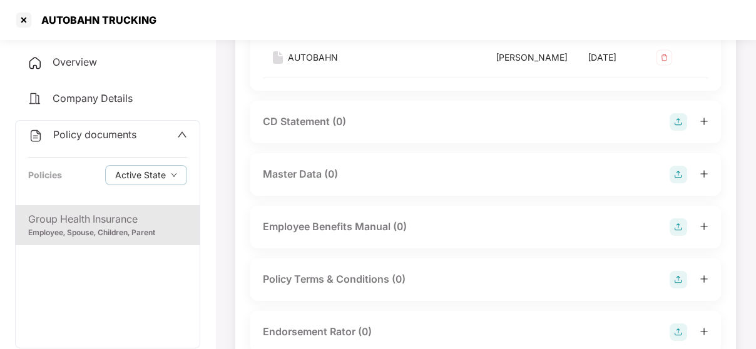
scroll to position [248, 0]
click at [681, 131] on img at bounding box center [678, 123] width 18 height 18
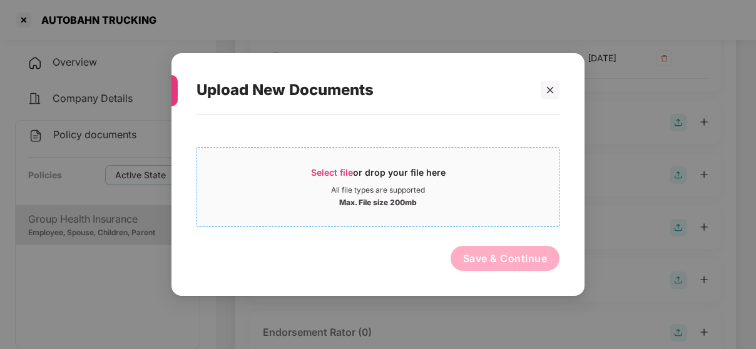
click at [349, 161] on span "Select file or drop your file here All file types are supported Max. File size …" at bounding box center [378, 187] width 362 height 60
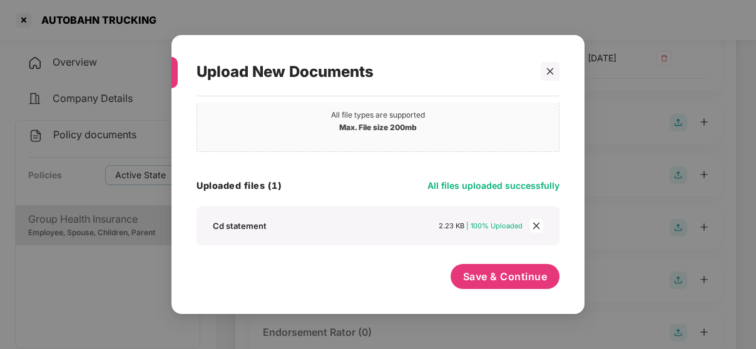
scroll to position [56, 0]
click at [490, 271] on span "Save & Continue" at bounding box center [505, 277] width 84 height 14
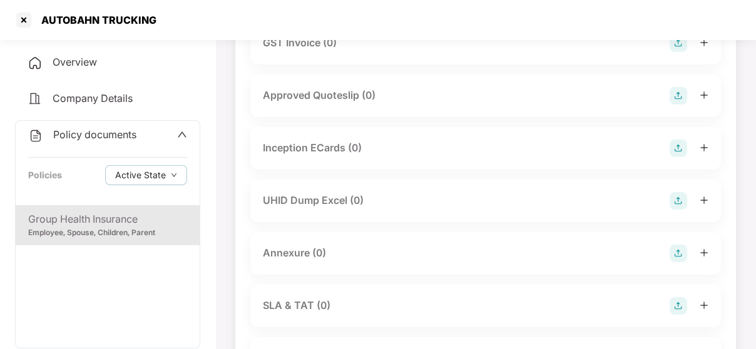
scroll to position [696, 0]
click at [394, 208] on div "UHID Dump Excel (0)" at bounding box center [485, 199] width 445 height 18
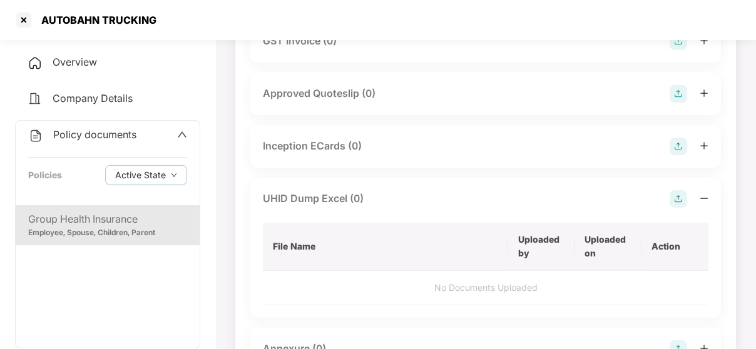
click at [675, 208] on img at bounding box center [678, 199] width 18 height 18
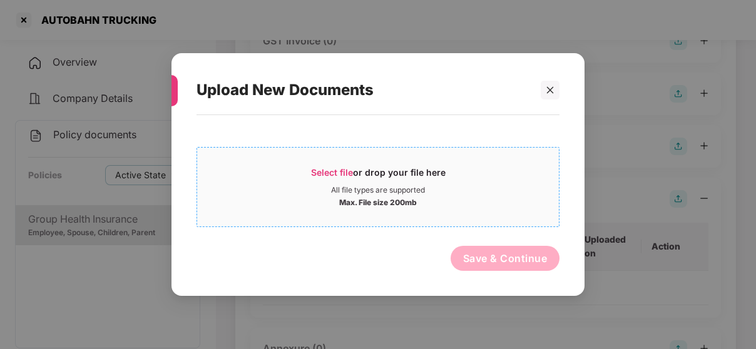
click at [320, 168] on span "Select file" at bounding box center [332, 172] width 42 height 11
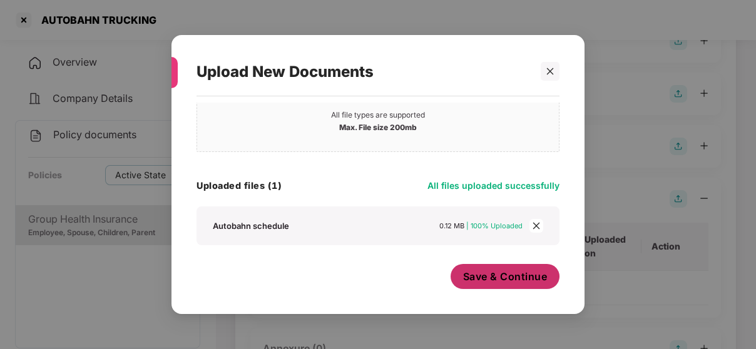
scroll to position [56, 0]
click at [499, 280] on span "Save & Continue" at bounding box center [505, 277] width 84 height 14
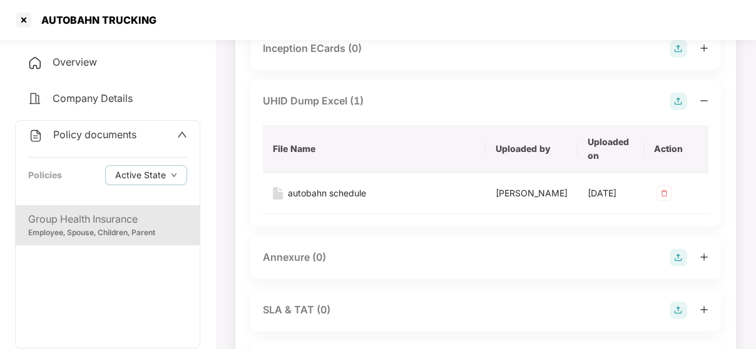
scroll to position [794, 0]
click at [665, 203] on img at bounding box center [664, 193] width 20 height 20
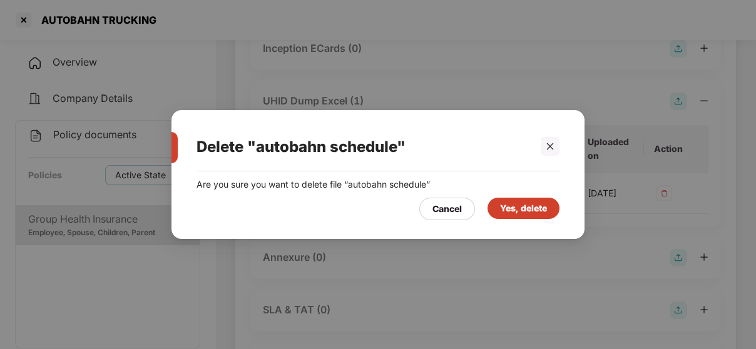
click at [539, 210] on div "Yes, delete" at bounding box center [523, 208] width 47 height 14
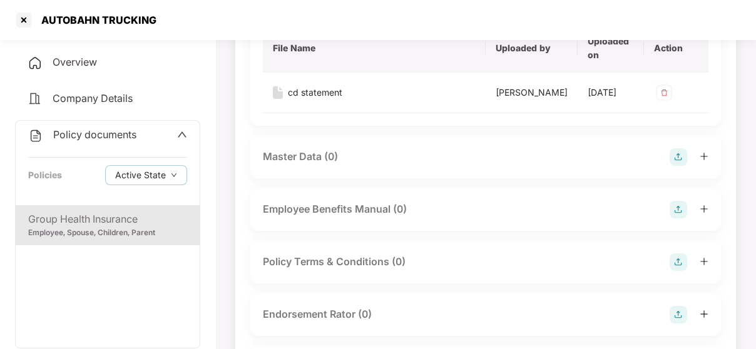
scroll to position [360, 0]
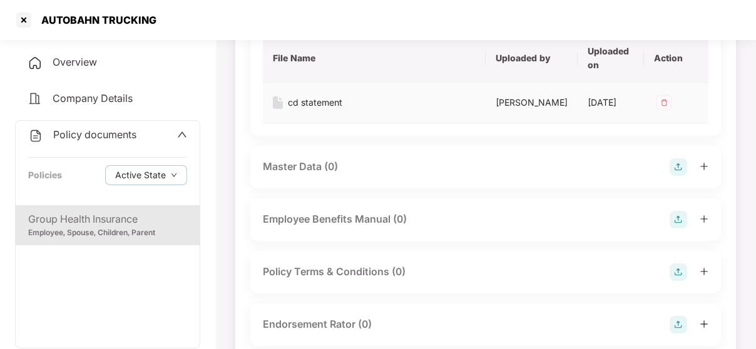
click at [662, 112] on img at bounding box center [664, 103] width 20 height 20
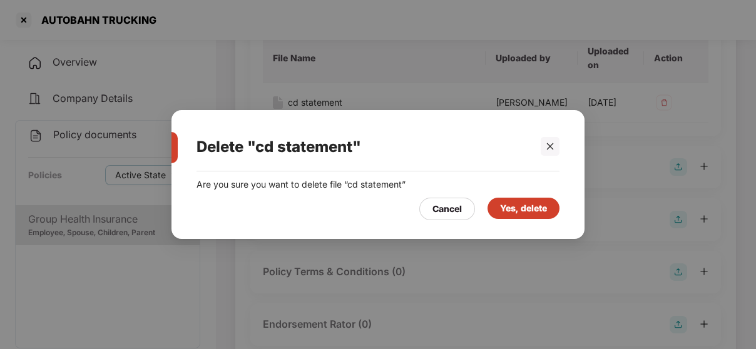
click at [530, 209] on div "Yes, delete" at bounding box center [523, 208] width 47 height 14
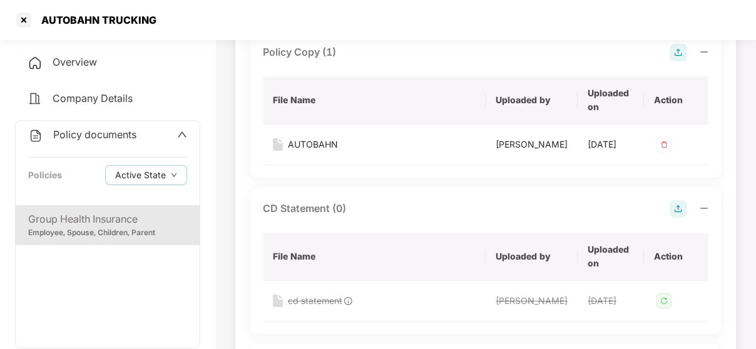
scroll to position [163, 0]
click at [659, 139] on img at bounding box center [664, 144] width 20 height 20
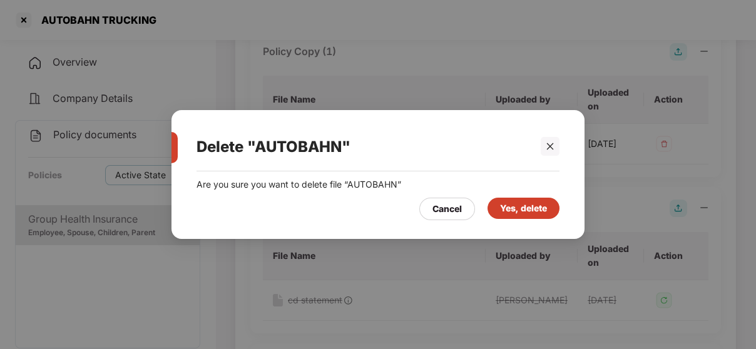
click at [539, 200] on div "Yes, delete" at bounding box center [523, 208] width 72 height 21
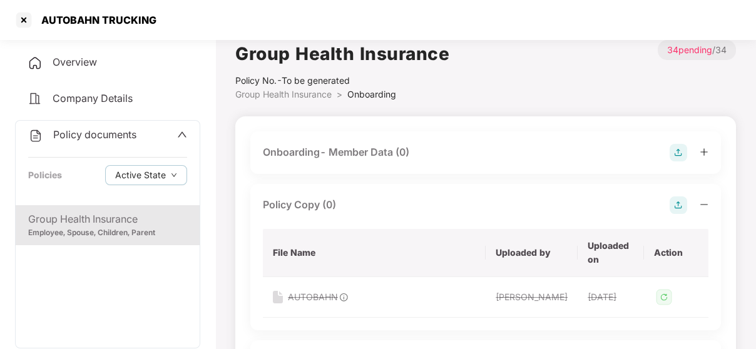
scroll to position [0, 0]
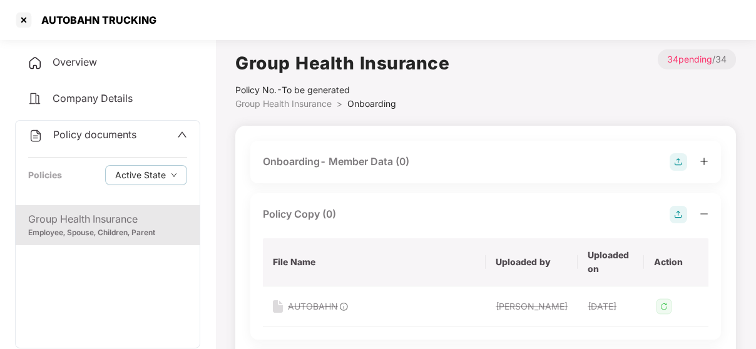
click at [170, 123] on div "Policy documents Policies Active State" at bounding box center [108, 163] width 184 height 84
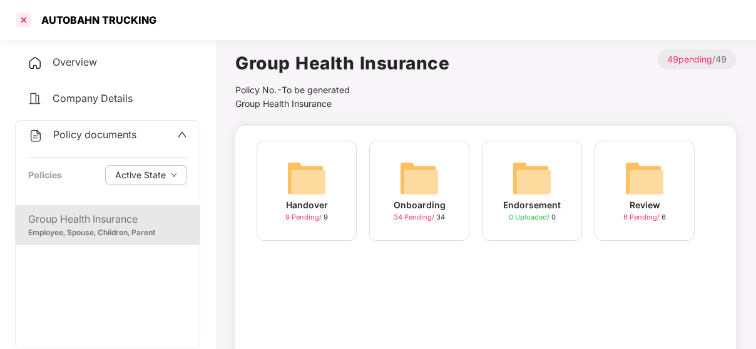
click at [25, 14] on div at bounding box center [24, 20] width 20 height 20
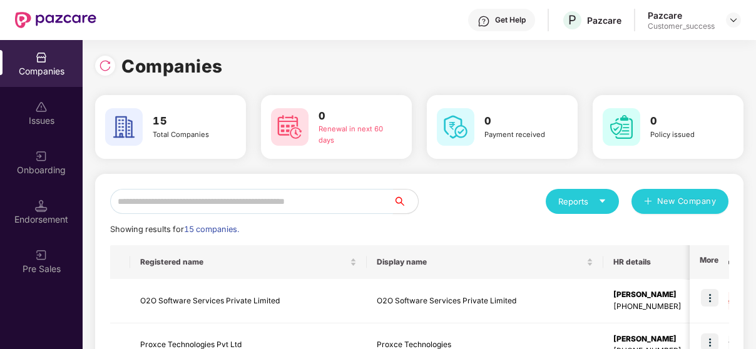
click at [347, 197] on input "text" at bounding box center [251, 201] width 283 height 25
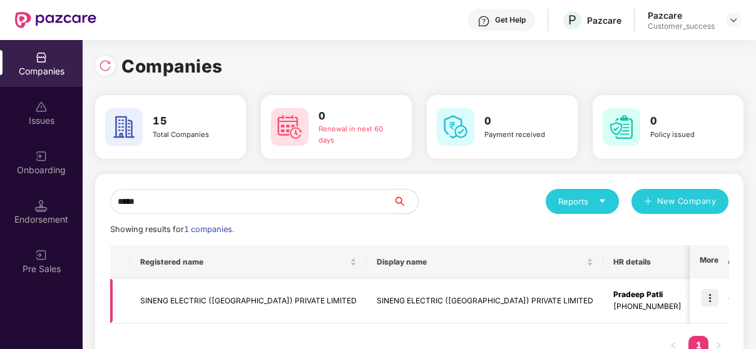
type input "*****"
click at [709, 296] on img at bounding box center [710, 298] width 18 height 18
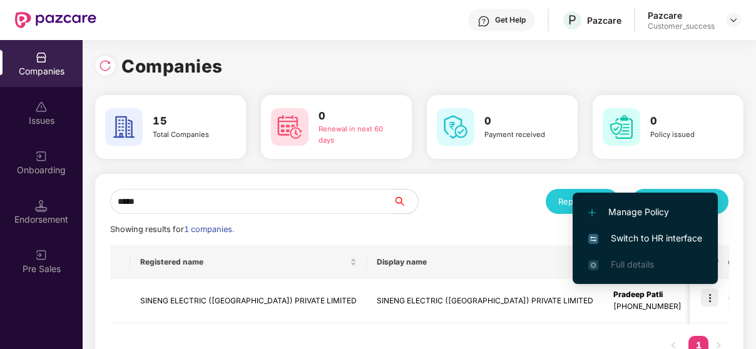
click at [669, 240] on span "Switch to HR interface" at bounding box center [645, 238] width 114 height 14
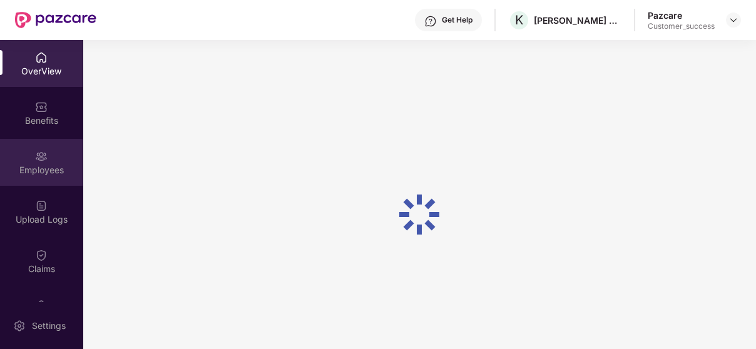
scroll to position [83, 0]
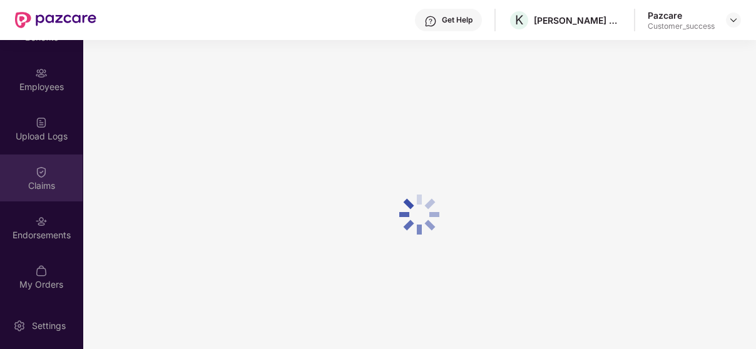
click at [35, 162] on div "Claims" at bounding box center [41, 178] width 83 height 47
